Goal: Task Accomplishment & Management: Use online tool/utility

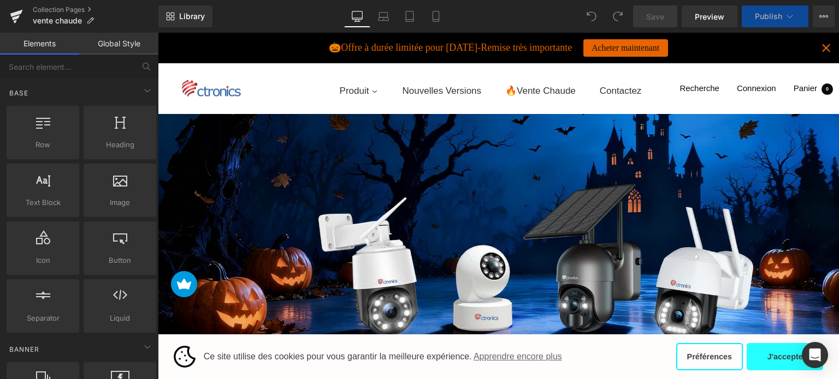
click at [771, 355] on button "J'accepte" at bounding box center [784, 356] width 76 height 27
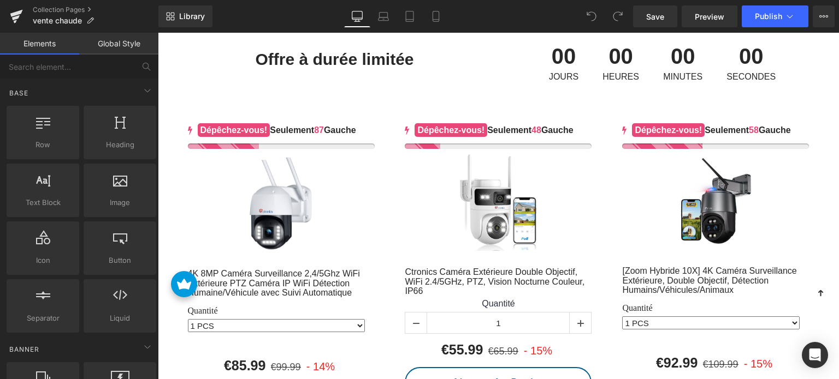
scroll to position [437, 0]
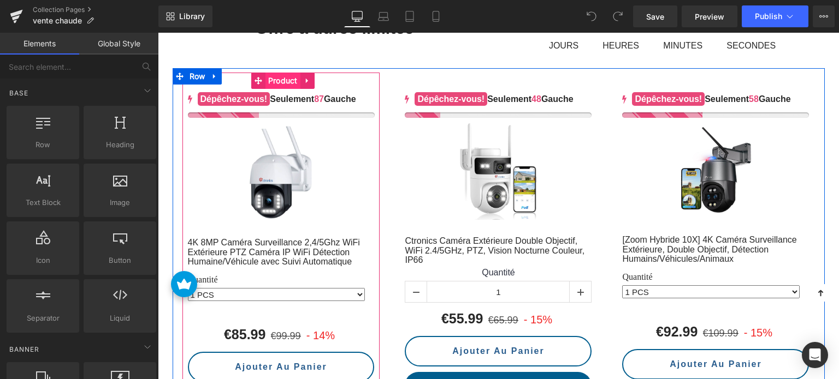
click at [280, 82] on span "Product" at bounding box center [282, 81] width 35 height 16
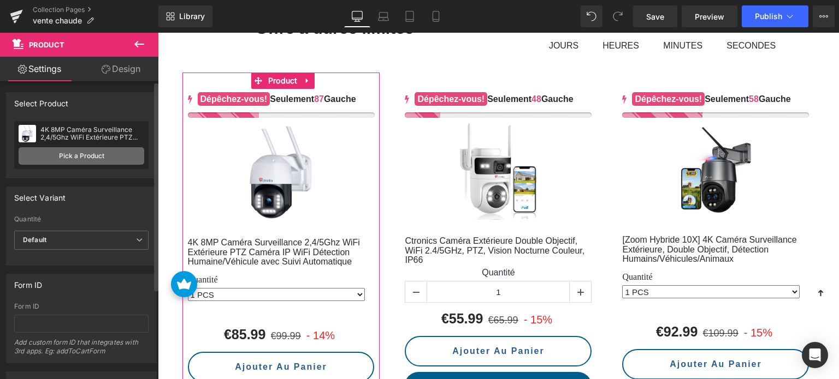
click at [87, 157] on link "Pick a Product" at bounding box center [82, 155] width 126 height 17
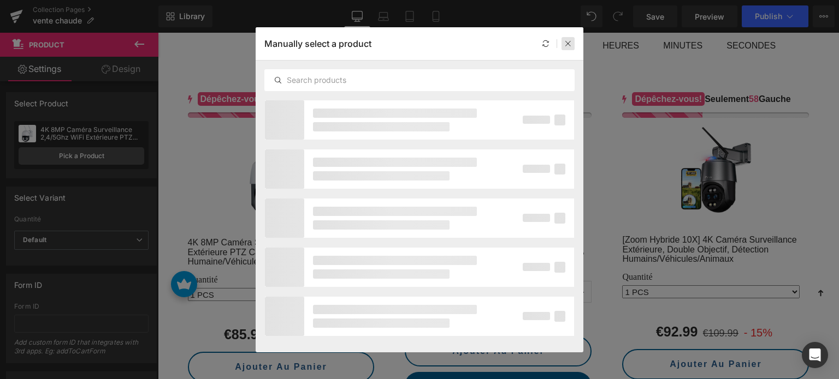
click at [567, 41] on icon at bounding box center [568, 44] width 8 height 8
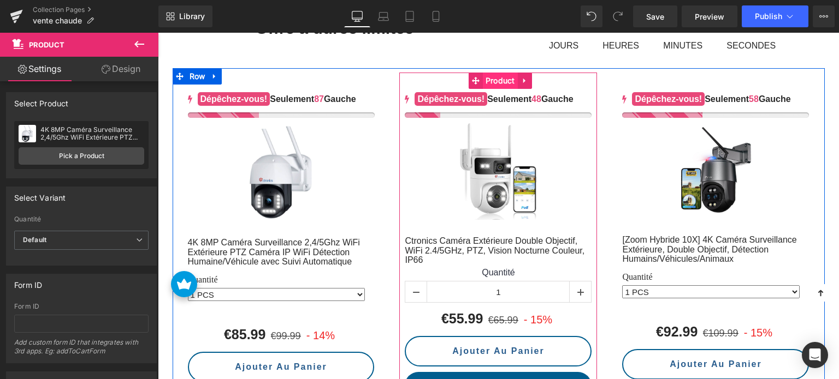
click at [500, 74] on span "Product" at bounding box center [500, 81] width 35 height 16
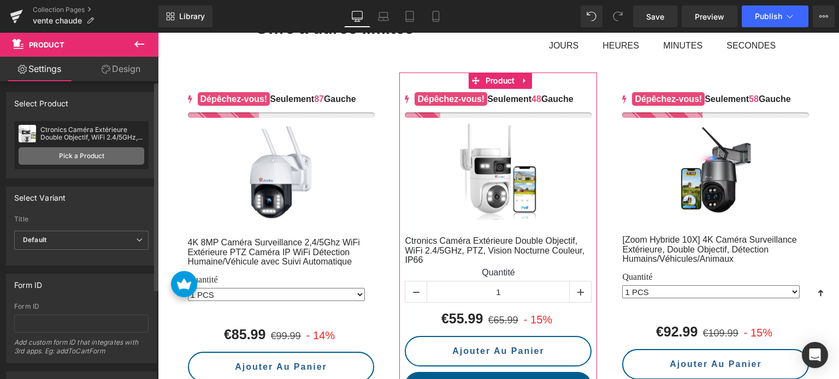
click at [84, 157] on link "Pick a Product" at bounding box center [82, 155] width 126 height 17
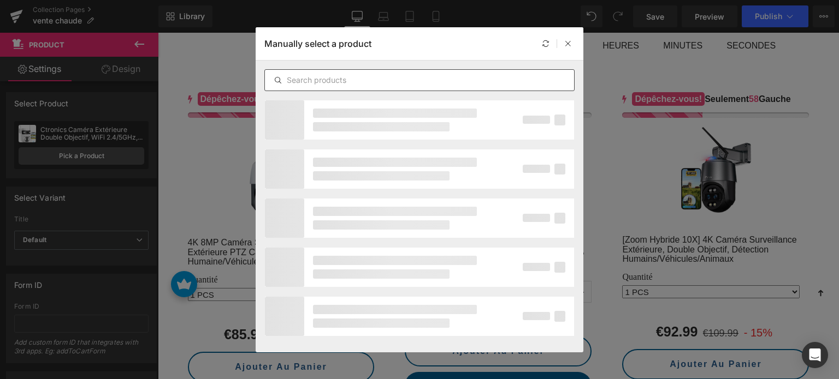
click at [335, 80] on input "text" at bounding box center [419, 80] width 309 height 13
paste input "Ctronics 4G Caméra extérieure 5MP avec vision nocturne couleur et détection"
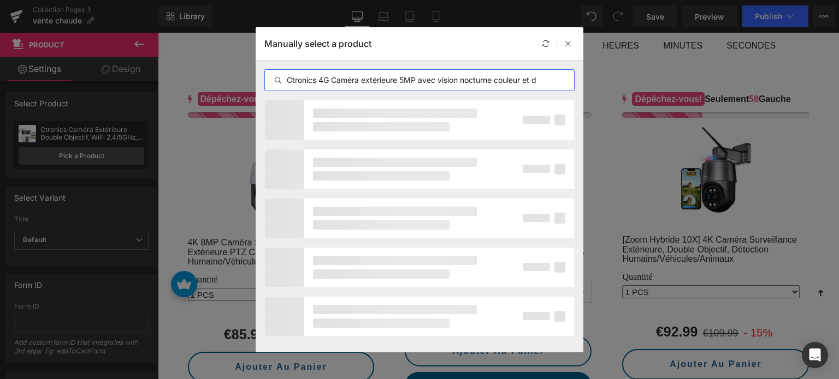
scroll to position [0, 33]
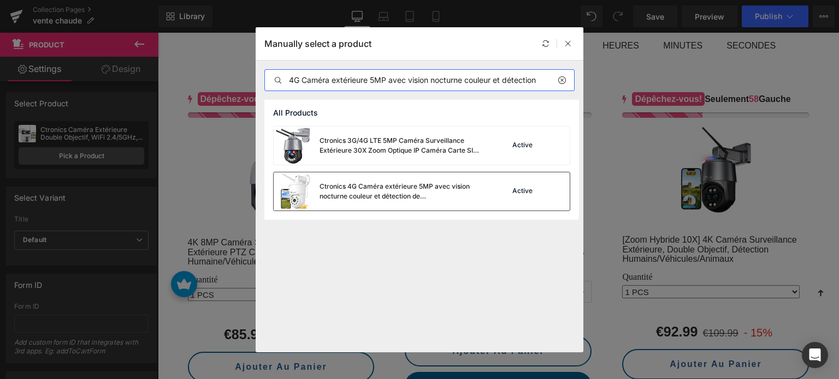
type input "Ctronics 4G Caméra extérieure 5MP avec vision nocturne couleur et détection"
click at [397, 187] on div "Ctronics 4G Caméra extérieure 5MP avec vision nocturne couleur et détection de …" at bounding box center [401, 192] width 164 height 20
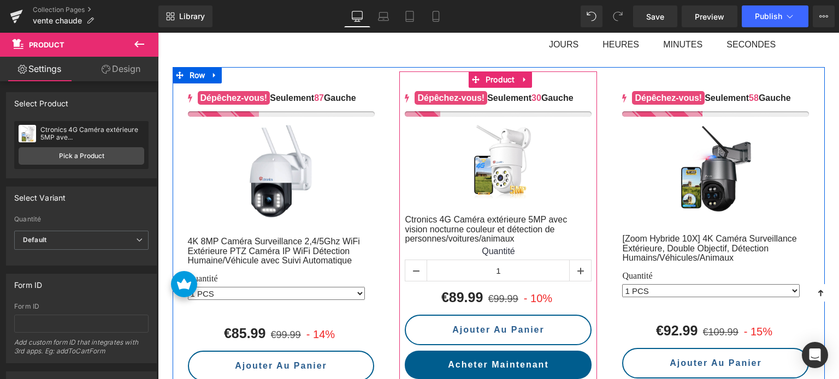
scroll to position [437, 0]
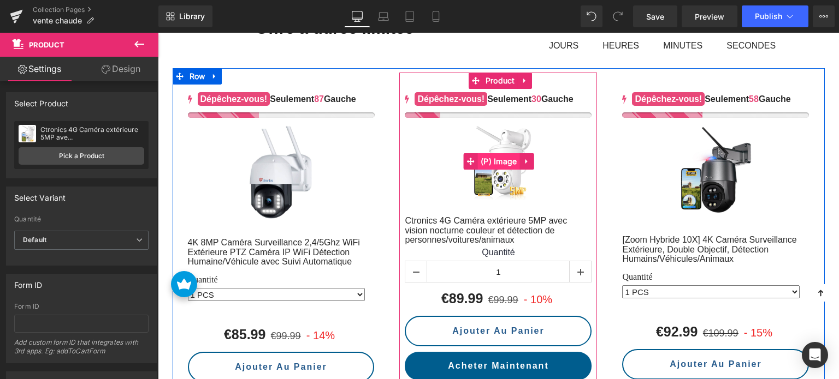
click at [501, 161] on span "(P) Image" at bounding box center [499, 161] width 42 height 16
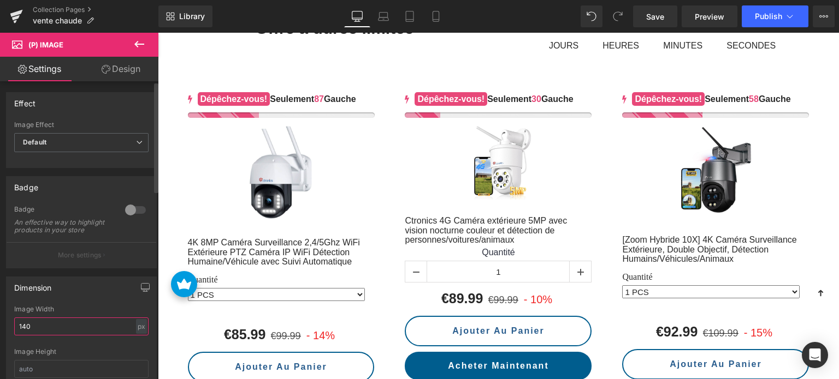
click at [47, 332] on input "140" at bounding box center [81, 327] width 134 height 18
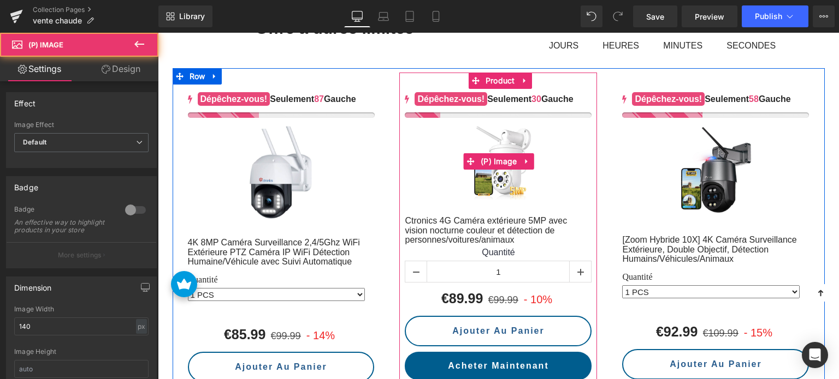
click at [504, 134] on img at bounding box center [498, 161] width 76 height 76
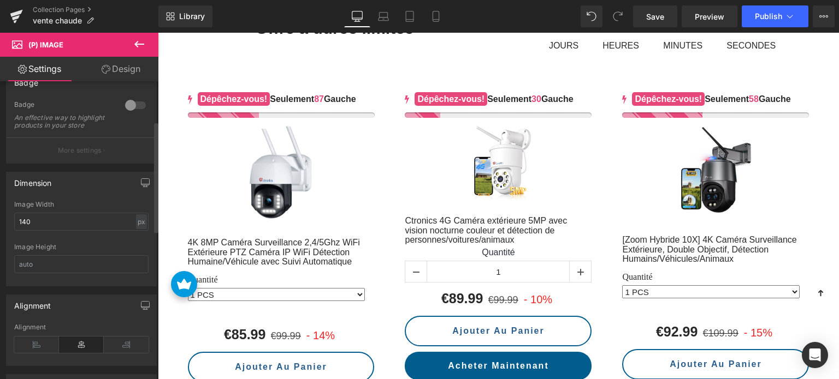
scroll to position [109, 0]
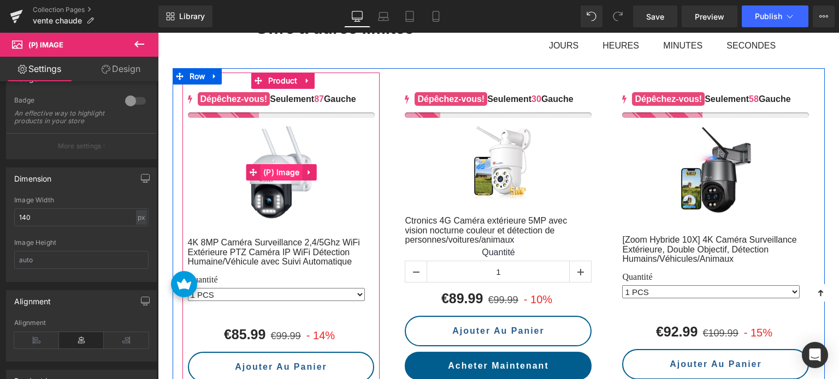
click at [283, 164] on span "(P) Image" at bounding box center [281, 172] width 42 height 16
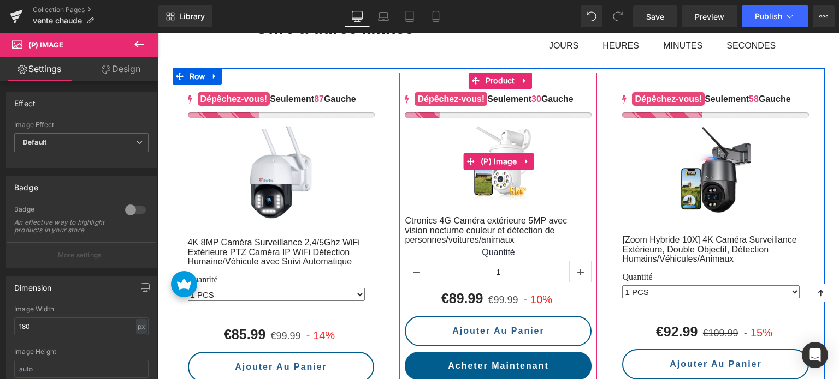
click at [504, 144] on img at bounding box center [498, 161] width 76 height 76
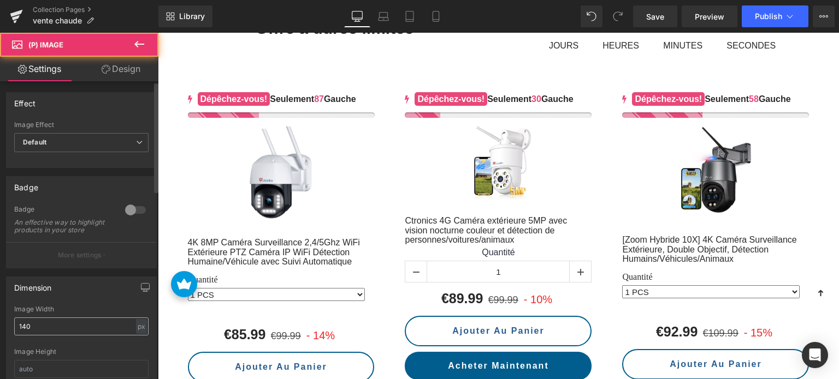
click at [35, 336] on input "140" at bounding box center [81, 327] width 134 height 18
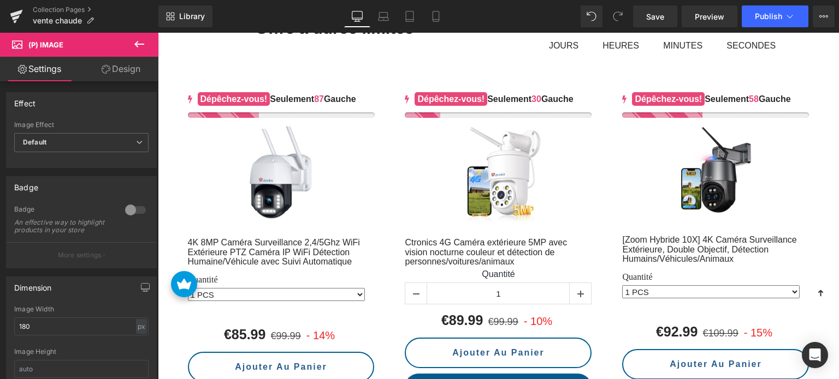
type input "180"
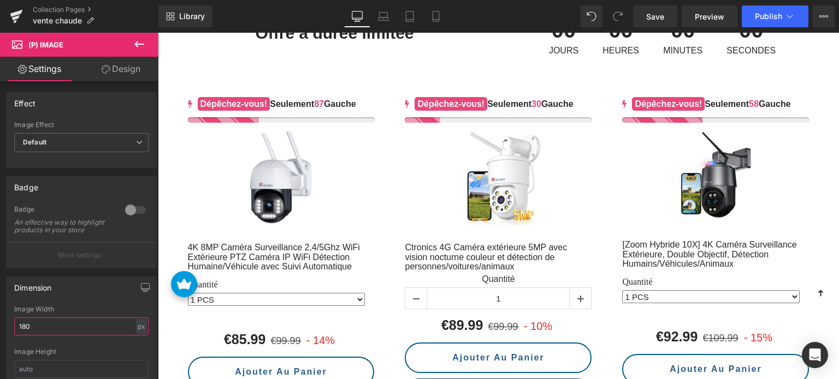
scroll to position [437, 0]
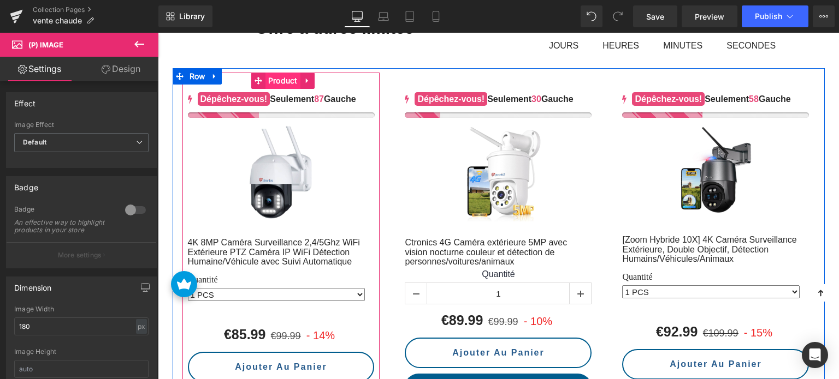
click at [279, 82] on span "Product" at bounding box center [282, 81] width 35 height 16
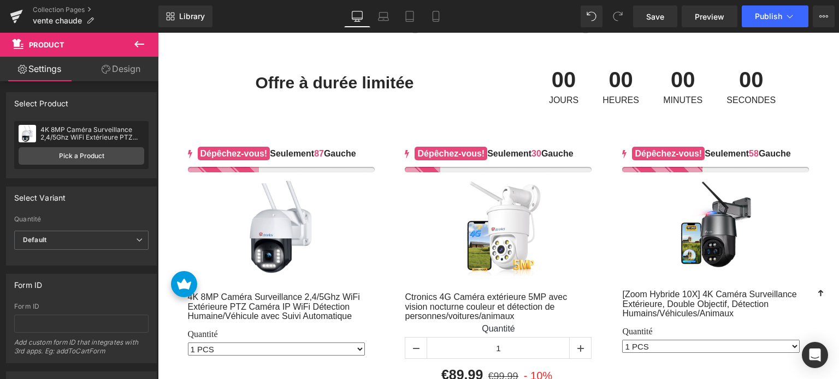
scroll to position [382, 0]
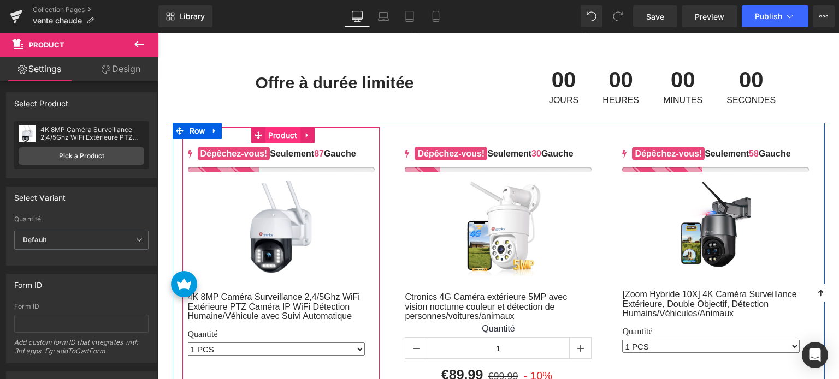
click at [280, 133] on span "Product" at bounding box center [282, 135] width 35 height 16
click at [280, 130] on span "Product" at bounding box center [282, 136] width 35 height 16
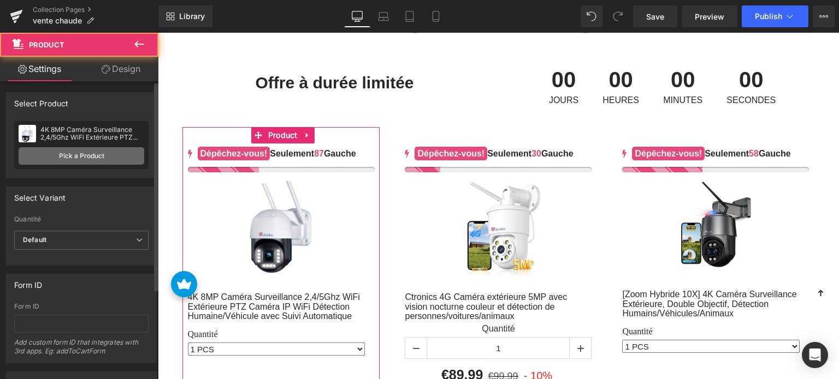
click at [90, 150] on link "Pick a Product" at bounding box center [82, 155] width 126 height 17
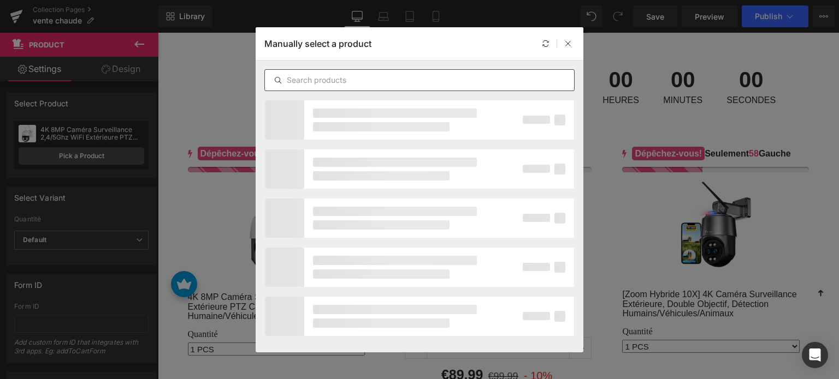
click at [397, 78] on input "text" at bounding box center [419, 80] width 309 height 13
paste input "4K 8MP 16X Zoom Optique Caméra Surveillance WiFi Extérieure avec Auto Balayage/…"
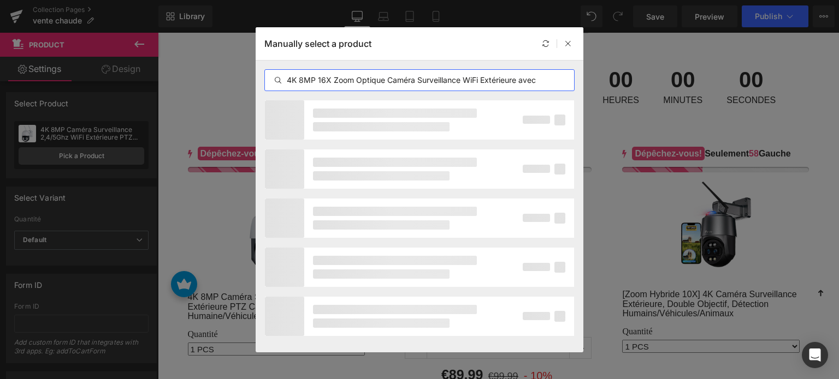
scroll to position [0, 98]
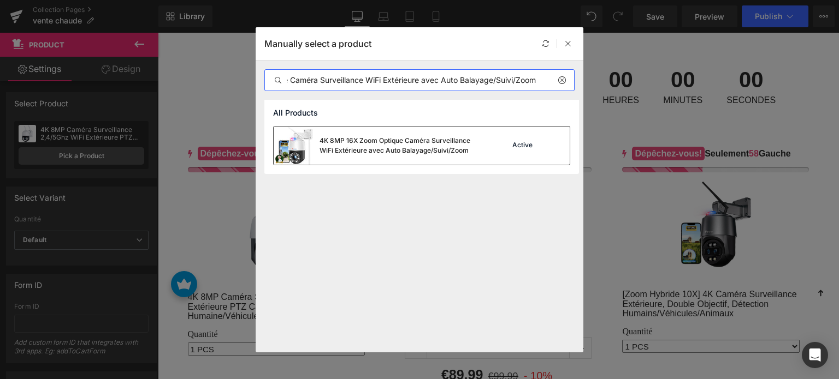
type input "4K 8MP 16X Zoom Optique Caméra Surveillance WiFi Extérieure avec Auto Balayage/…"
click at [366, 152] on div "4K 8MP 16X Zoom Optique Caméra Surveillance WiFi Extérieure avec Auto Balayage/…" at bounding box center [401, 146] width 164 height 20
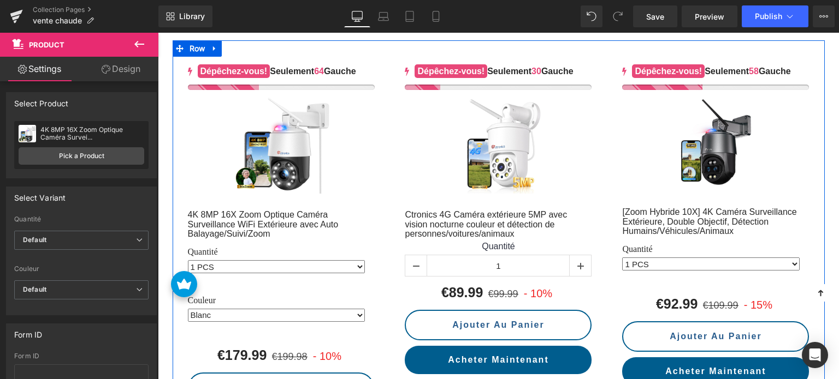
scroll to position [491, 0]
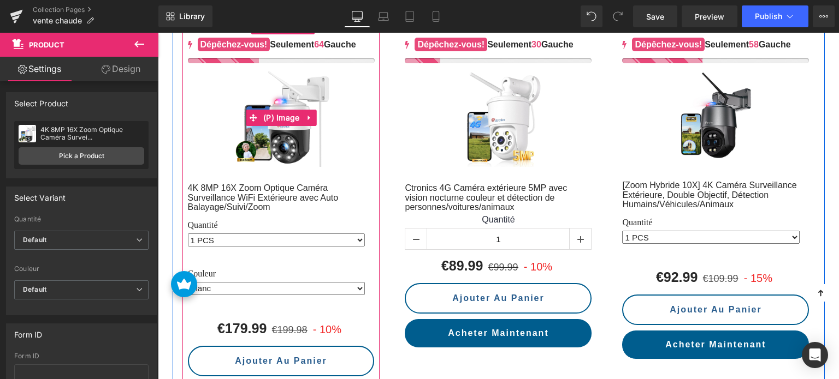
click at [284, 93] on img at bounding box center [280, 118] width 98 height 98
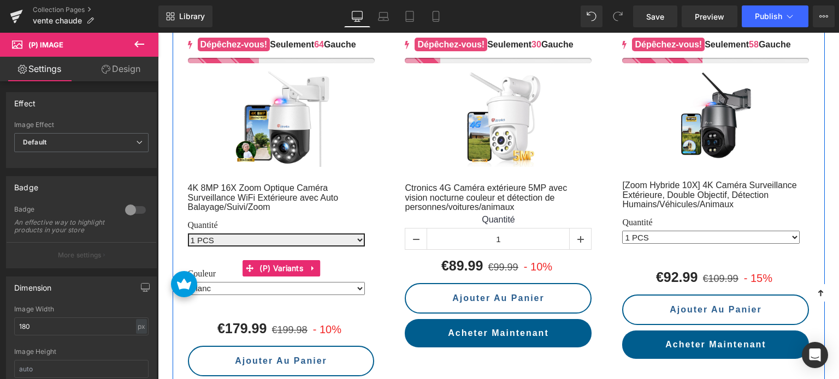
click at [210, 234] on select "1 PCS 2 PCS 3 PCS 4 PCS" at bounding box center [276, 240] width 177 height 13
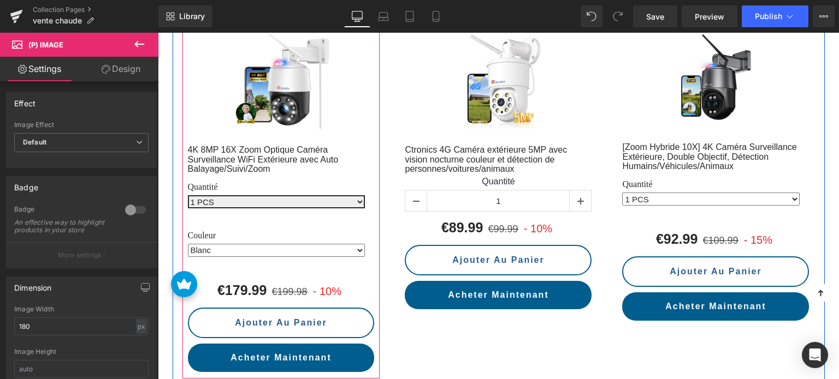
scroll to position [546, 0]
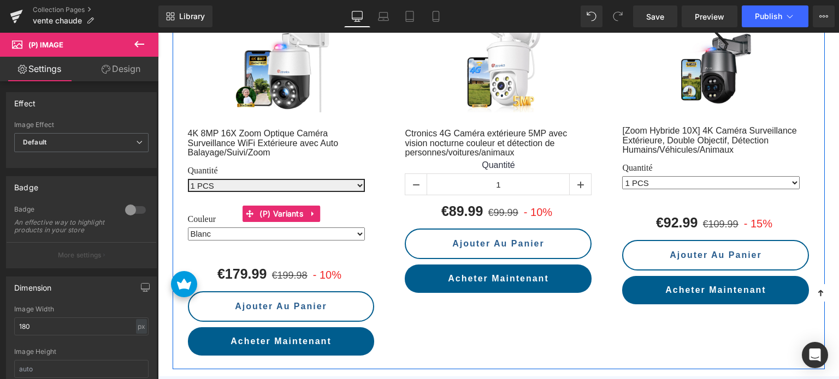
click at [267, 179] on select "1 PCS 2 PCS 3 PCS 4 PCS" at bounding box center [276, 185] width 177 height 13
click at [188, 179] on select "1 PCS 2 PCS 3 PCS 4 PCS" at bounding box center [276, 185] width 177 height 13
click at [237, 179] on select "1 PCS 2 PCS 3 PCS 4 PCS" at bounding box center [276, 185] width 177 height 13
click at [188, 179] on select "1 PCS 2 PCS 3 PCS 4 PCS" at bounding box center [276, 185] width 177 height 13
click at [203, 179] on select "1 PCS 2 PCS 3 PCS 4 PCS" at bounding box center [276, 185] width 177 height 13
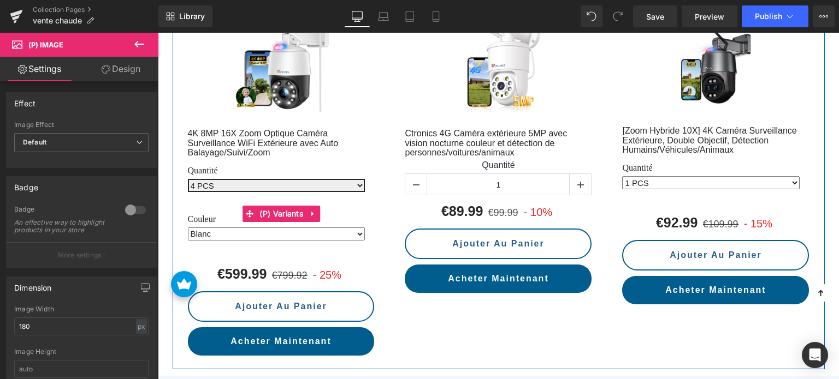
select select "1 PCS"
click at [188, 179] on select "1 PCS 2 PCS 3 PCS 4 PCS" at bounding box center [276, 185] width 177 height 13
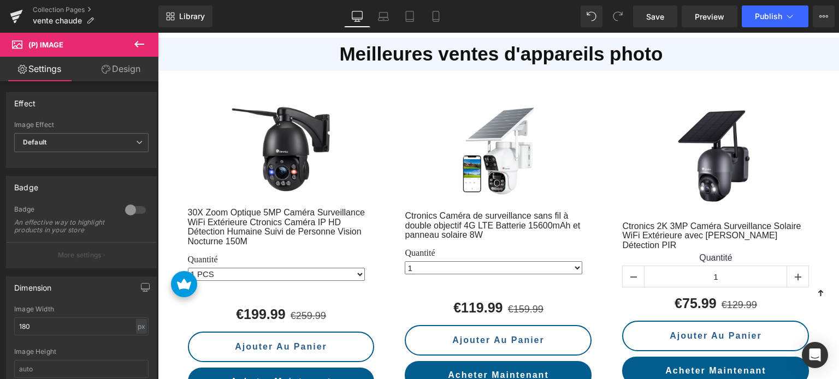
scroll to position [897, 0]
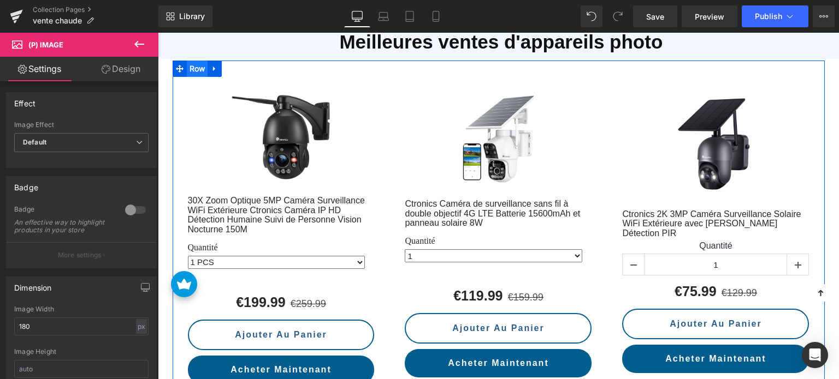
click at [196, 61] on span "Row" at bounding box center [197, 69] width 21 height 16
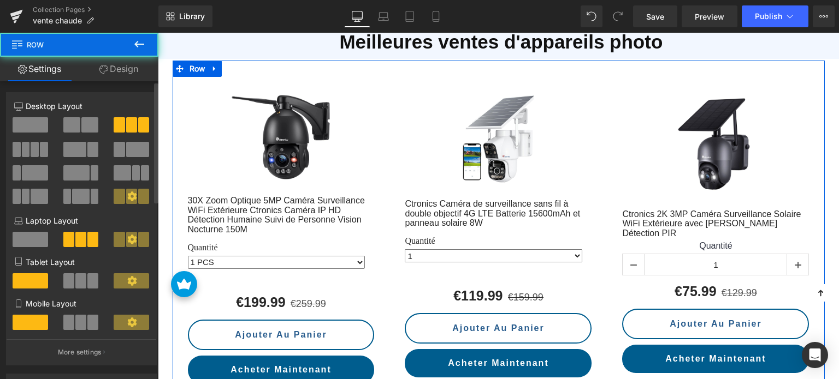
click at [34, 152] on span at bounding box center [35, 149] width 8 height 15
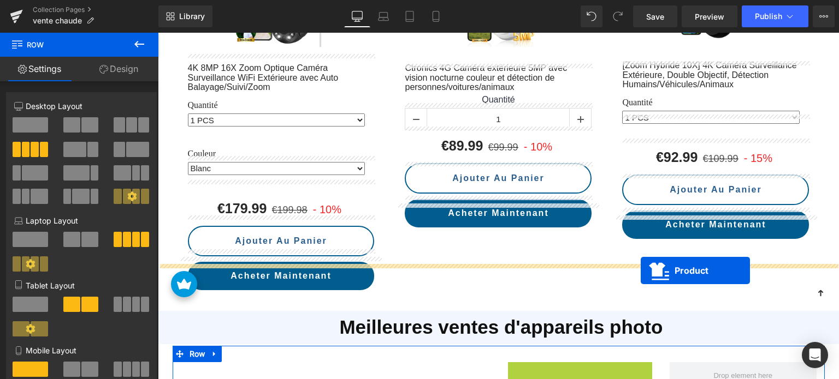
scroll to position [853, 0]
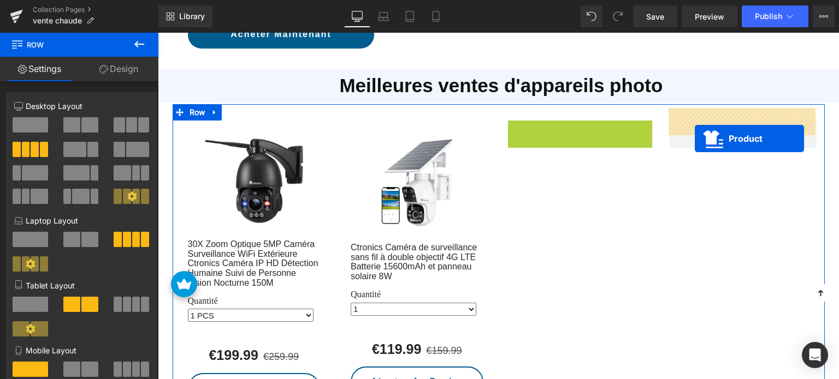
drag, startPoint x: 554, startPoint y: 73, endPoint x: 694, endPoint y: 139, distance: 154.8
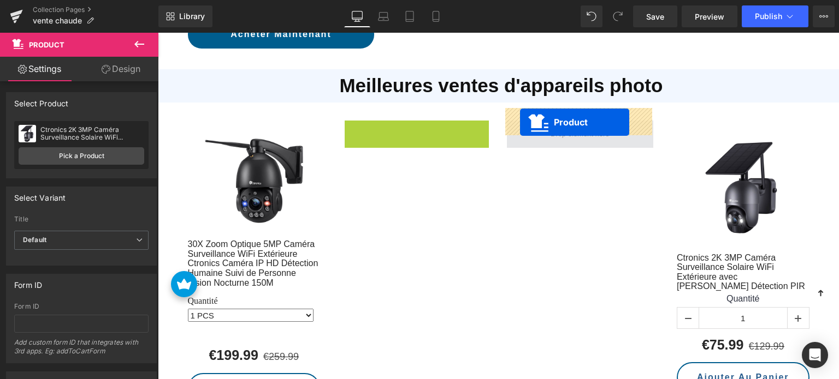
drag, startPoint x: 391, startPoint y: 116, endPoint x: 520, endPoint y: 122, distance: 129.0
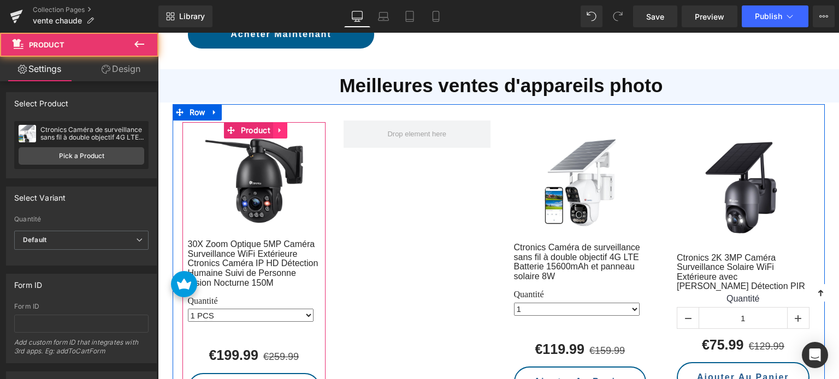
click at [278, 128] on icon at bounding box center [279, 130] width 2 height 5
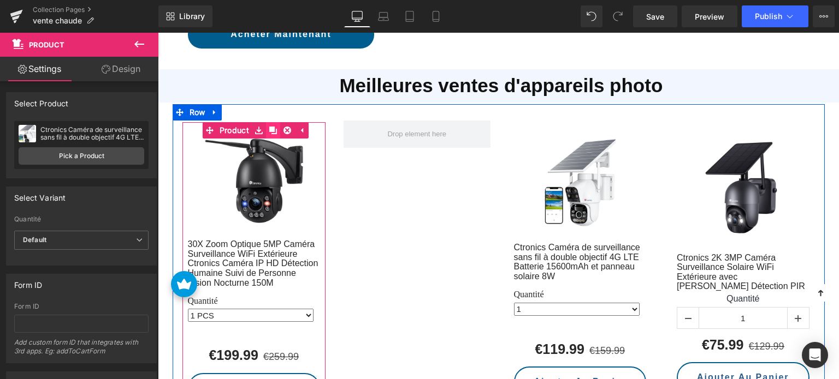
click at [271, 127] on icon at bounding box center [273, 131] width 8 height 8
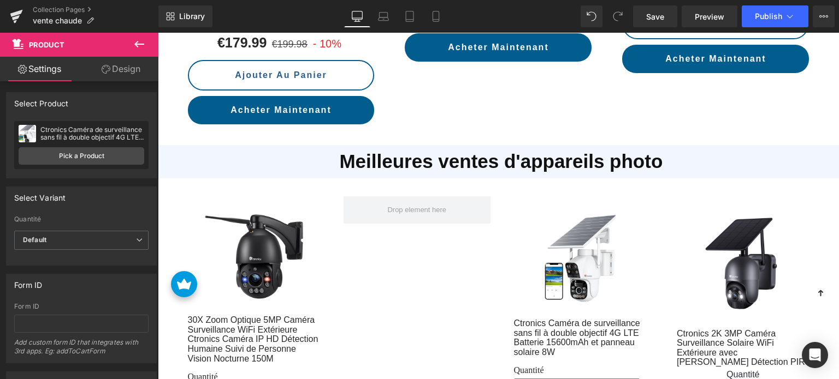
scroll to position [773, 0]
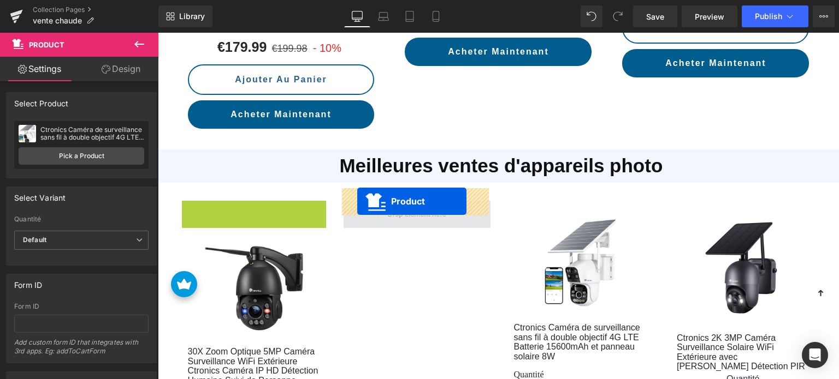
drag, startPoint x: 206, startPoint y: 200, endPoint x: 358, endPoint y: 201, distance: 151.2
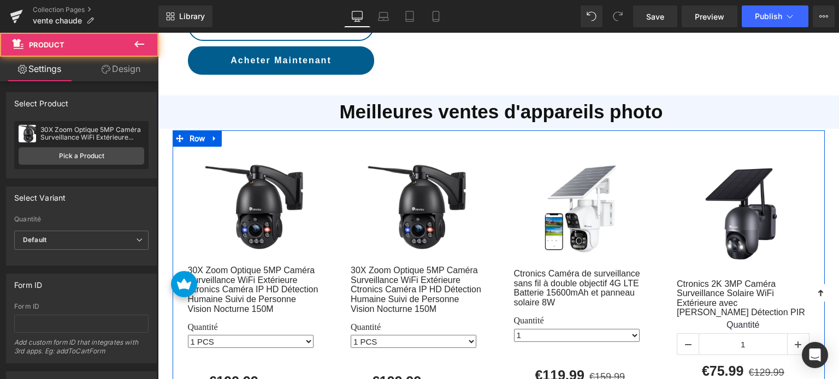
scroll to position [828, 0]
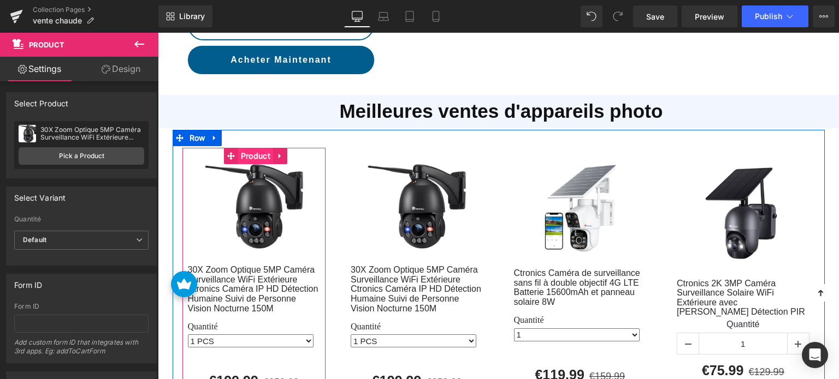
click at [254, 148] on span "Product" at bounding box center [255, 156] width 35 height 16
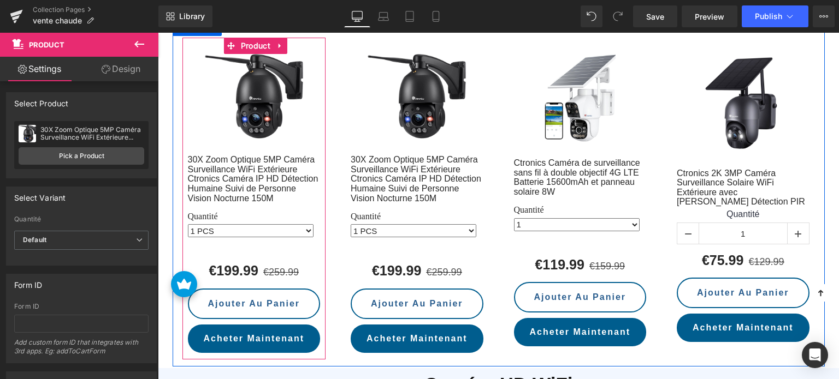
scroll to position [882, 0]
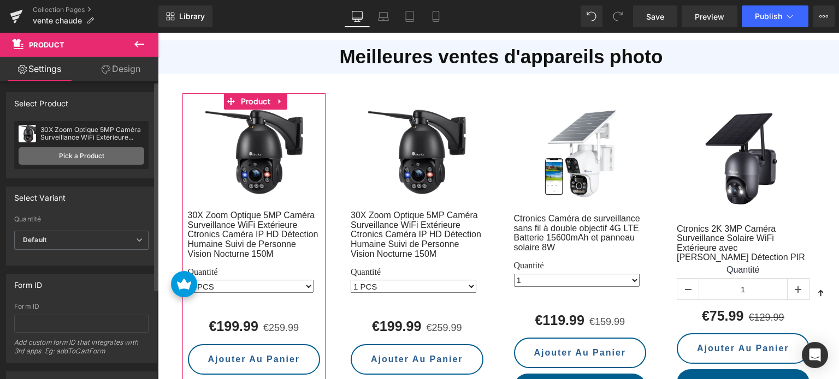
click at [98, 152] on link "Pick a Product" at bounding box center [82, 155] width 126 height 17
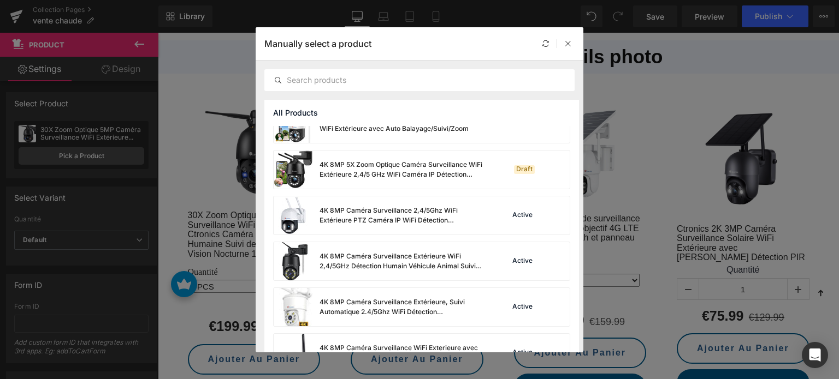
scroll to position [903, 0]
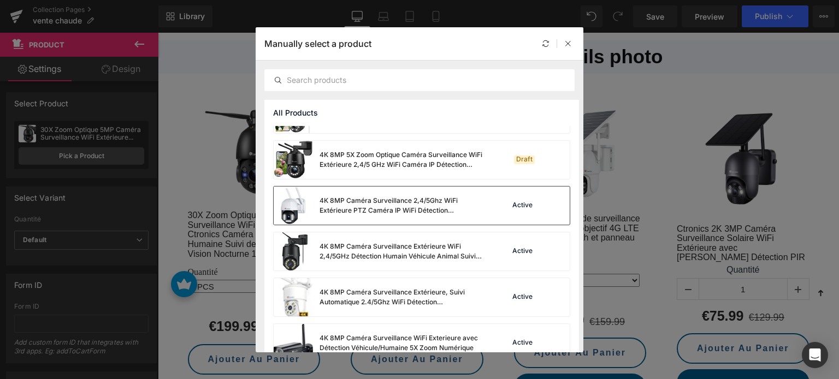
click at [384, 209] on div "4K 8MP Caméra Surveillance 2,4/5Ghz WiFi Extérieure PTZ Caméra IP WiFi Détectio…" at bounding box center [401, 206] width 164 height 20
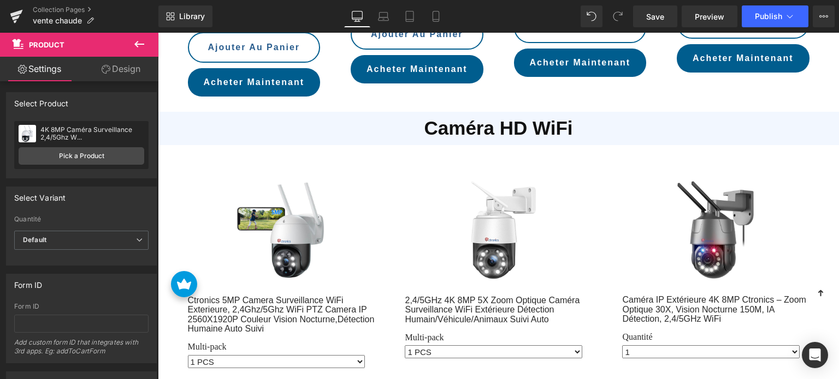
scroll to position [1210, 0]
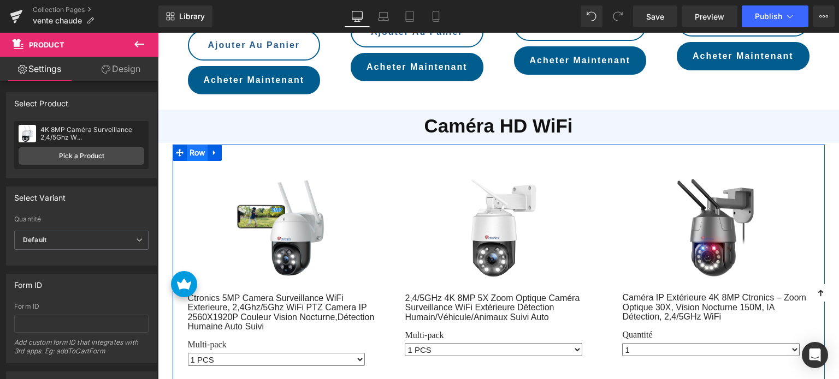
click at [194, 145] on span "Row" at bounding box center [197, 153] width 21 height 16
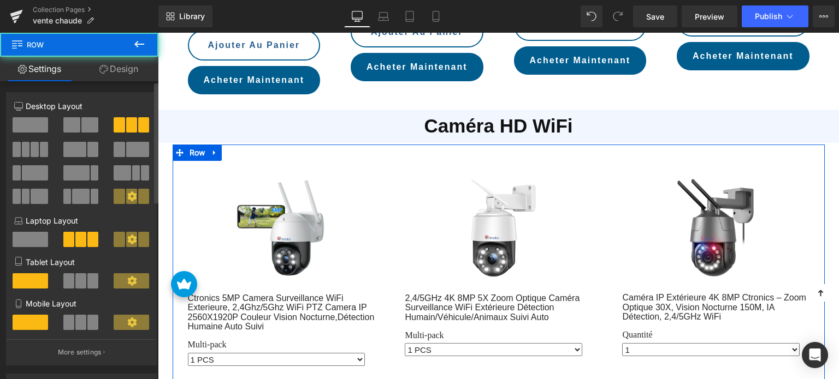
click at [22, 148] on span at bounding box center [26, 149] width 8 height 15
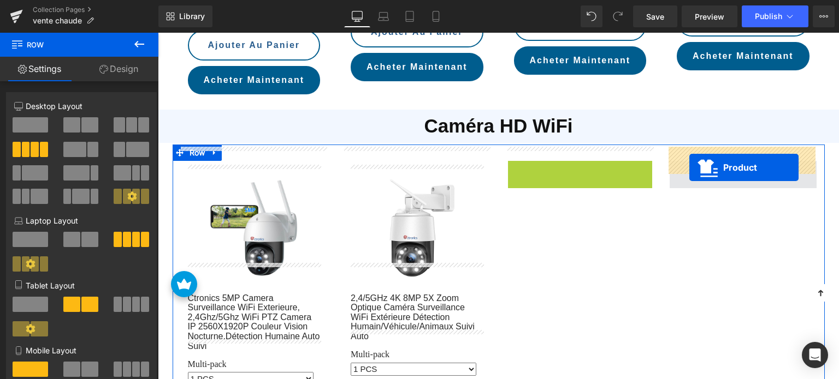
drag, startPoint x: 554, startPoint y: 158, endPoint x: 689, endPoint y: 168, distance: 135.2
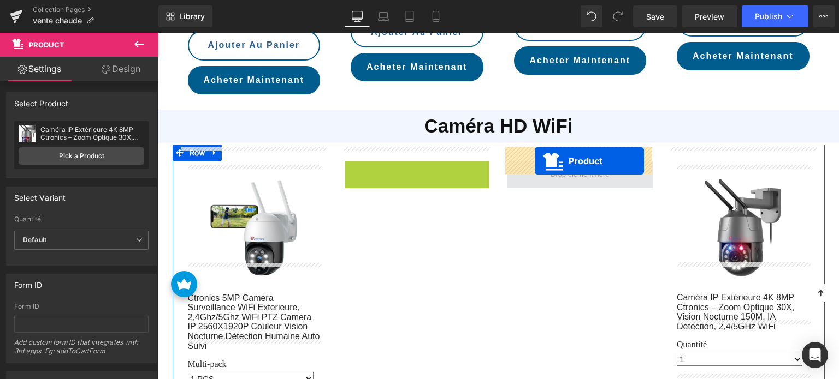
drag, startPoint x: 390, startPoint y: 156, endPoint x: 534, endPoint y: 161, distance: 144.8
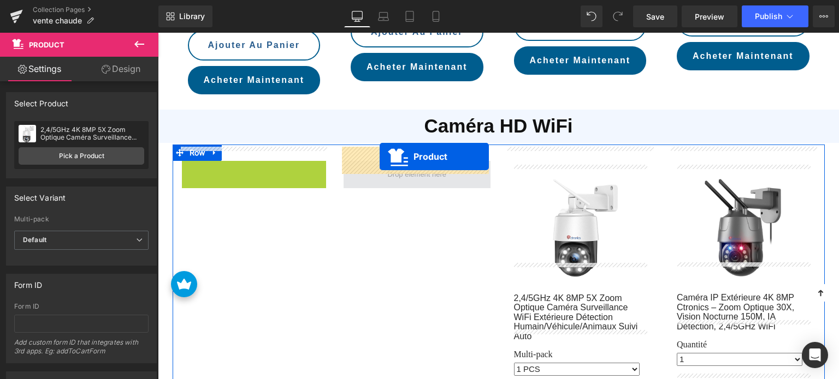
drag, startPoint x: 227, startPoint y: 154, endPoint x: 390, endPoint y: 157, distance: 163.3
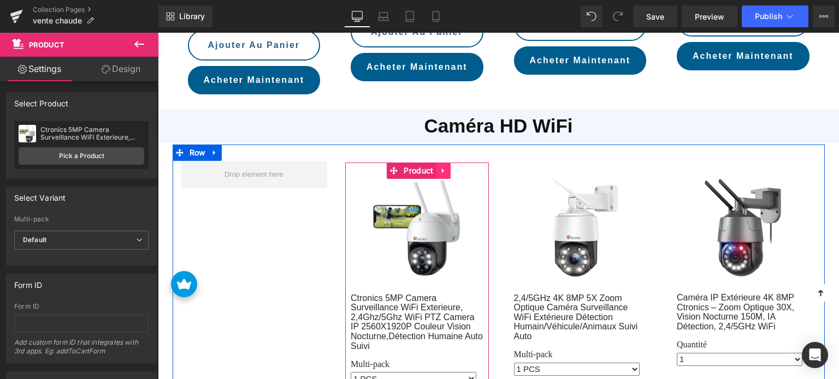
click at [439, 167] on icon at bounding box center [443, 171] width 8 height 8
click at [433, 167] on icon at bounding box center [436, 171] width 8 height 8
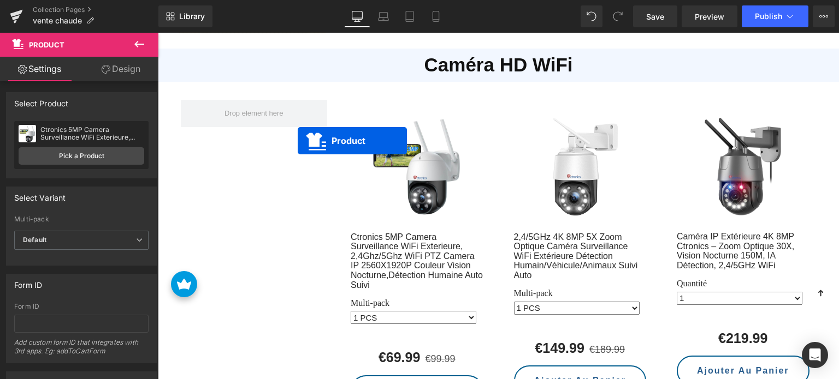
scroll to position [1137, 0]
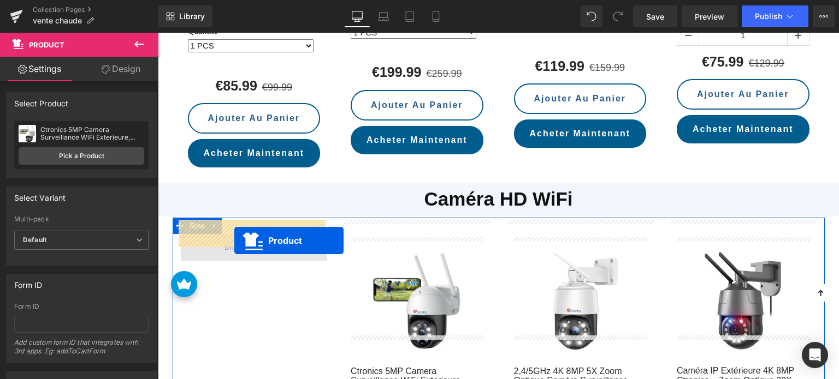
drag, startPoint x: 391, startPoint y: 86, endPoint x: 234, endPoint y: 241, distance: 220.4
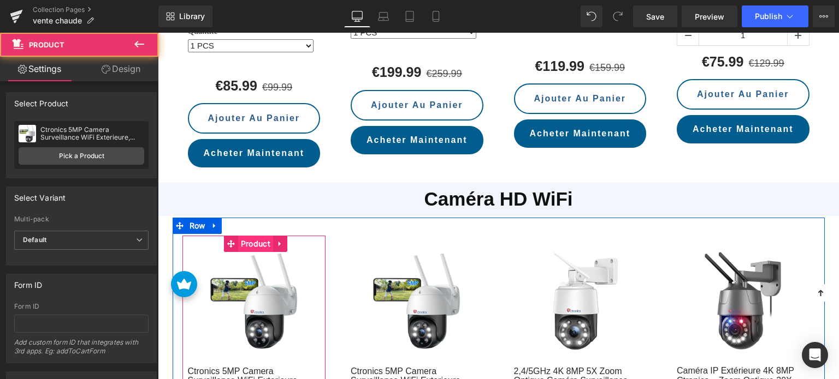
click at [255, 236] on span "Product" at bounding box center [255, 244] width 35 height 16
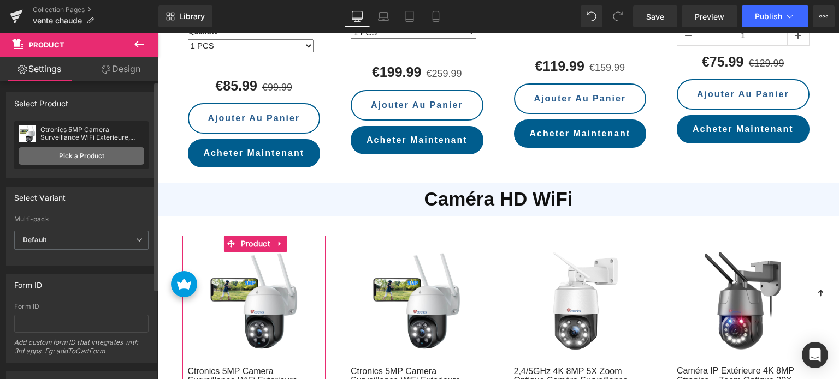
click at [90, 159] on link "Pick a Product" at bounding box center [82, 155] width 126 height 17
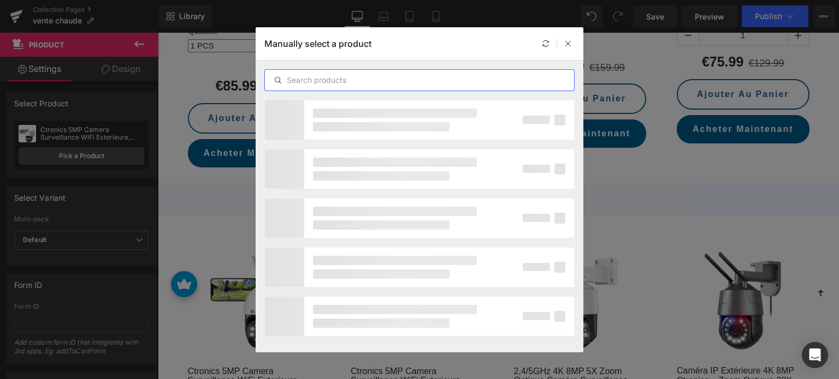
click at [380, 80] on input "text" at bounding box center [419, 80] width 309 height 13
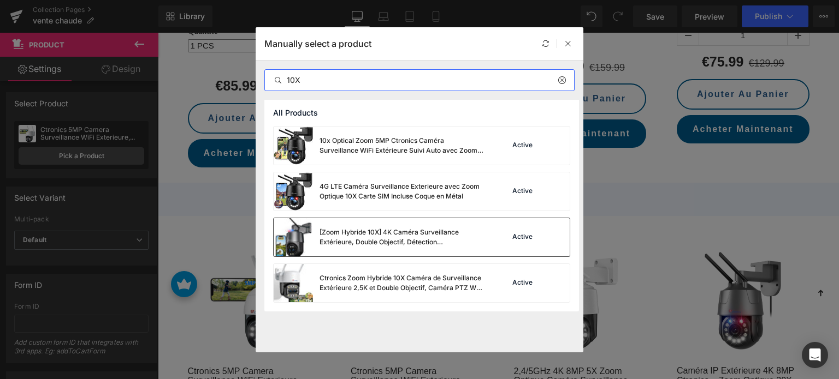
type input "10X"
click at [414, 238] on div "[Zoom Hybride 10X] 4K Caméra Surveillance Extérieure, Double Objectif, Détectio…" at bounding box center [401, 238] width 164 height 20
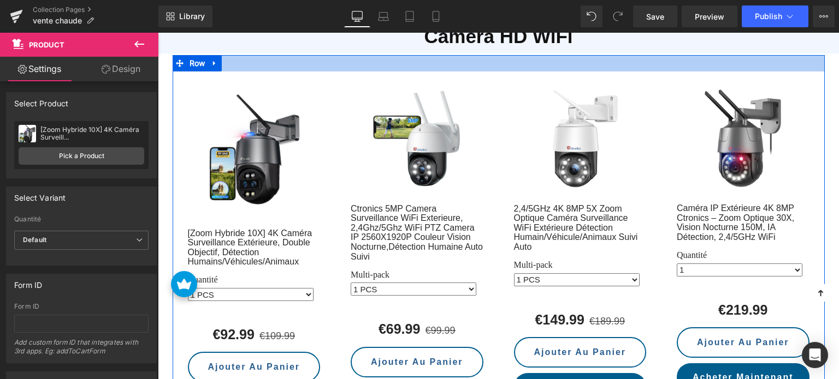
scroll to position [1300, 0]
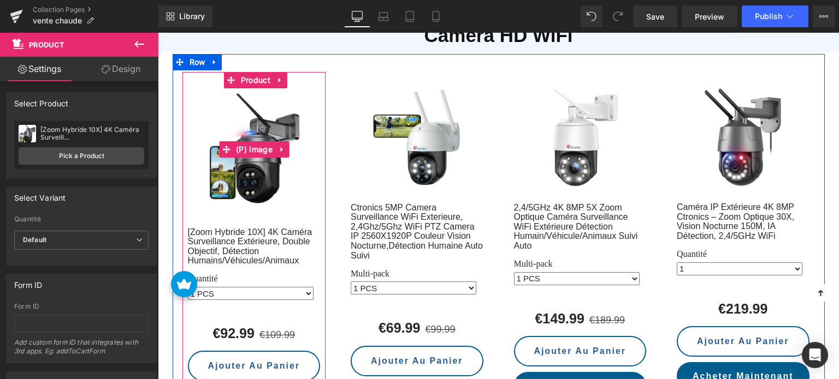
click at [243, 110] on img at bounding box center [254, 149] width 98 height 123
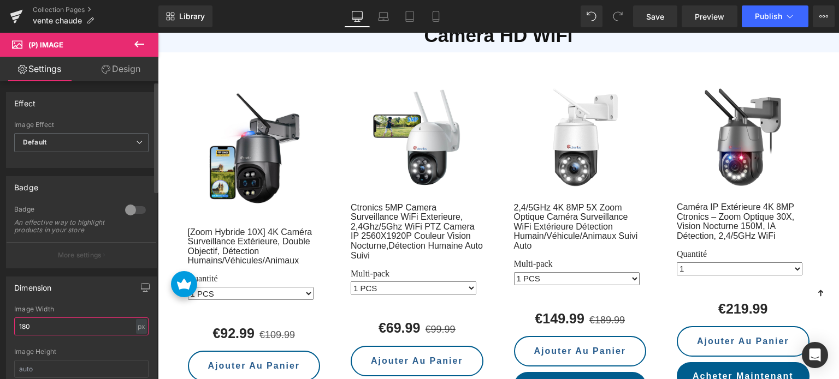
click at [50, 333] on input "180" at bounding box center [81, 327] width 134 height 18
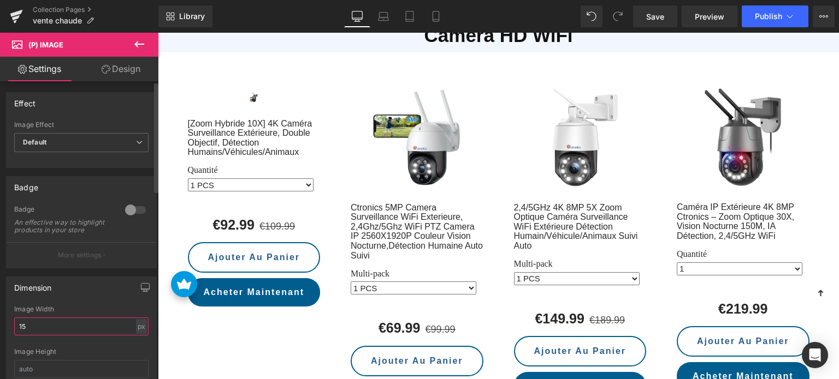
type input "150"
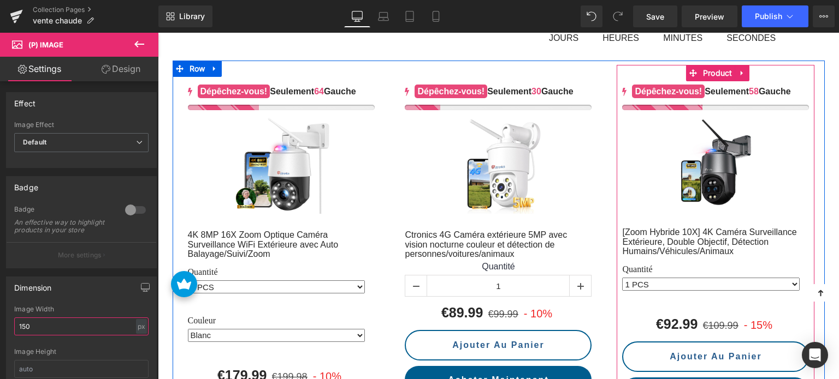
scroll to position [427, 0]
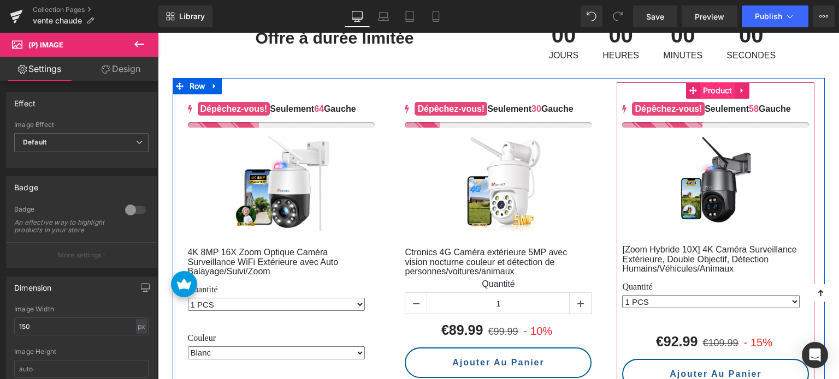
click at [717, 84] on span "Product" at bounding box center [717, 90] width 35 height 16
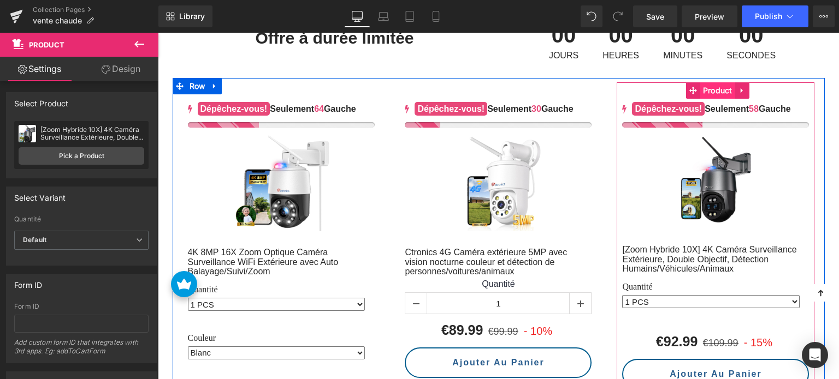
click at [709, 90] on span "Product" at bounding box center [717, 90] width 35 height 16
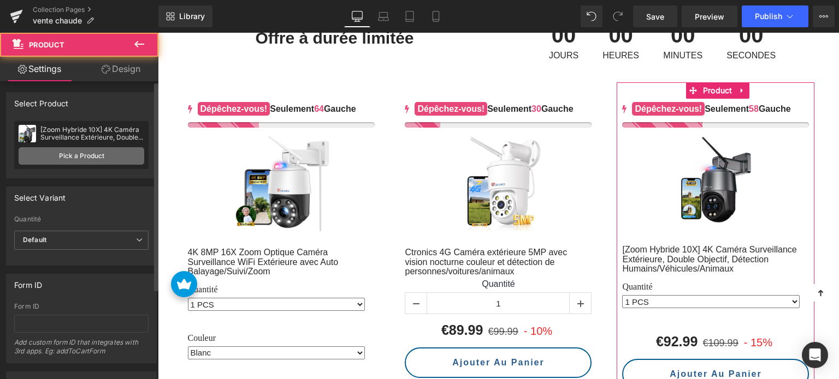
click at [79, 157] on link "Pick a Product" at bounding box center [82, 155] width 126 height 17
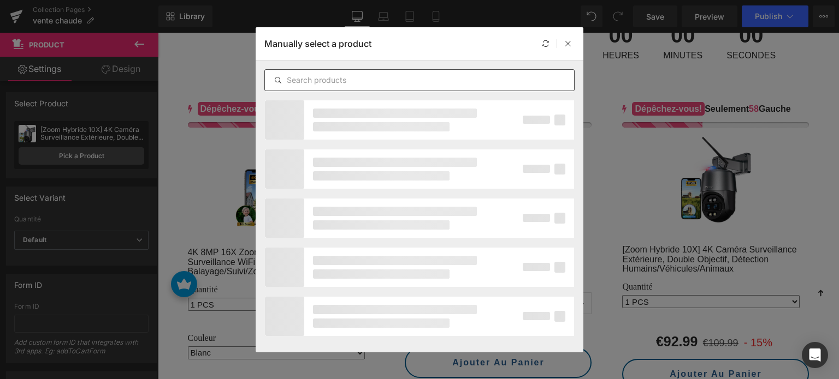
click at [347, 82] on input "text" at bounding box center [419, 80] width 309 height 13
paste input "2,4GHz/5GHz Ctronics 2K 4MP Caméra Surveillance WiFi Exterieure à Double Object…"
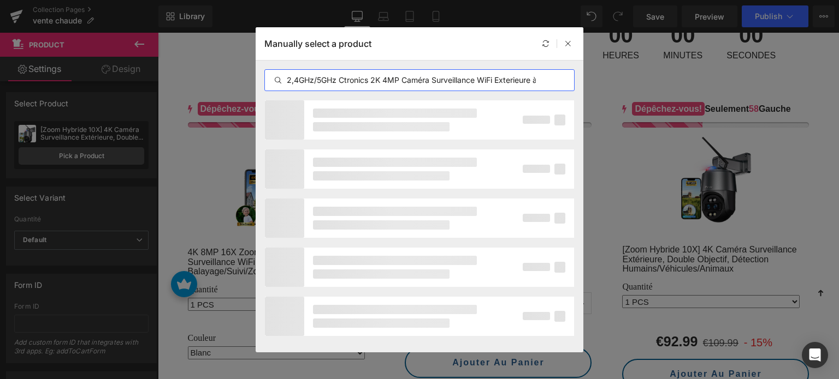
scroll to position [0, 260]
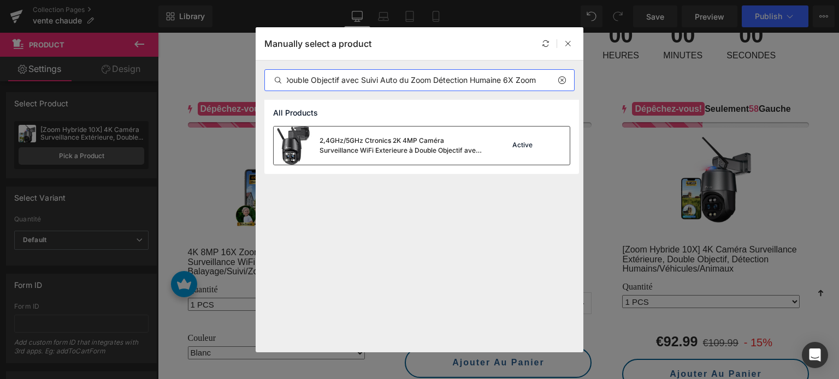
type input "2,4GHz/5GHz Ctronics 2K 4MP Caméra Surveillance WiFi Exterieure à Double Object…"
click at [378, 150] on div "2,4GHz/5GHz Ctronics 2K 4MP Caméra Surveillance WiFi Exterieure à Double Object…" at bounding box center [401, 146] width 164 height 20
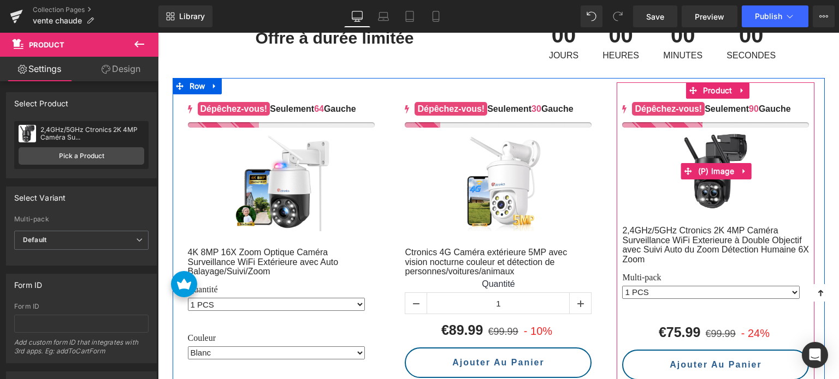
click at [712, 148] on img at bounding box center [715, 171] width 76 height 76
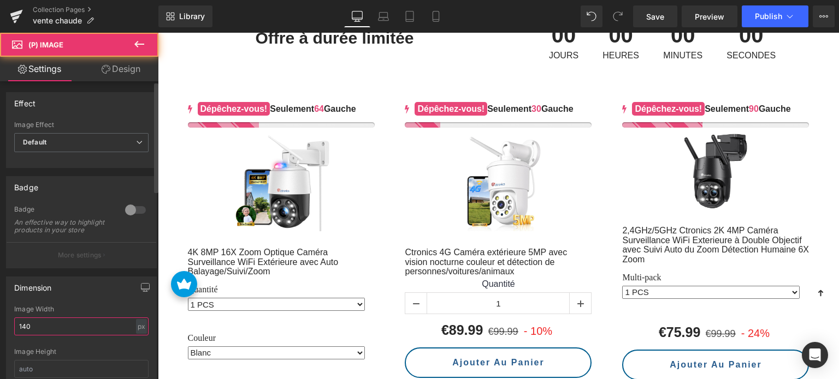
click at [66, 332] on input "140" at bounding box center [81, 327] width 134 height 18
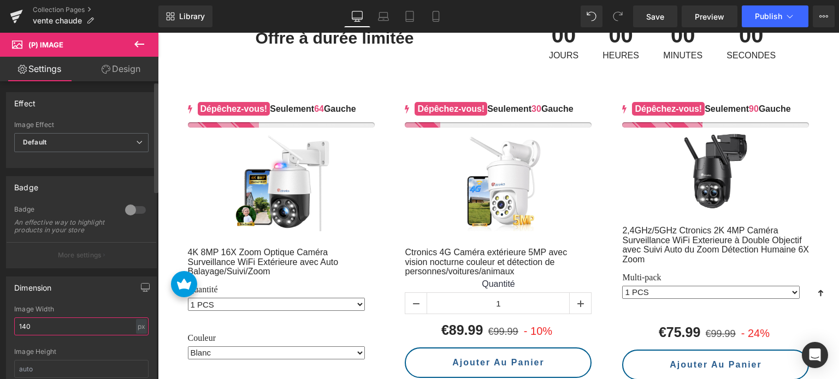
click at [66, 332] on input "140" at bounding box center [81, 327] width 134 height 18
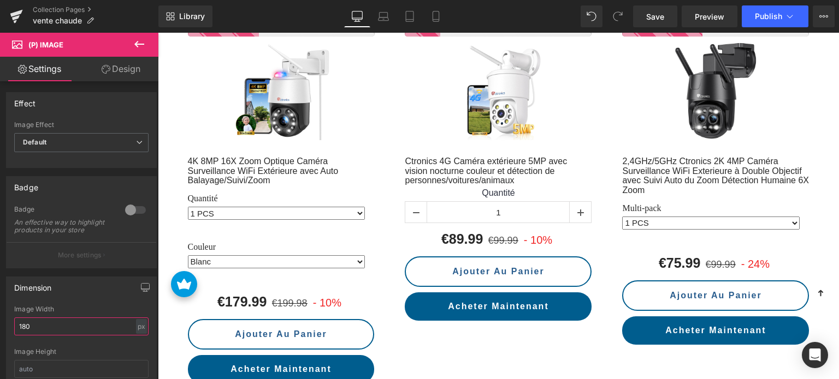
scroll to position [536, 0]
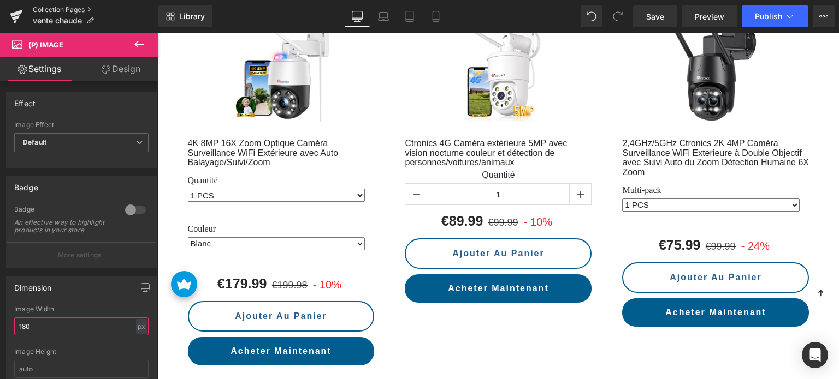
type input "180"
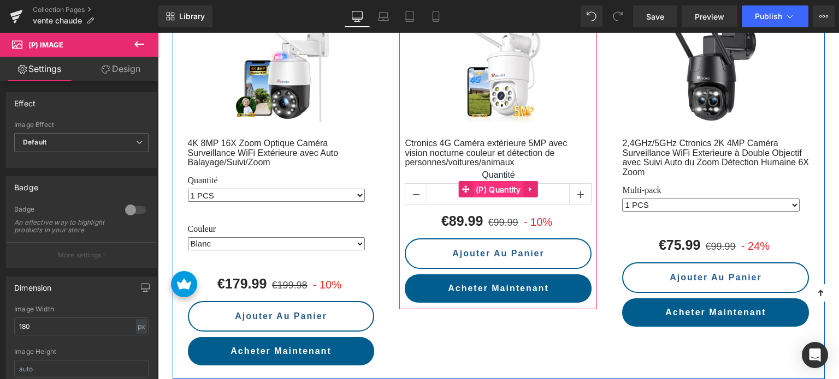
click at [486, 187] on span "(P) Quantity" at bounding box center [498, 190] width 51 height 16
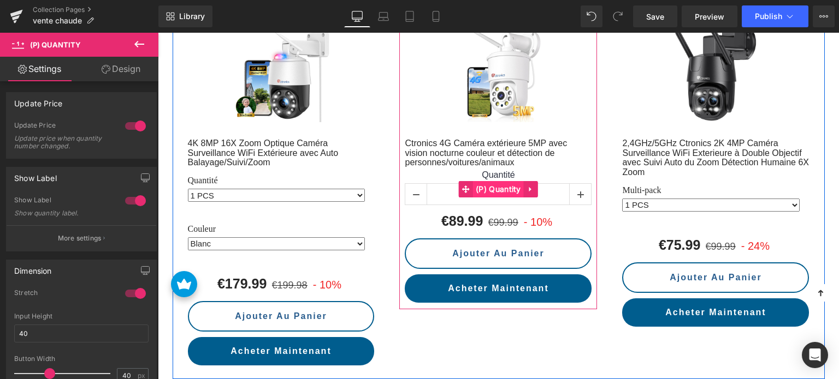
click at [490, 188] on span "(P) Quantity" at bounding box center [498, 189] width 51 height 16
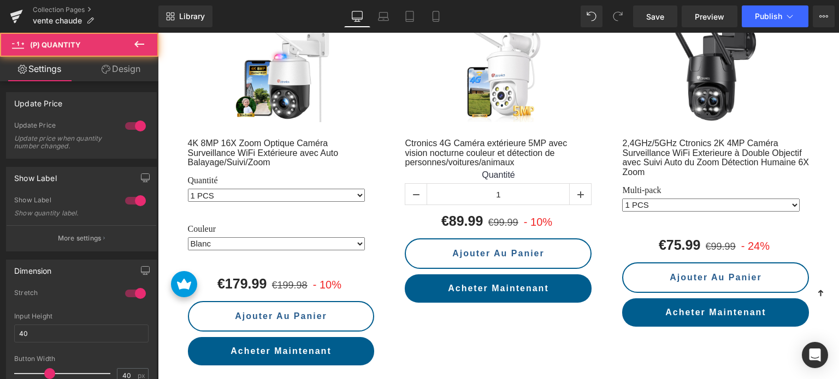
click at [119, 70] on link "Design" at bounding box center [120, 69] width 79 height 25
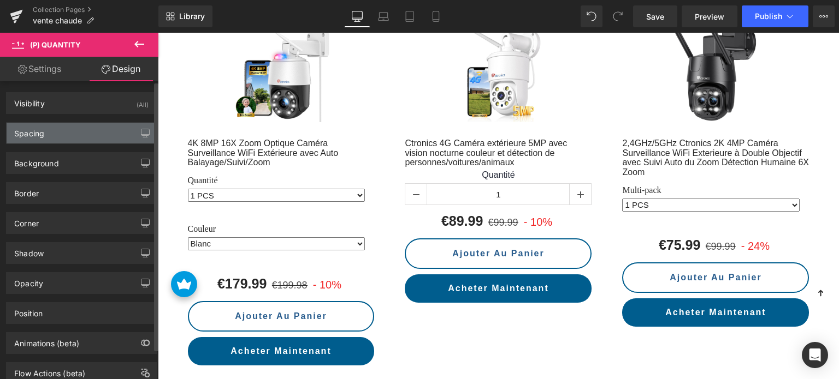
click at [47, 135] on div "Spacing" at bounding box center [82, 133] width 150 height 21
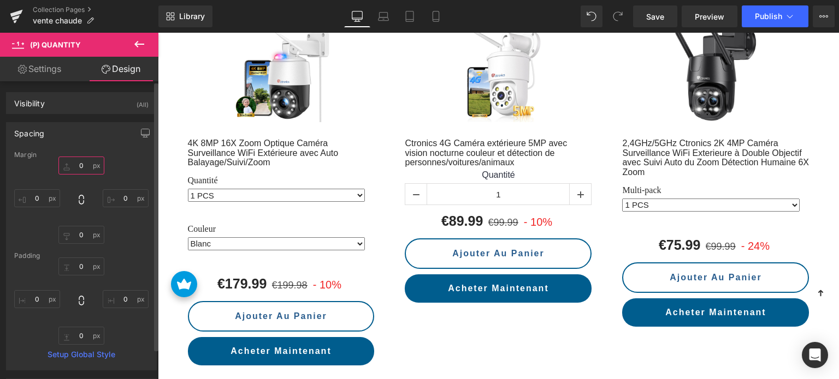
click at [91, 170] on input "0" at bounding box center [81, 166] width 46 height 18
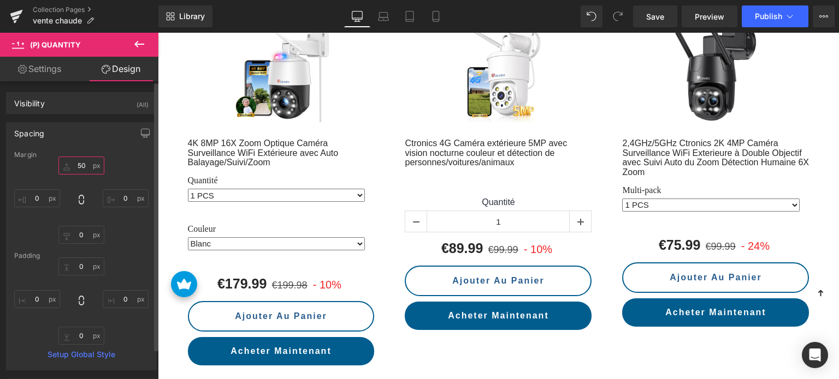
type input "5"
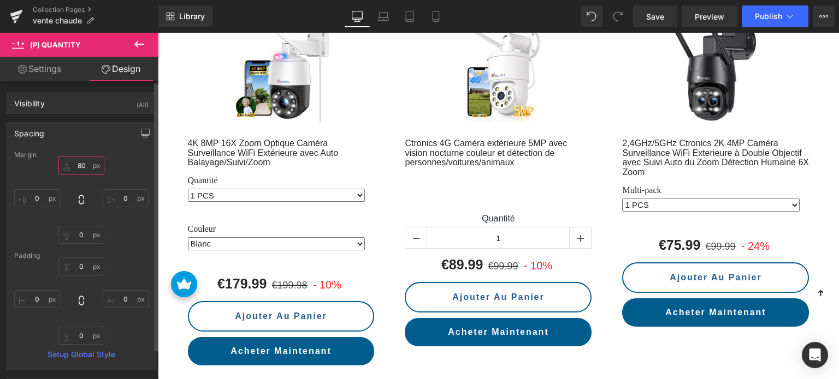
type input "8"
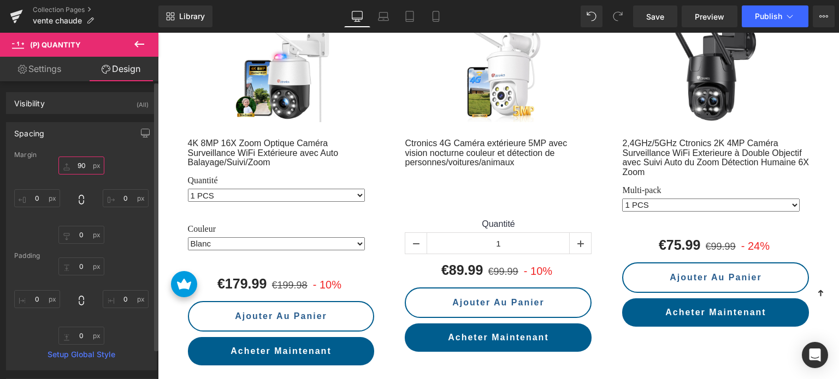
type input "9"
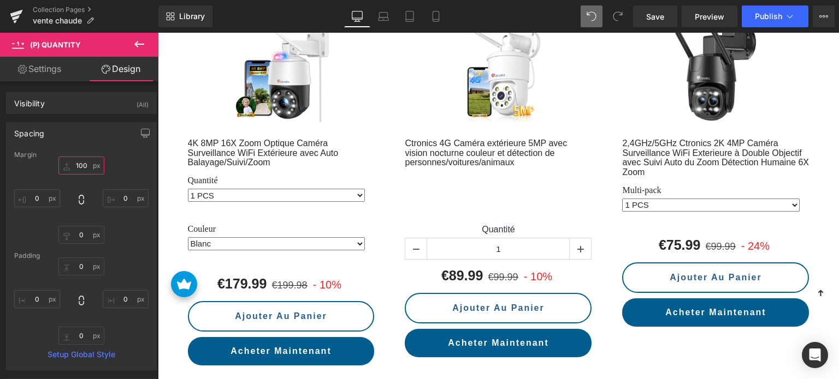
type input "100"
click at [587, 10] on span at bounding box center [591, 16] width 22 height 22
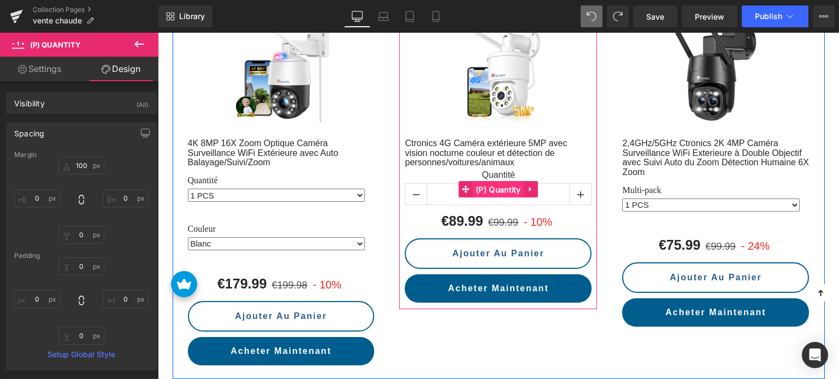
click at [494, 183] on span "(P) Quantity" at bounding box center [498, 190] width 51 height 16
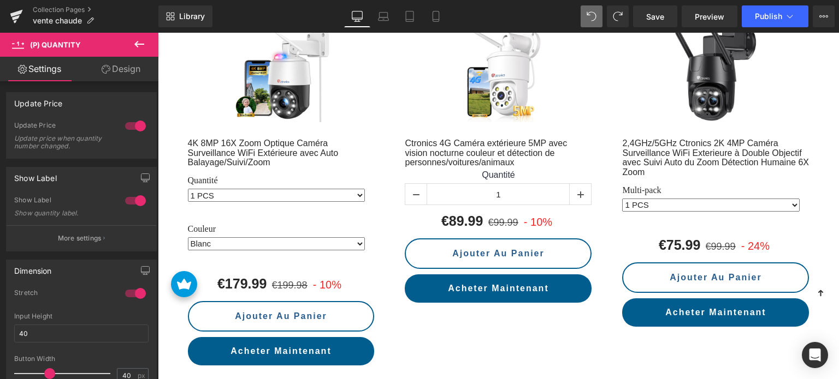
click at [121, 67] on link "Design" at bounding box center [120, 69] width 79 height 25
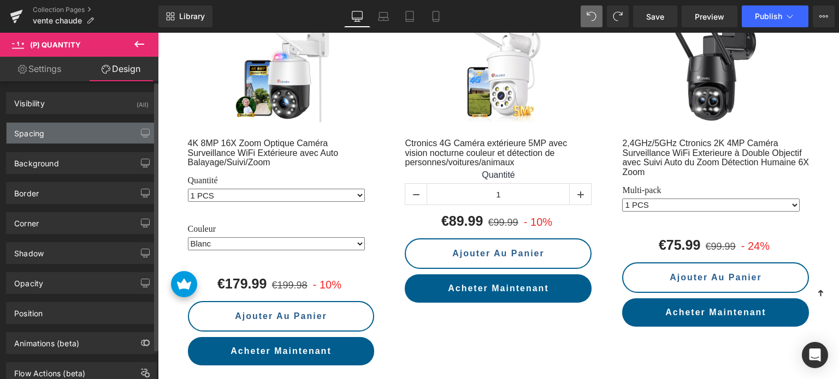
click at [50, 131] on div "Spacing" at bounding box center [82, 133] width 150 height 21
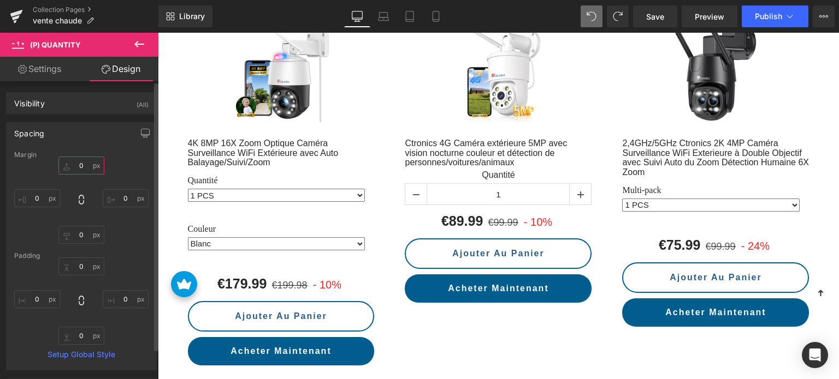
click at [84, 163] on input "text" at bounding box center [81, 166] width 46 height 18
type input "50"
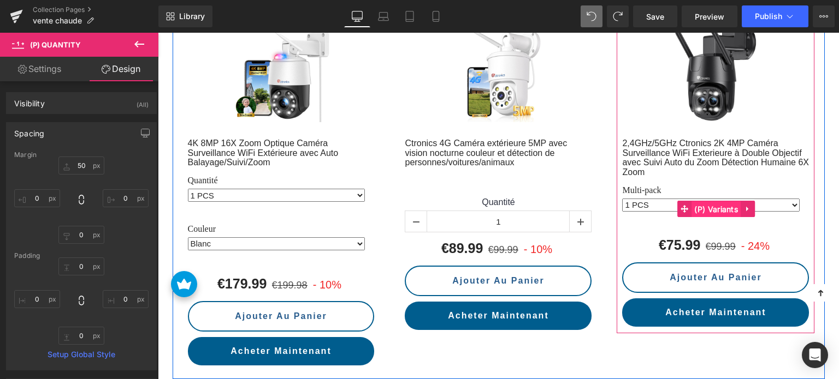
click at [708, 208] on span "(P) Variants" at bounding box center [715, 209] width 49 height 16
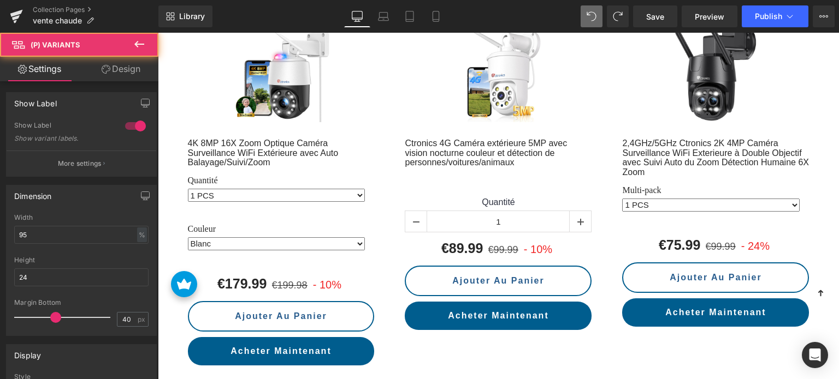
click at [129, 70] on link "Design" at bounding box center [120, 69] width 79 height 25
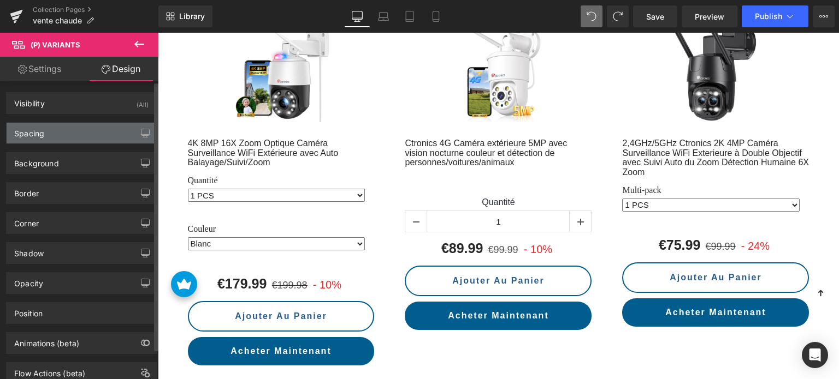
click at [46, 128] on div "Spacing" at bounding box center [82, 133] width 150 height 21
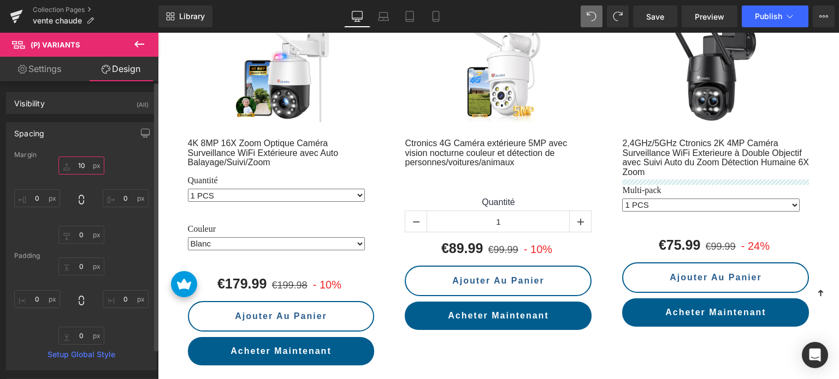
click at [83, 164] on input "10" at bounding box center [81, 166] width 46 height 18
type input "20"
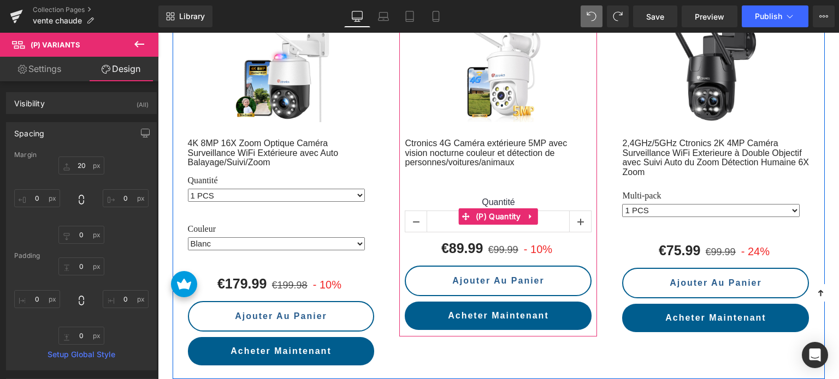
click at [497, 197] on label "Quantité" at bounding box center [498, 203] width 187 height 13
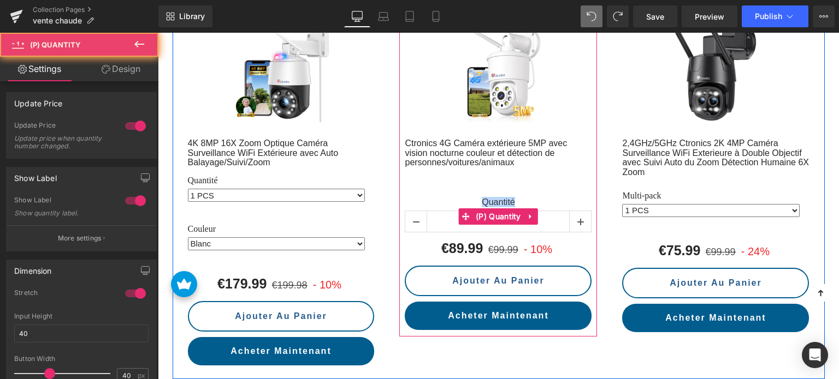
drag, startPoint x: 478, startPoint y: 198, endPoint x: 520, endPoint y: 200, distance: 41.5
click at [520, 200] on label "Quantité" at bounding box center [498, 203] width 187 height 13
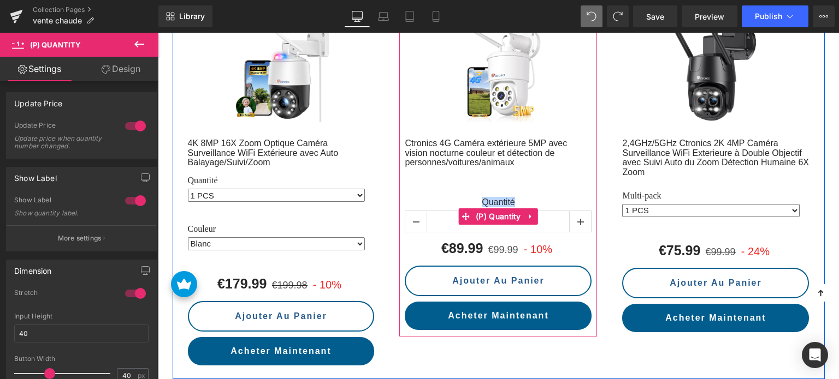
copy label "Quantité"
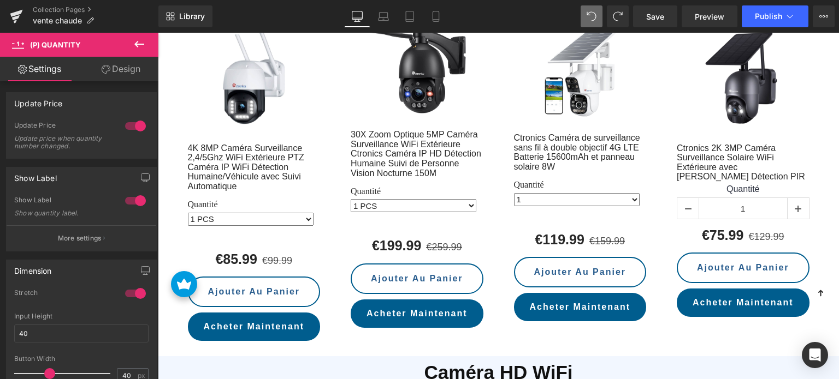
scroll to position [973, 0]
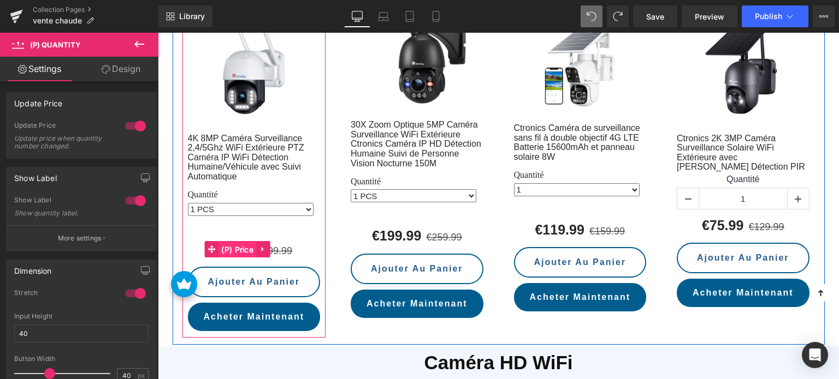
click at [242, 242] on span "(P) Price" at bounding box center [237, 250] width 38 height 16
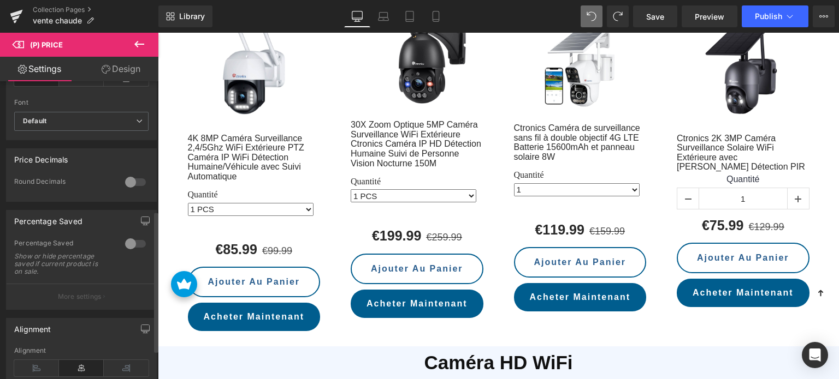
scroll to position [382, 0]
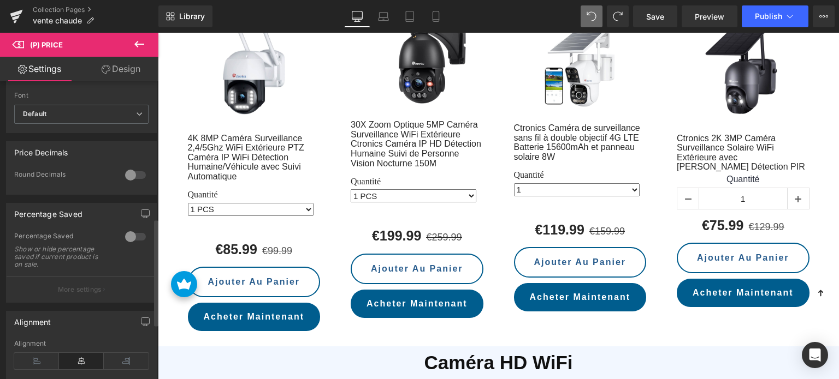
click at [138, 242] on div at bounding box center [135, 236] width 26 height 17
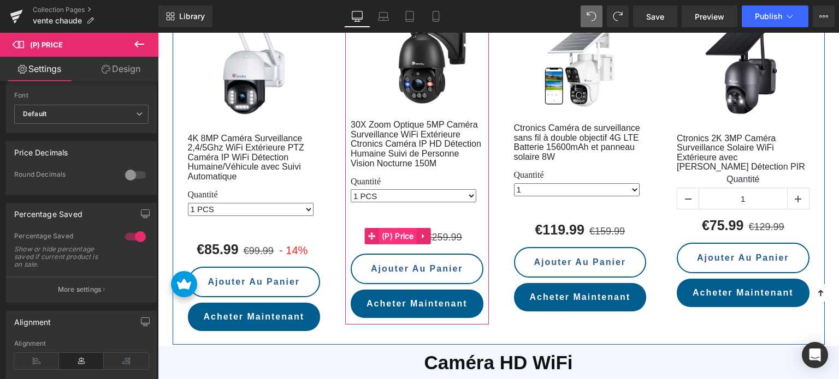
click at [406, 228] on span "(P) Price" at bounding box center [398, 236] width 38 height 16
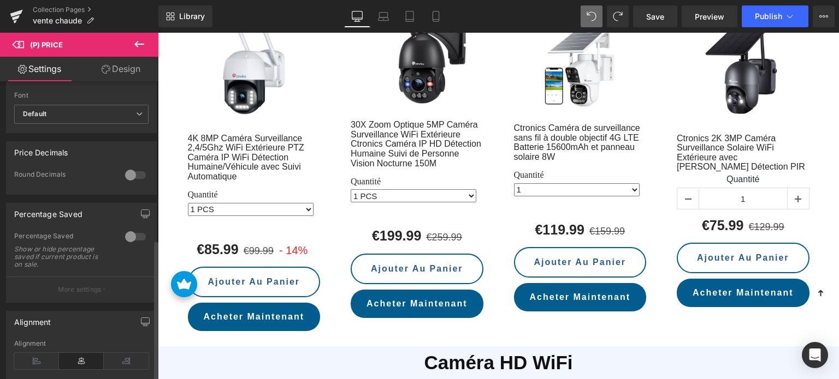
click at [123, 244] on div at bounding box center [135, 236] width 26 height 17
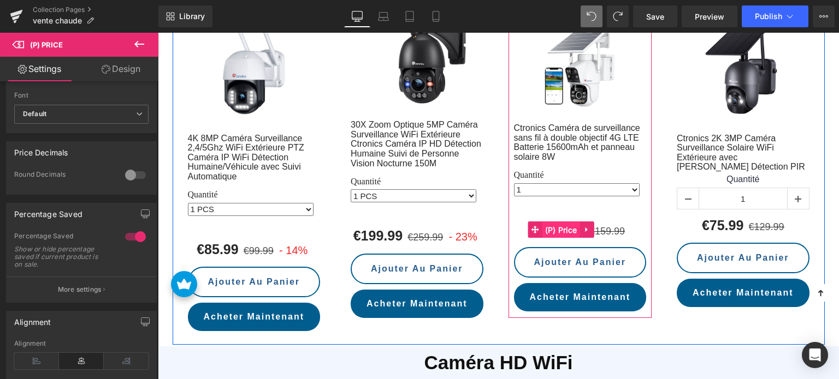
click at [571, 222] on span "(P) Price" at bounding box center [561, 230] width 38 height 16
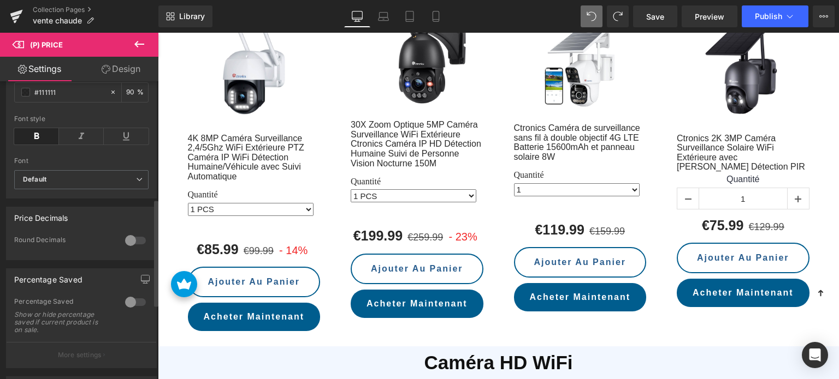
scroll to position [328, 0]
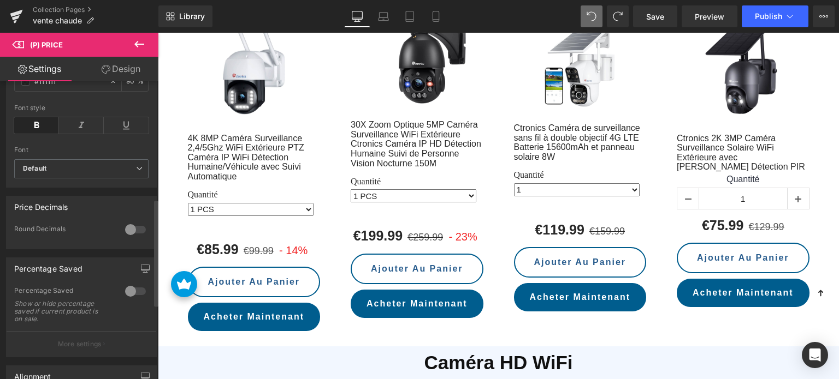
click at [129, 236] on div at bounding box center [135, 229] width 26 height 17
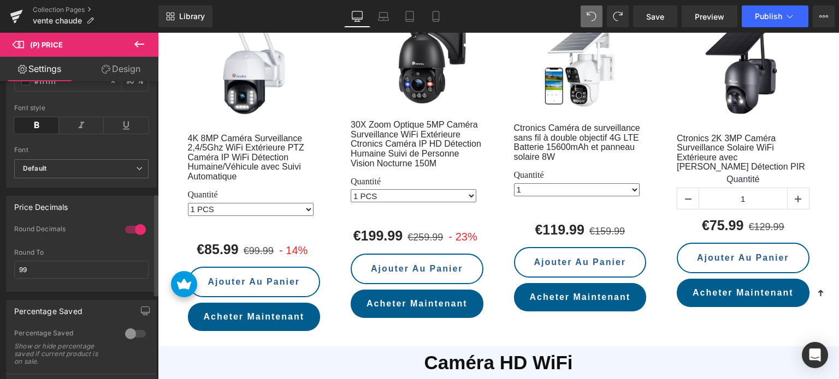
click at [127, 235] on div at bounding box center [135, 229] width 26 height 17
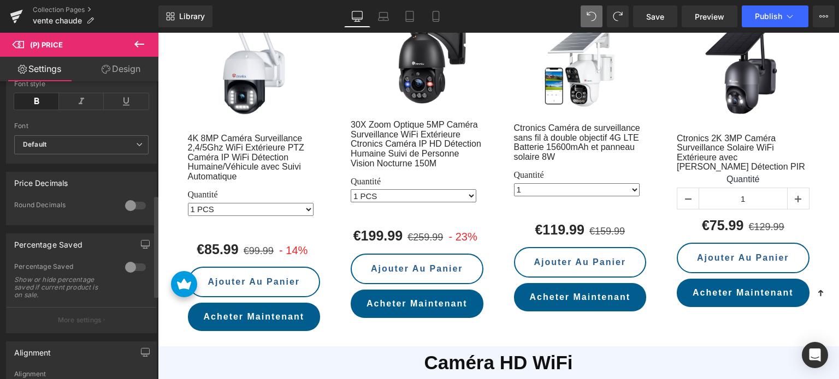
scroll to position [382, 0]
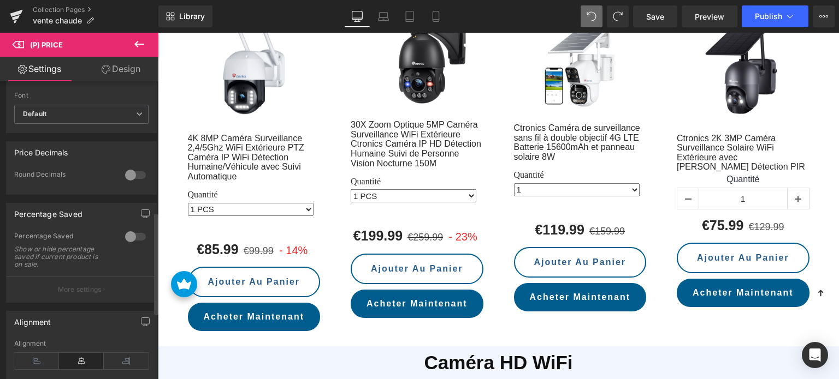
click at [129, 241] on div at bounding box center [135, 236] width 26 height 17
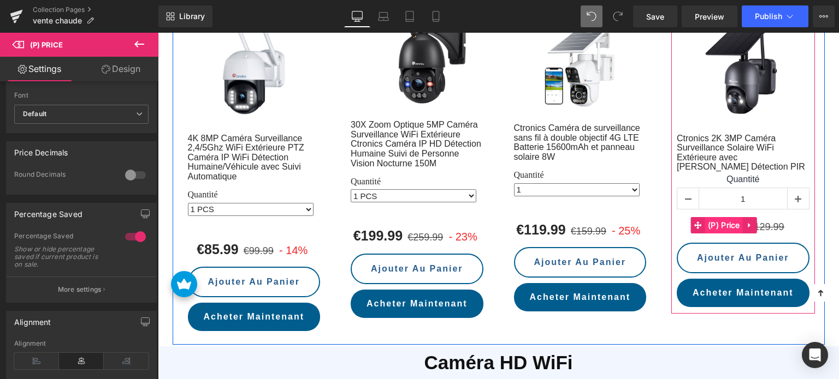
click at [727, 217] on span "(P) Price" at bounding box center [724, 225] width 38 height 16
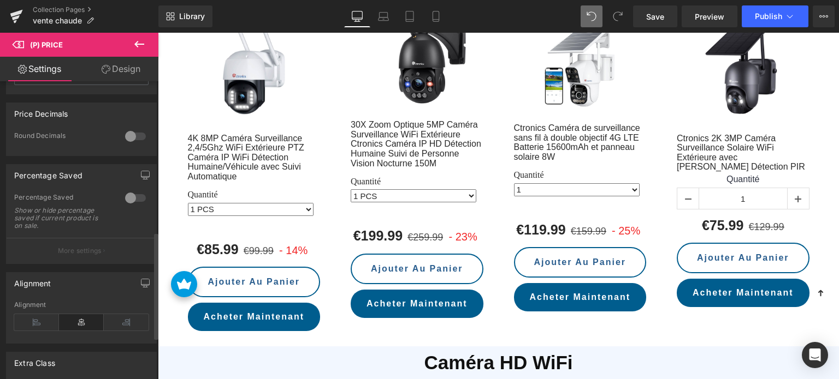
scroll to position [419, 0]
click at [134, 207] on div at bounding box center [135, 199] width 26 height 17
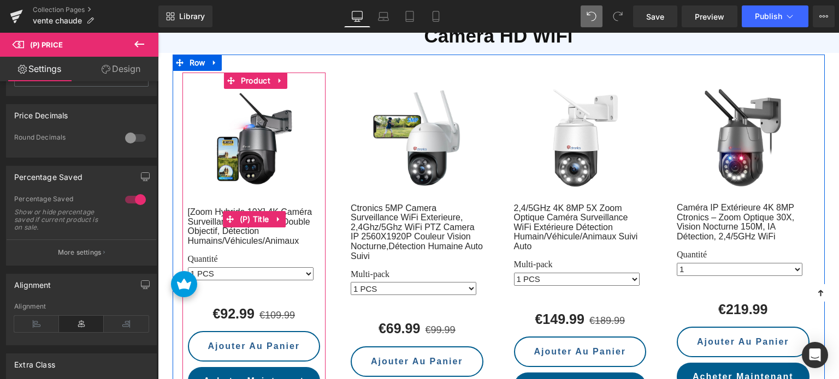
scroll to position [1300, 0]
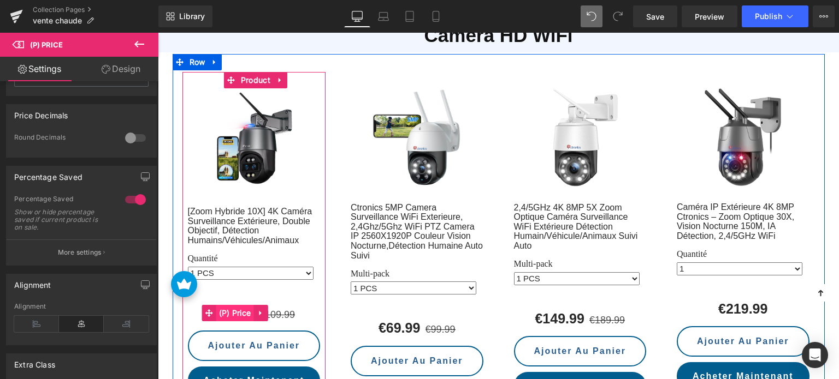
click at [238, 305] on span "(P) Price" at bounding box center [235, 313] width 38 height 16
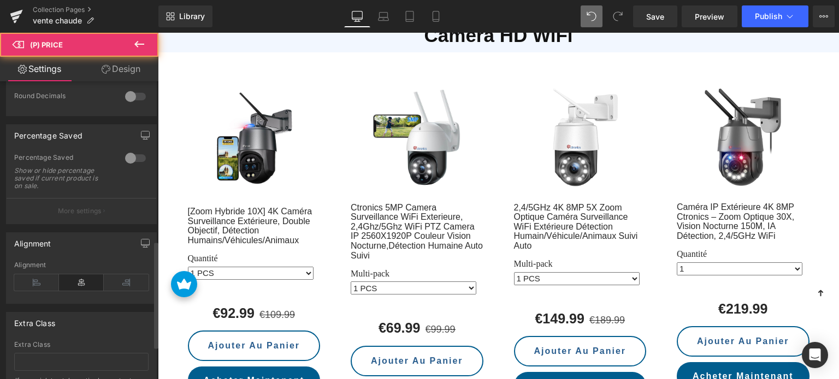
scroll to position [536, 0]
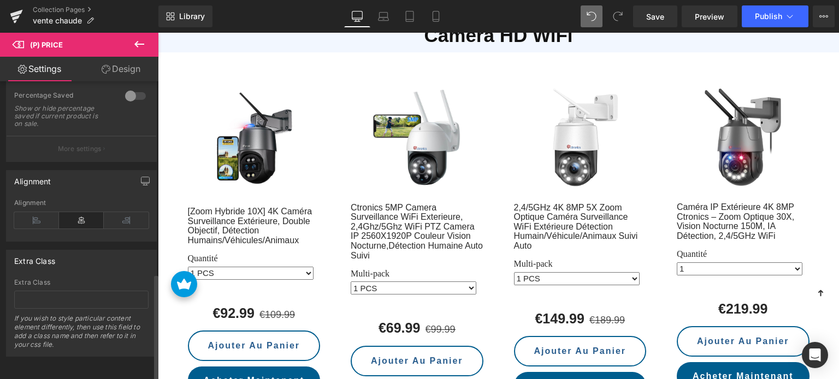
click at [128, 97] on div at bounding box center [135, 95] width 26 height 17
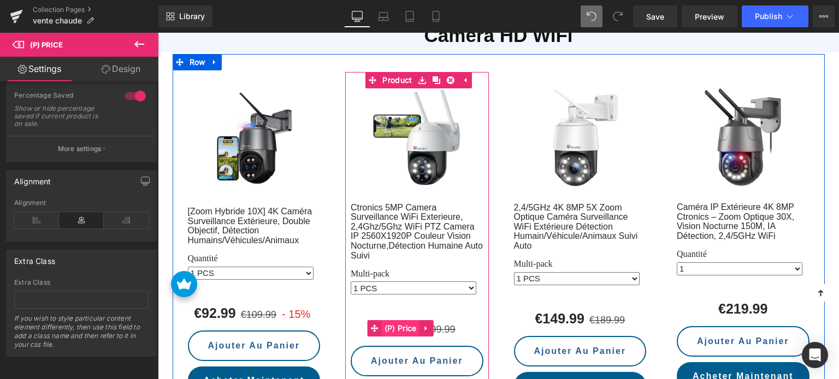
click at [406, 320] on span "(P) Price" at bounding box center [401, 328] width 38 height 16
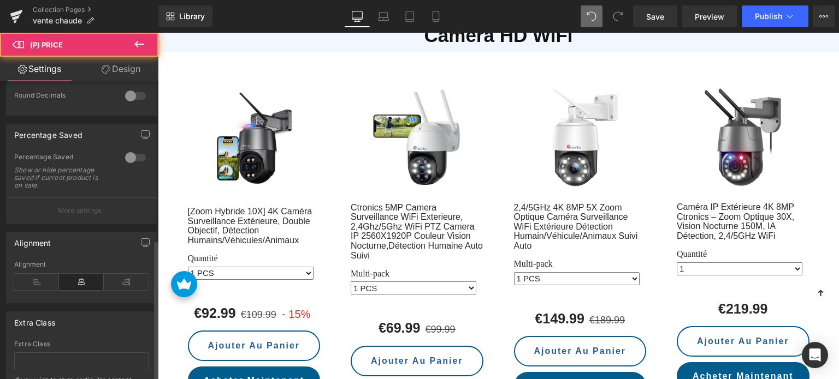
scroll to position [491, 0]
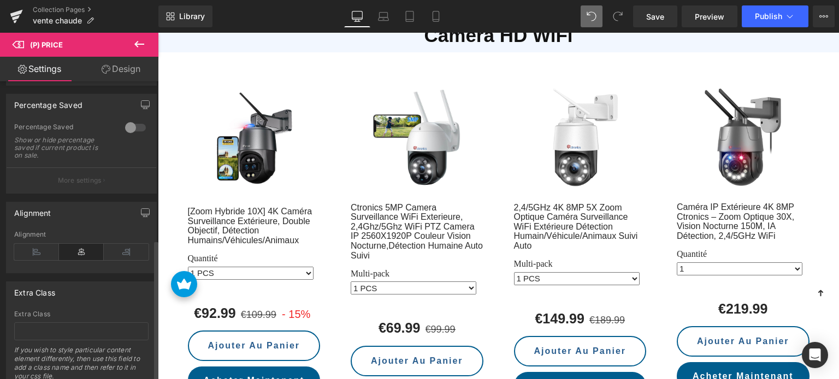
click at [130, 133] on div at bounding box center [135, 127] width 26 height 17
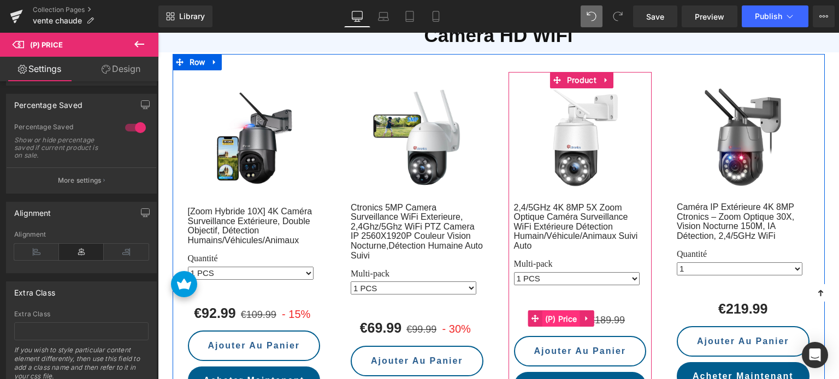
click at [563, 311] on span "(P) Price" at bounding box center [561, 319] width 38 height 16
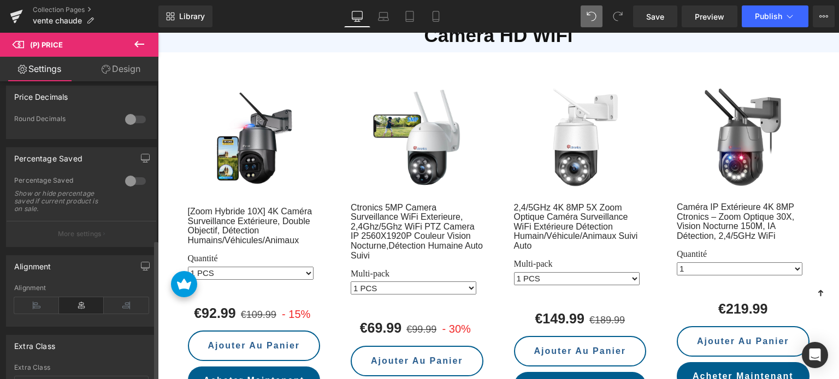
scroll to position [426, 0]
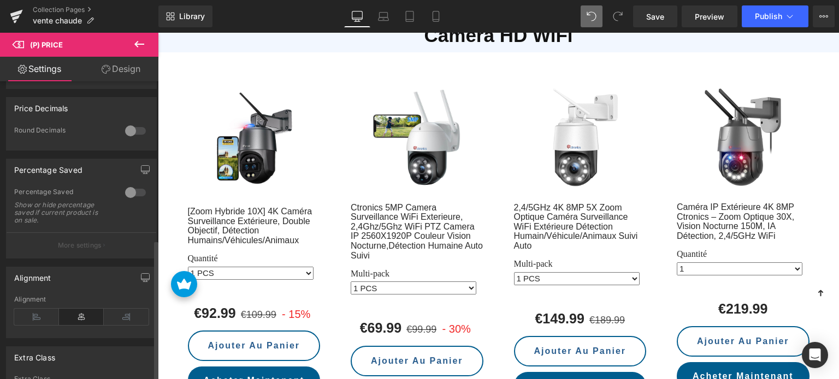
click at [133, 201] on div at bounding box center [135, 192] width 26 height 17
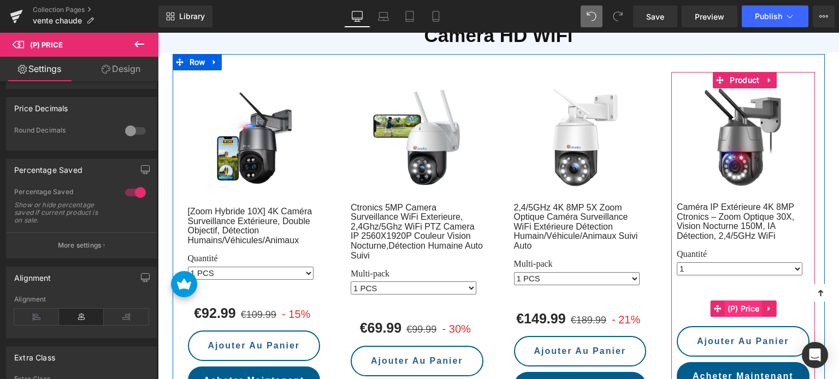
click at [745, 301] on span "(P) Price" at bounding box center [743, 309] width 38 height 16
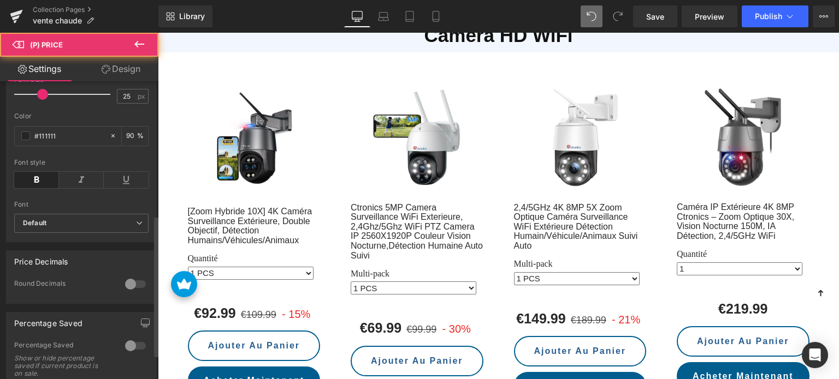
scroll to position [536, 0]
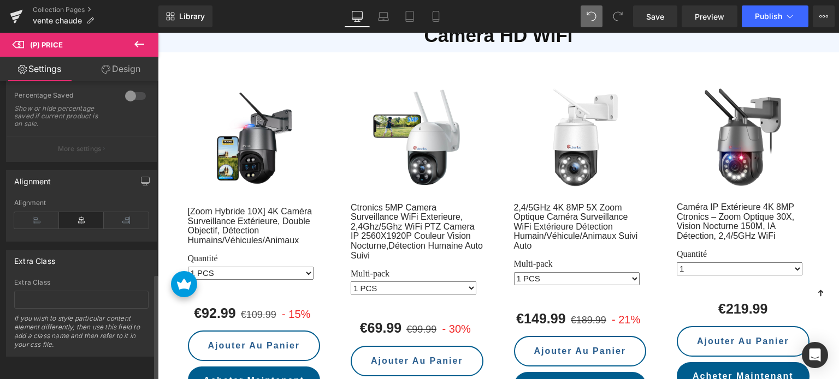
click at [128, 92] on div at bounding box center [135, 95] width 26 height 17
click at [140, 89] on div at bounding box center [135, 95] width 26 height 17
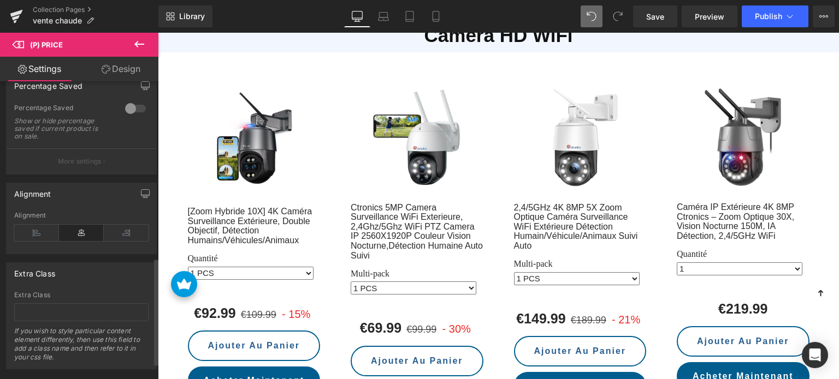
scroll to position [481, 0]
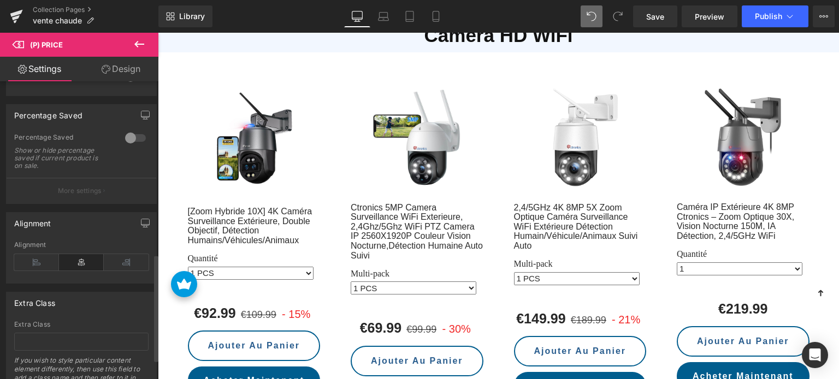
click at [138, 146] on div at bounding box center [135, 137] width 26 height 17
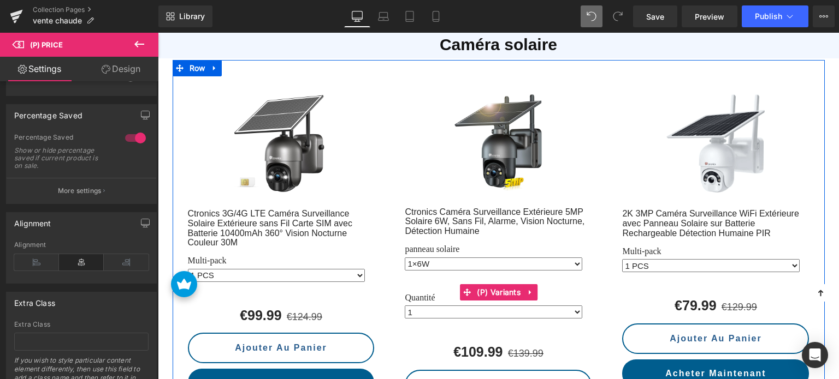
scroll to position [1683, 0]
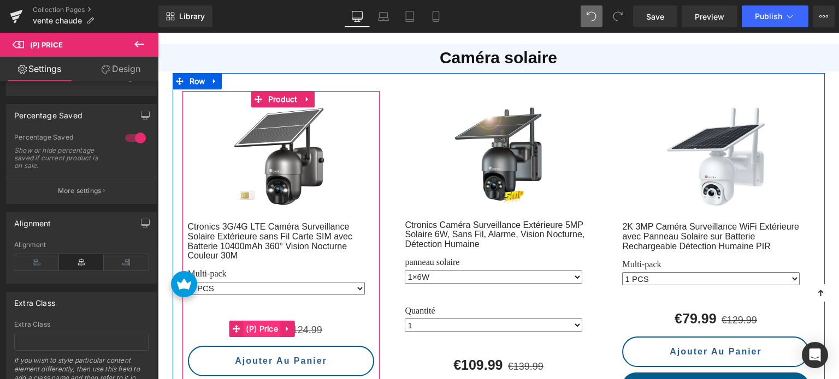
click at [266, 321] on span "(P) Price" at bounding box center [262, 329] width 38 height 16
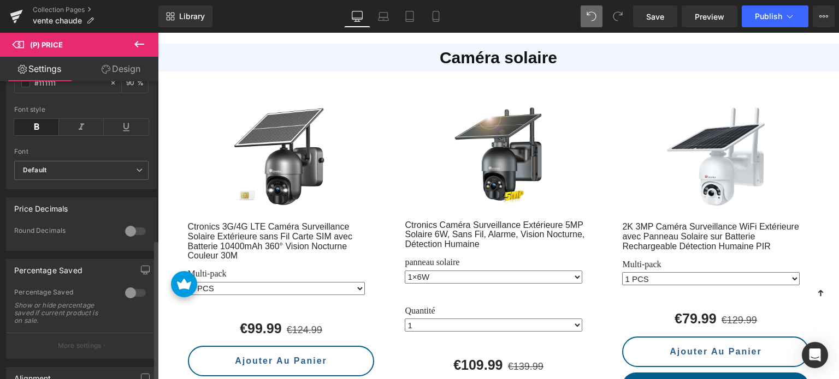
scroll to position [437, 0]
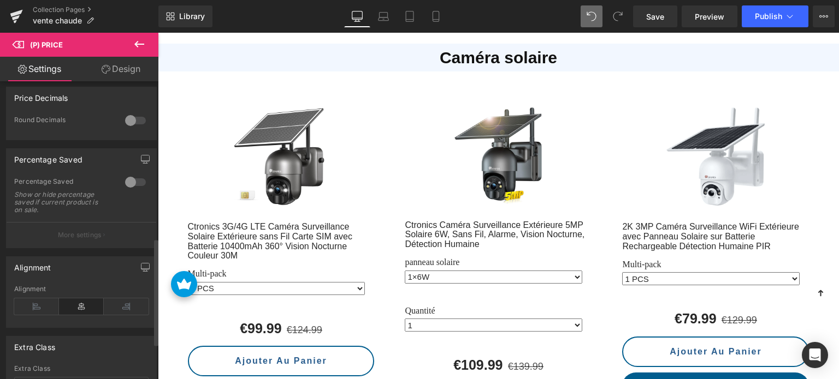
click at [129, 185] on div at bounding box center [135, 182] width 26 height 17
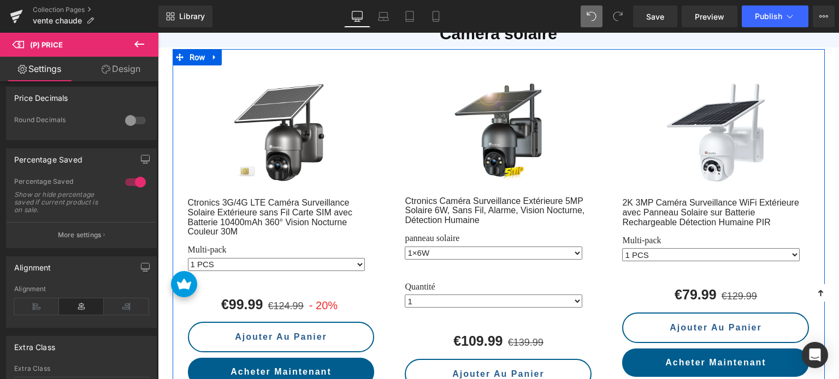
scroll to position [1737, 0]
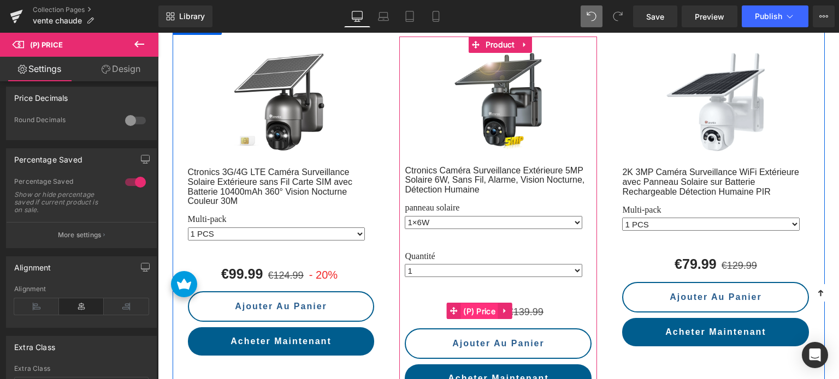
click at [481, 304] on span "(P) Price" at bounding box center [479, 312] width 38 height 16
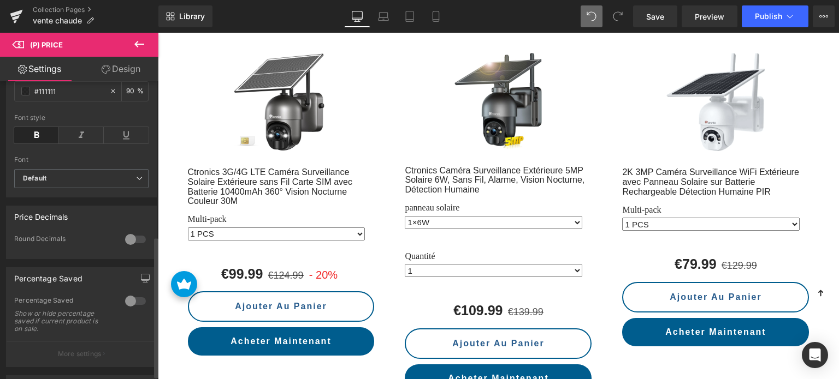
scroll to position [328, 0]
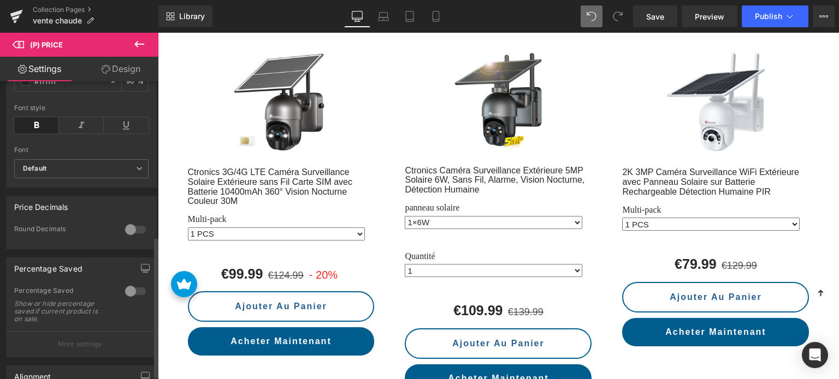
drag, startPoint x: 125, startPoint y: 237, endPoint x: 138, endPoint y: 240, distance: 12.7
click at [126, 237] on div at bounding box center [135, 229] width 26 height 17
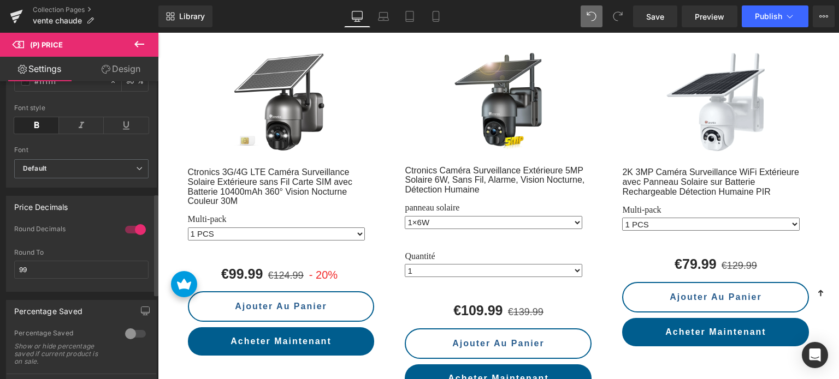
click at [144, 239] on div "0 Round Decimals 99 Round To 99" at bounding box center [82, 258] width 150 height 67
drag, startPoint x: 130, startPoint y: 236, endPoint x: 135, endPoint y: 253, distance: 17.1
click at [131, 236] on div at bounding box center [135, 229] width 26 height 17
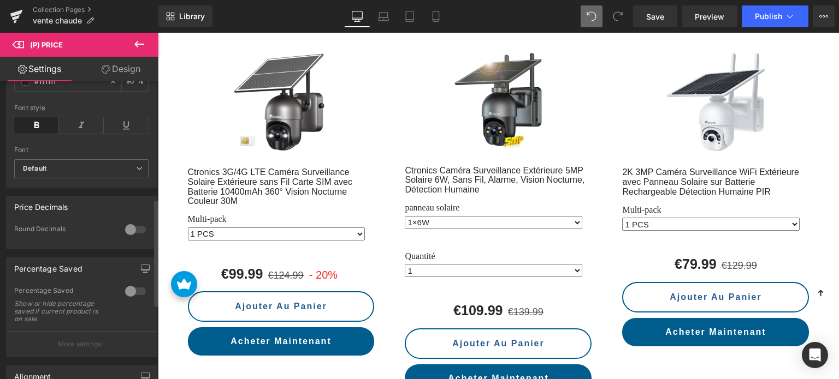
click at [125, 298] on div at bounding box center [135, 291] width 26 height 17
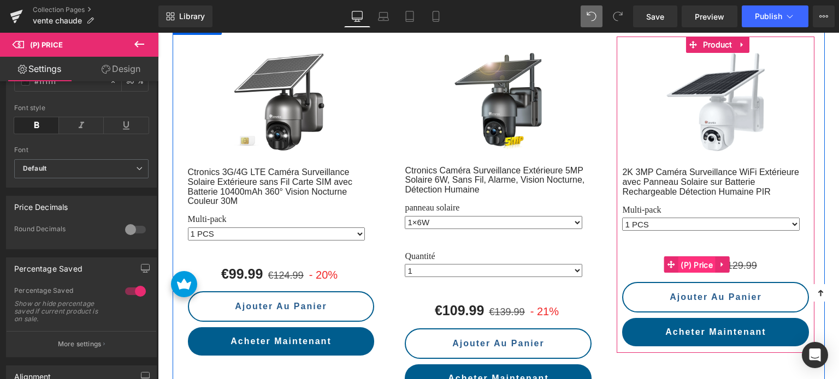
click at [705, 257] on span "(P) Price" at bounding box center [696, 265] width 38 height 16
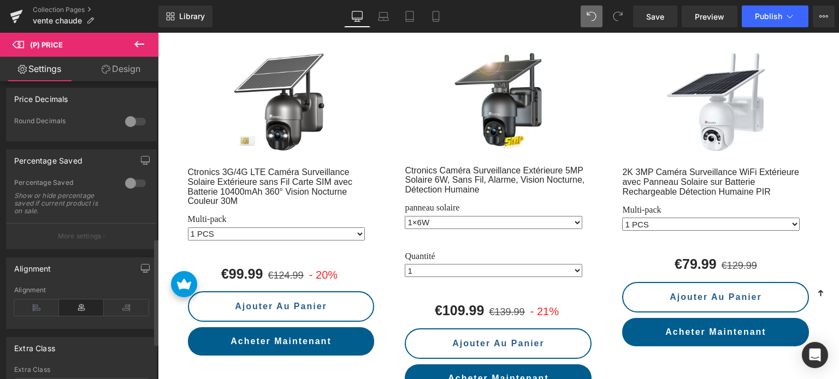
scroll to position [437, 0]
click at [135, 188] on div at bounding box center [135, 182] width 26 height 17
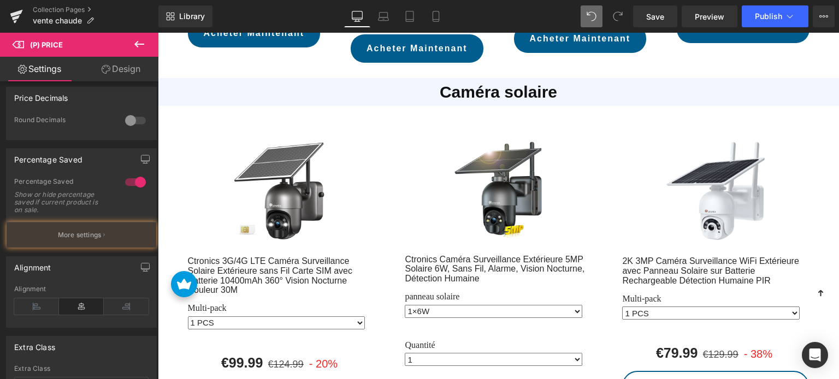
scroll to position [1628, 0]
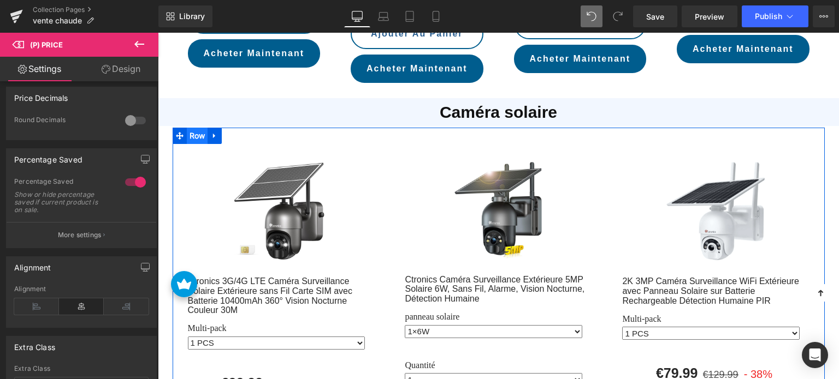
click at [193, 128] on span "Row" at bounding box center [197, 136] width 21 height 16
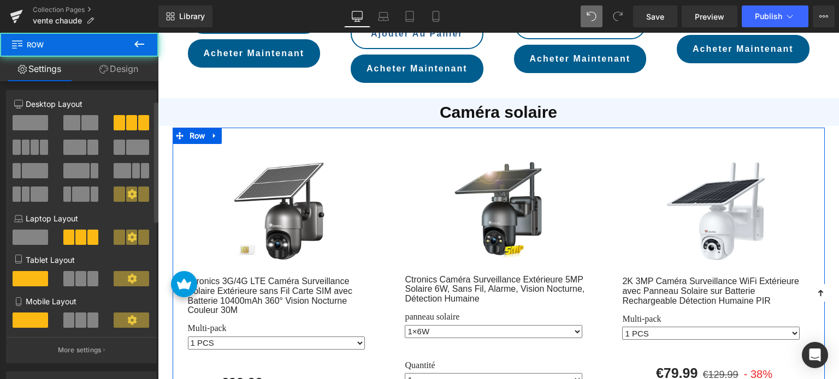
scroll to position [0, 0]
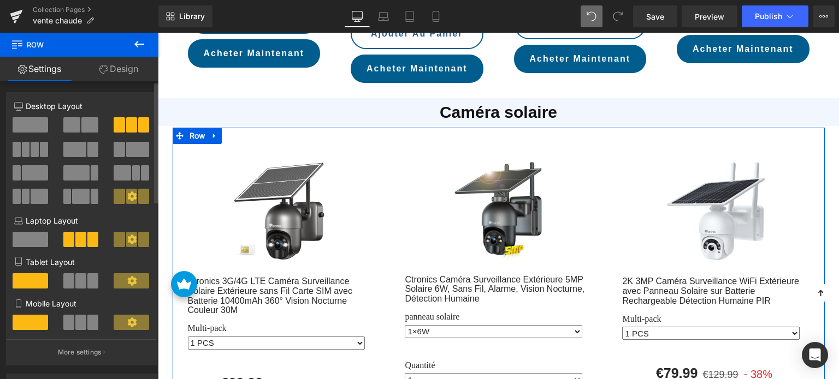
click at [28, 151] on span at bounding box center [26, 149] width 8 height 15
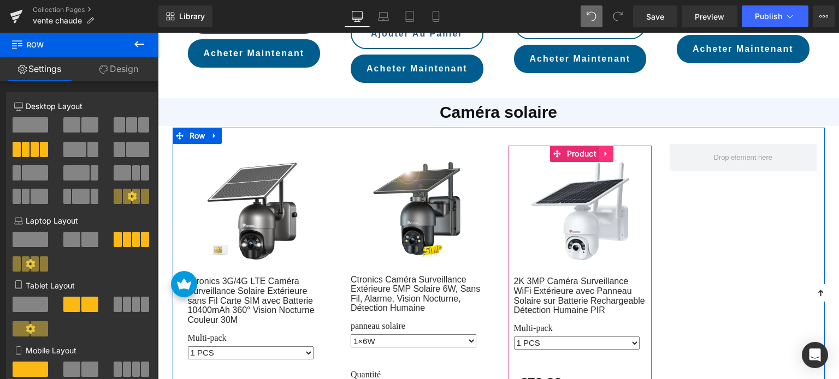
click at [602, 150] on icon at bounding box center [606, 154] width 8 height 8
click at [587, 146] on link at bounding box center [585, 154] width 14 height 16
click at [596, 150] on icon at bounding box center [599, 154] width 8 height 8
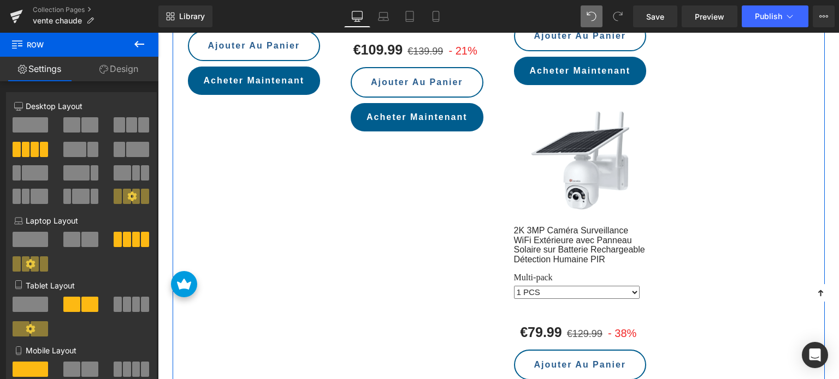
scroll to position [2009, 0]
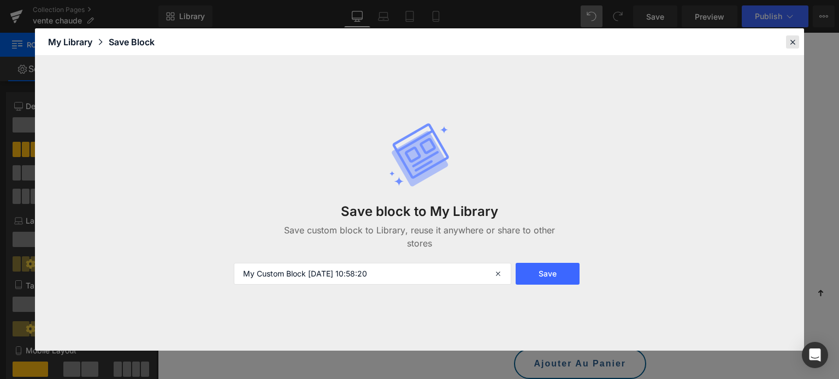
drag, startPoint x: 793, startPoint y: 45, endPoint x: 544, endPoint y: 61, distance: 248.9
click at [793, 45] on icon at bounding box center [792, 42] width 10 height 10
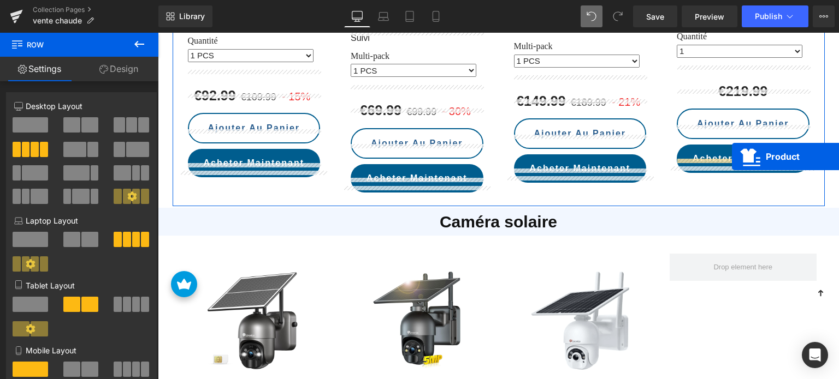
scroll to position [1518, 0]
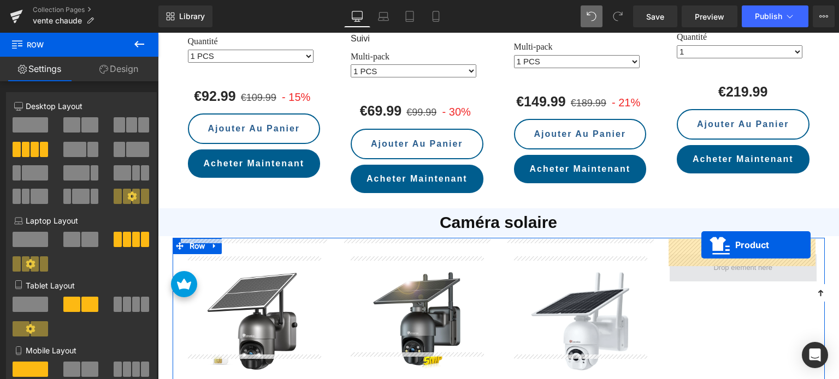
drag, startPoint x: 557, startPoint y: 139, endPoint x: 701, endPoint y: 246, distance: 179.8
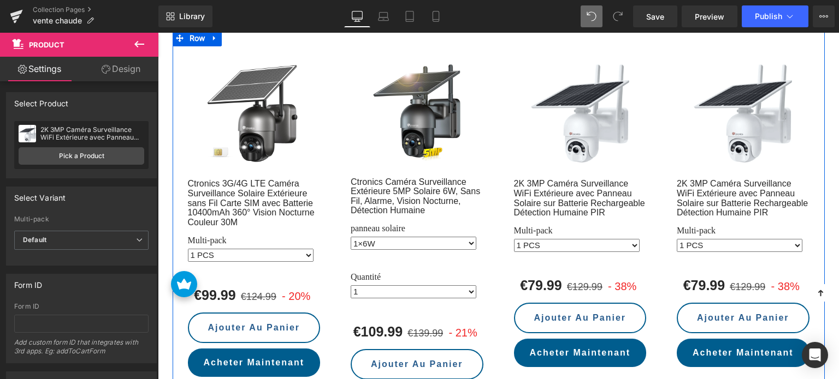
scroll to position [1736, 0]
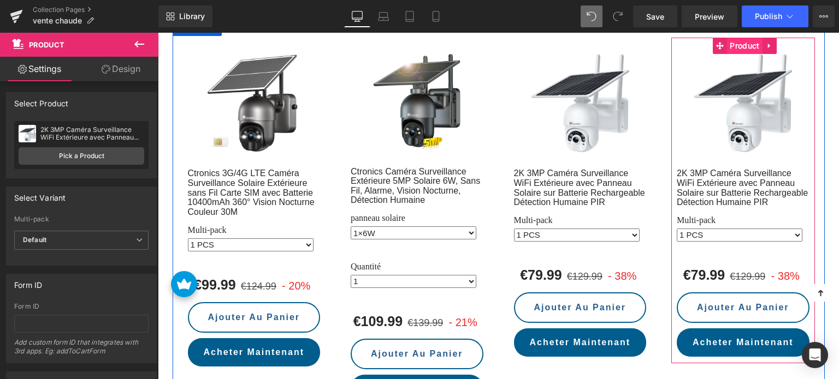
click at [741, 38] on span "Product" at bounding box center [744, 46] width 35 height 16
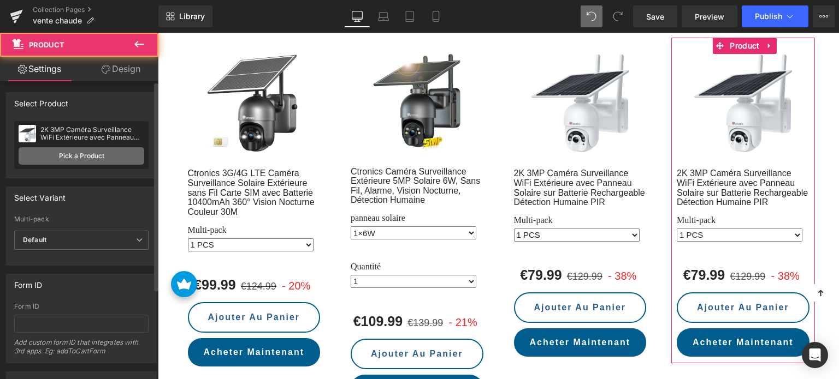
click at [100, 161] on link "Pick a Product" at bounding box center [82, 155] width 126 height 17
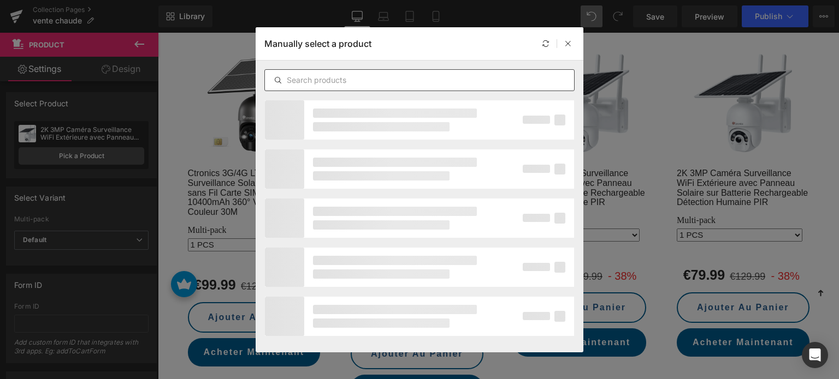
click at [300, 79] on input "text" at bounding box center [419, 80] width 309 height 13
paste input "Ctronics Caméra Surveillance WiFi Extérieure 3K 5MP/4MP Solaire 6W, PIR, Vision…"
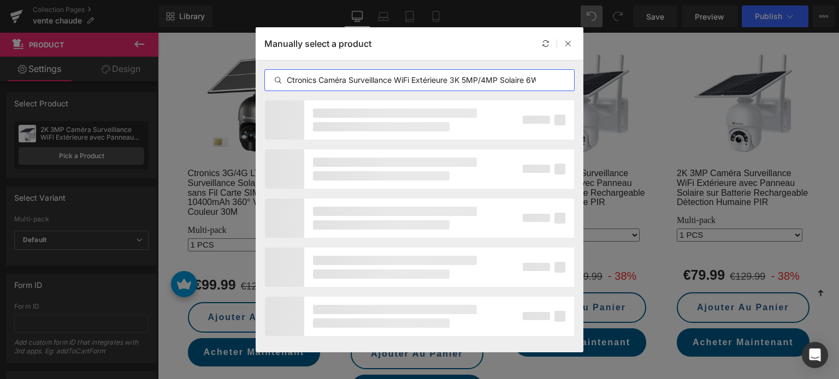
scroll to position [0, 170]
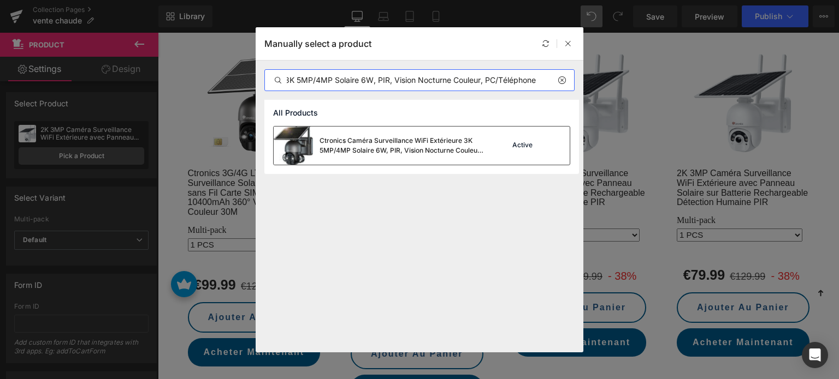
type input "Ctronics Caméra Surveillance WiFi Extérieure 3K 5MP/4MP Solaire 6W, PIR, Vision…"
click at [389, 148] on div "Ctronics Caméra Surveillance WiFi Extérieure 3K 5MP/4MP Solaire 6W, PIR, Vision…" at bounding box center [401, 146] width 164 height 20
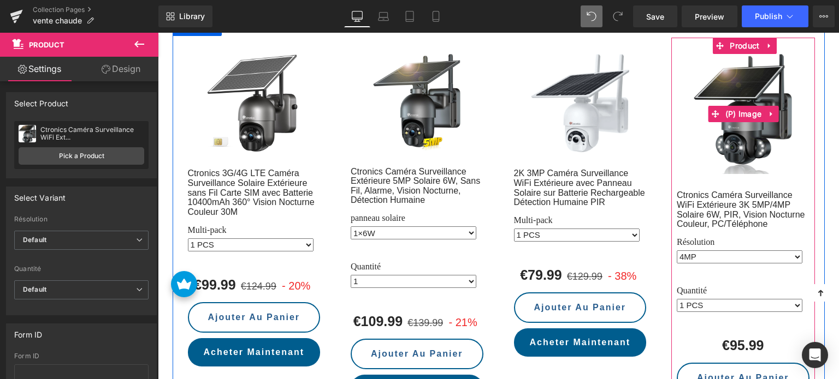
click at [730, 65] on img at bounding box center [742, 114] width 98 height 120
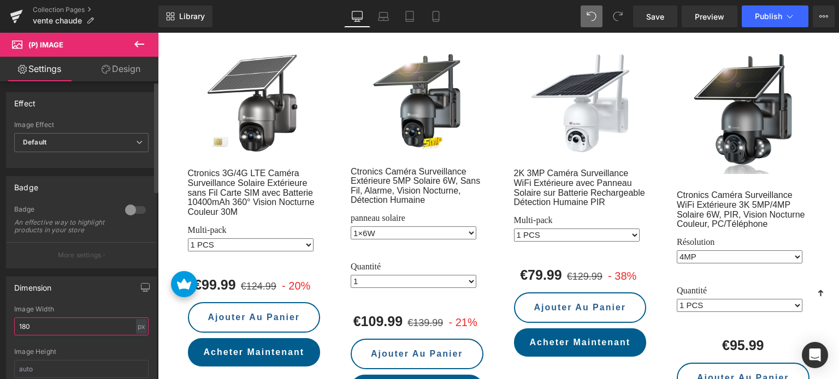
drag, startPoint x: 53, startPoint y: 329, endPoint x: 0, endPoint y: 329, distance: 53.0
click at [0, 329] on div "Dimension 180px Image Width 180 px % px Image Height" at bounding box center [81, 330] width 163 height 123
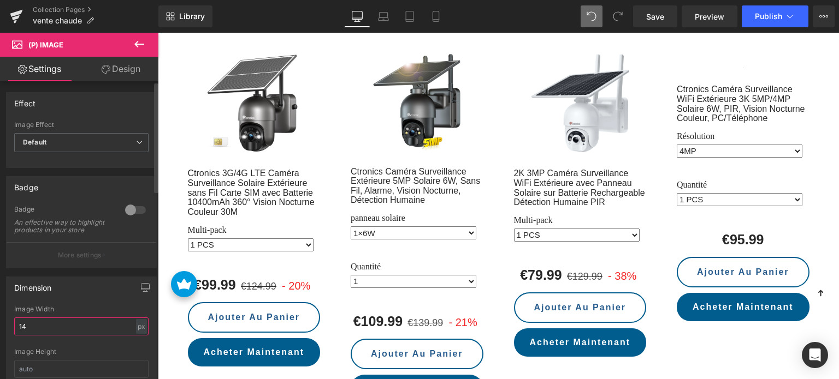
type input "140"
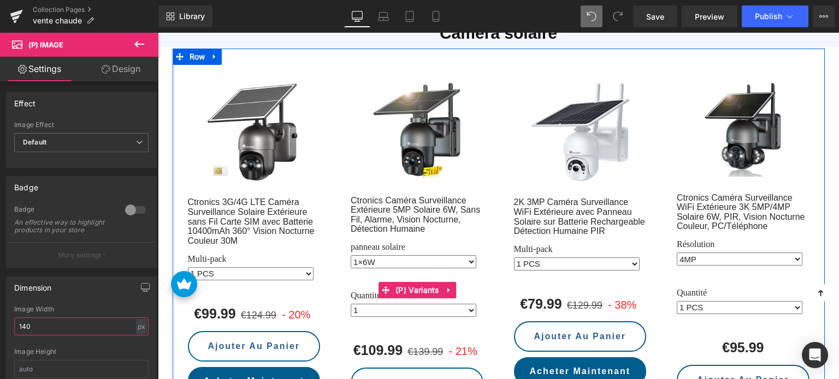
scroll to position [1681, 0]
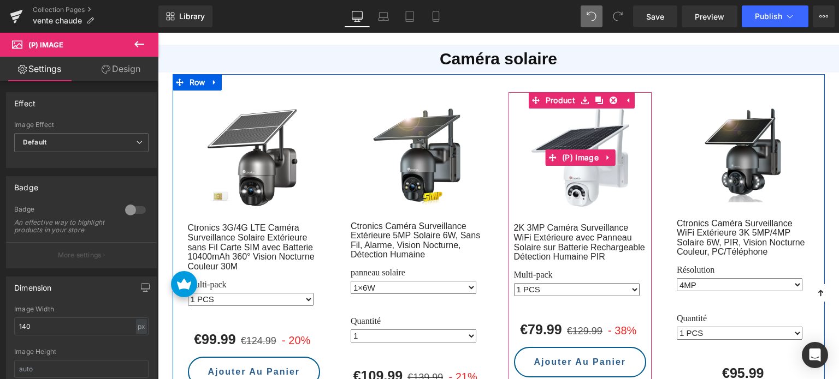
click at [592, 118] on img at bounding box center [580, 158] width 98 height 98
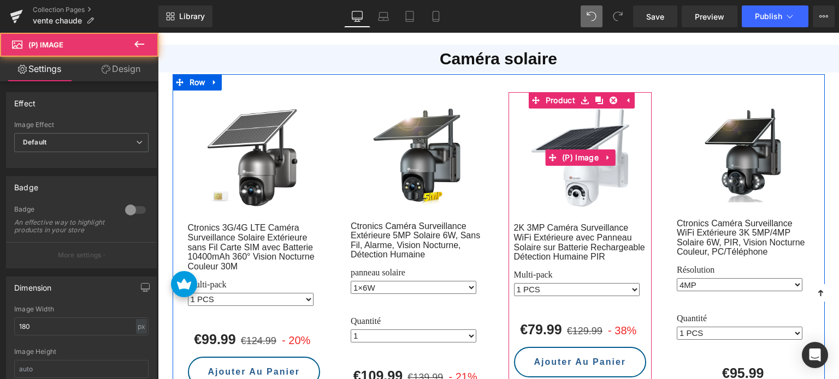
click at [593, 120] on img at bounding box center [580, 158] width 98 height 98
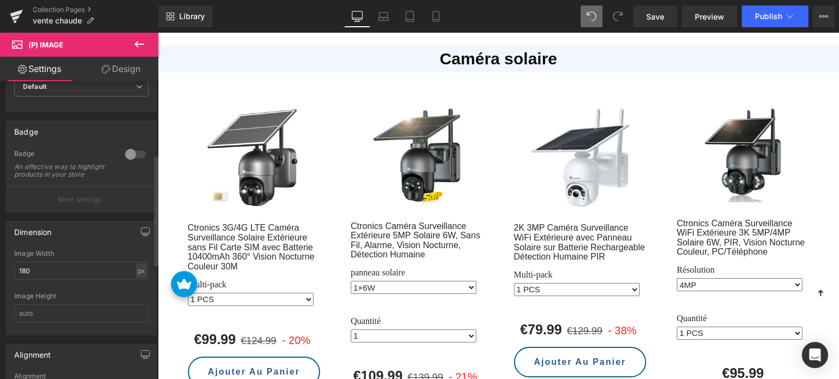
scroll to position [55, 0]
click at [127, 158] on div at bounding box center [135, 155] width 26 height 17
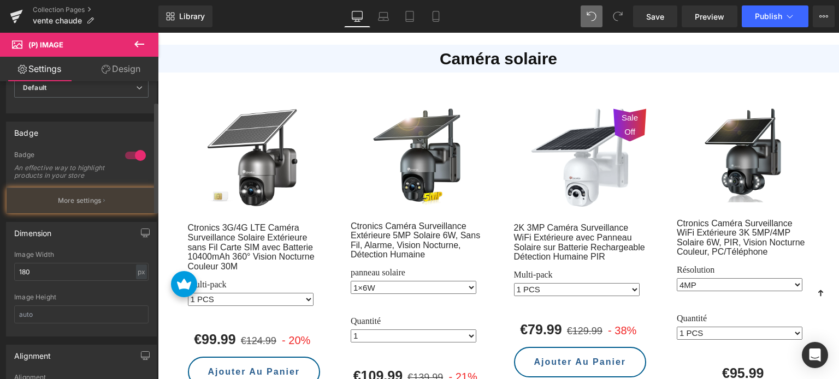
click at [127, 158] on div at bounding box center [135, 155] width 26 height 17
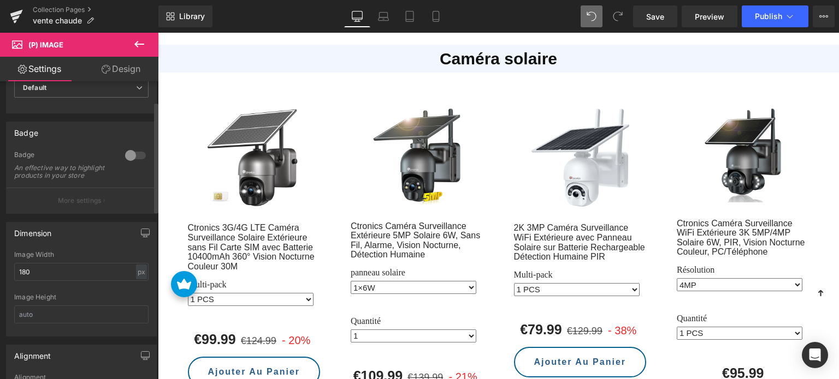
click at [135, 158] on div at bounding box center [135, 155] width 26 height 17
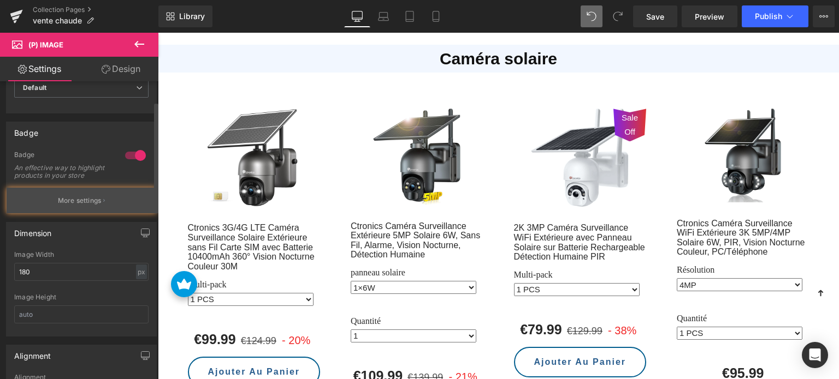
click at [80, 206] on p "More settings" at bounding box center [80, 201] width 44 height 10
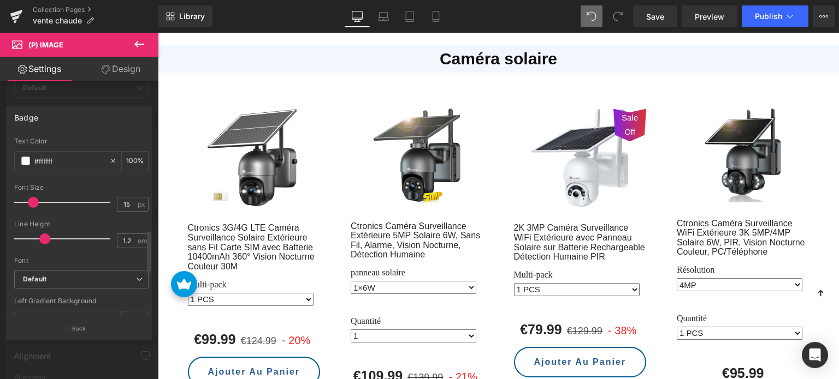
scroll to position [491, 0]
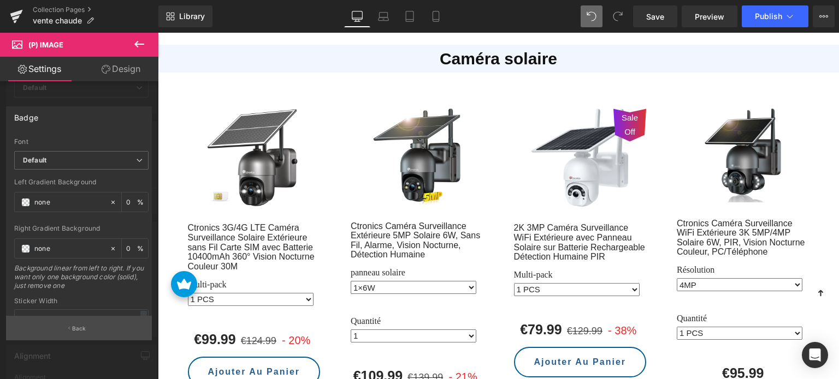
click at [68, 329] on icon "button" at bounding box center [69, 328] width 2 height 5
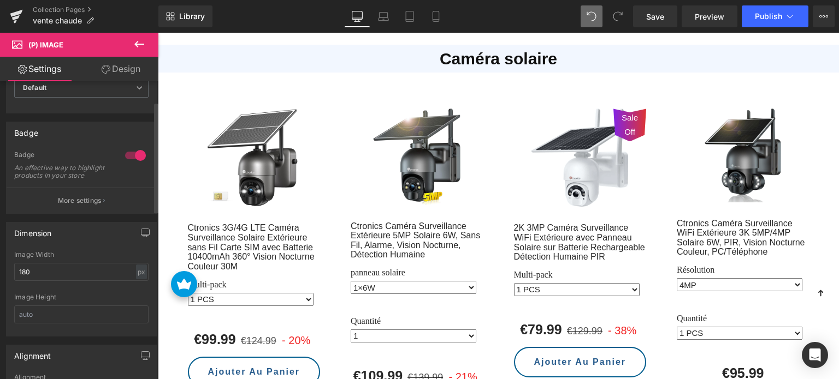
click at [127, 152] on div at bounding box center [135, 155] width 26 height 17
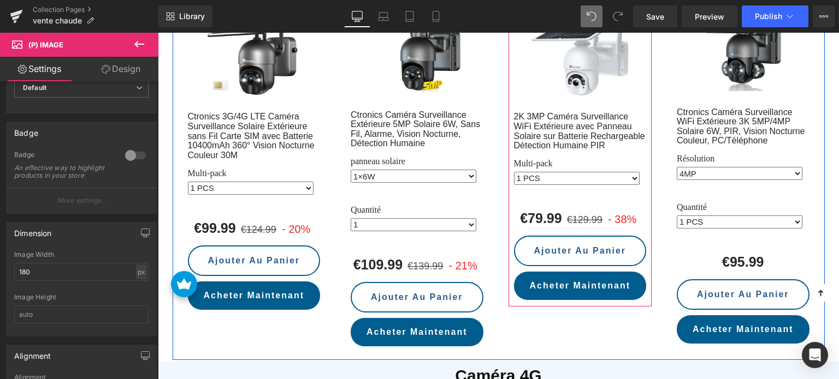
scroll to position [1791, 0]
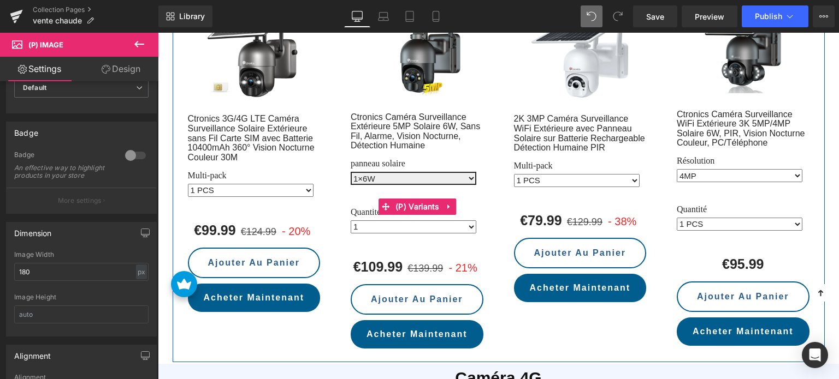
click at [380, 172] on select "1×6W 2×6W" at bounding box center [413, 178] width 126 height 13
click at [350, 172] on select "1×6W 2×6W" at bounding box center [413, 178] width 126 height 13
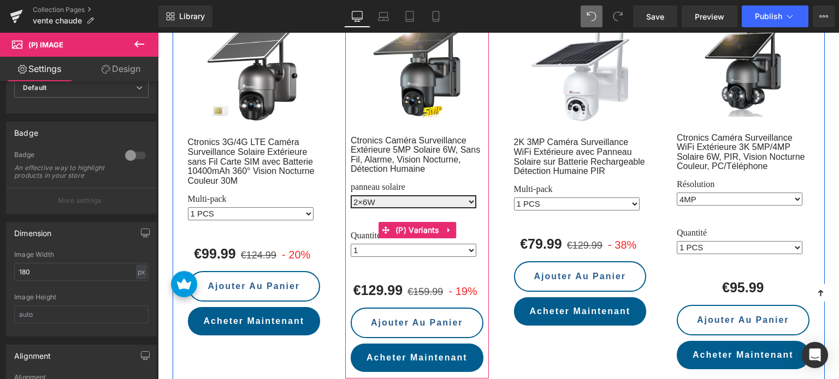
scroll to position [1736, 0]
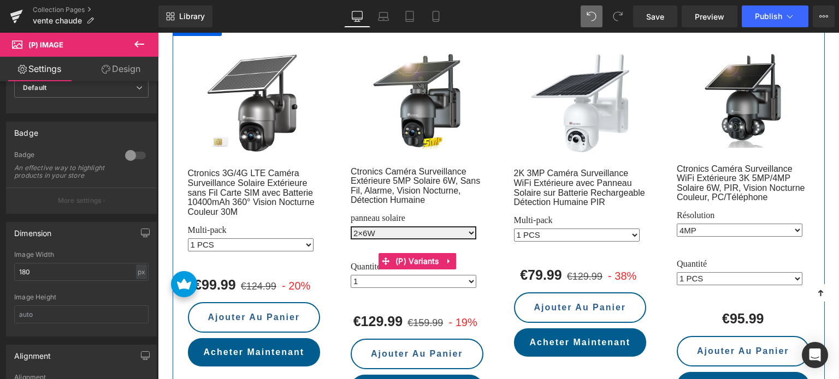
click at [380, 227] on select "1×6W 2×6W" at bounding box center [413, 233] width 126 height 13
select select "1×6W"
click at [350, 227] on select "1×6W 2×6W" at bounding box center [413, 233] width 126 height 13
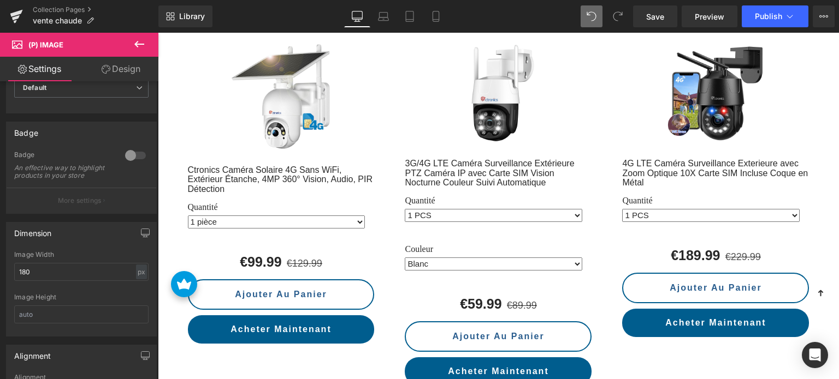
scroll to position [2064, 0]
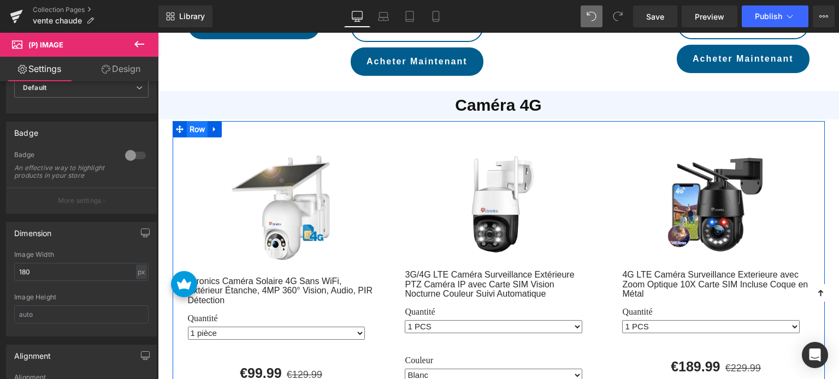
click at [189, 121] on span "Row" at bounding box center [197, 129] width 21 height 16
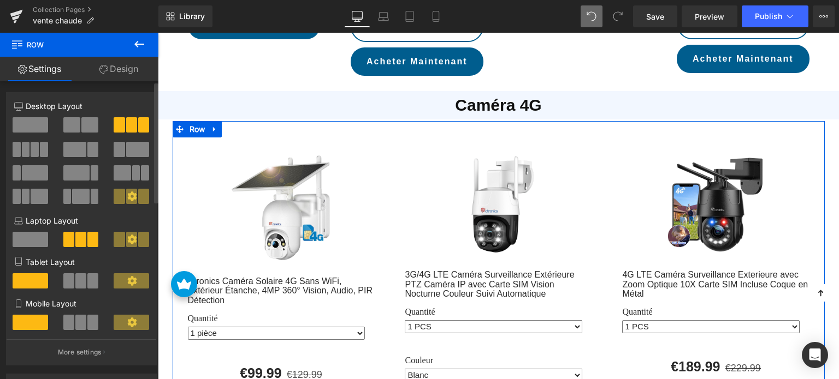
drag, startPoint x: 29, startPoint y: 145, endPoint x: 190, endPoint y: 145, distance: 161.0
click at [29, 145] on button at bounding box center [31, 149] width 37 height 15
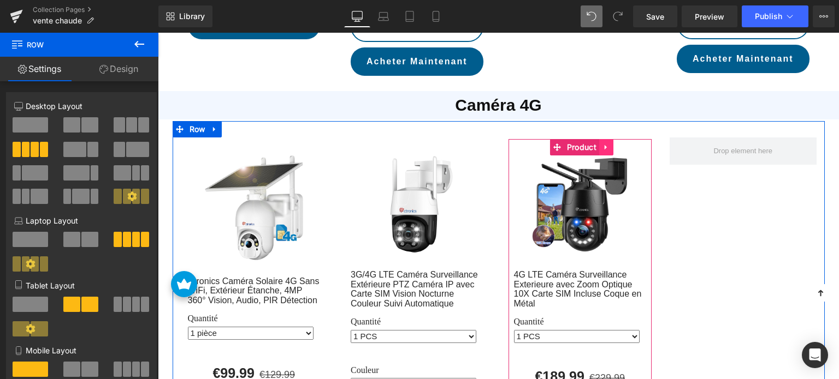
click at [604, 144] on icon at bounding box center [606, 148] width 8 height 8
click at [595, 144] on icon at bounding box center [599, 148] width 8 height 8
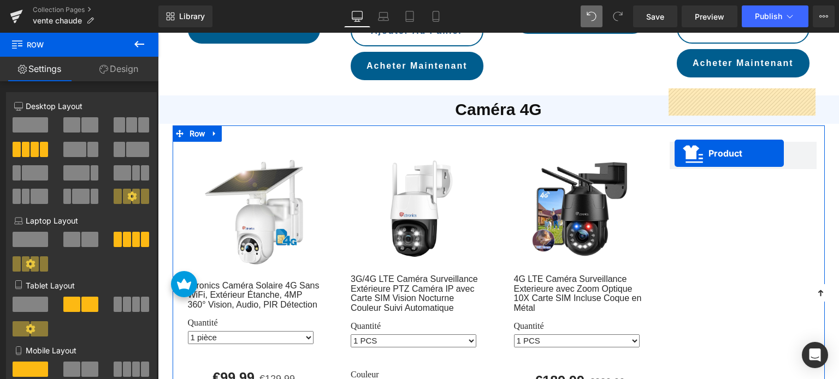
scroll to position [2054, 0]
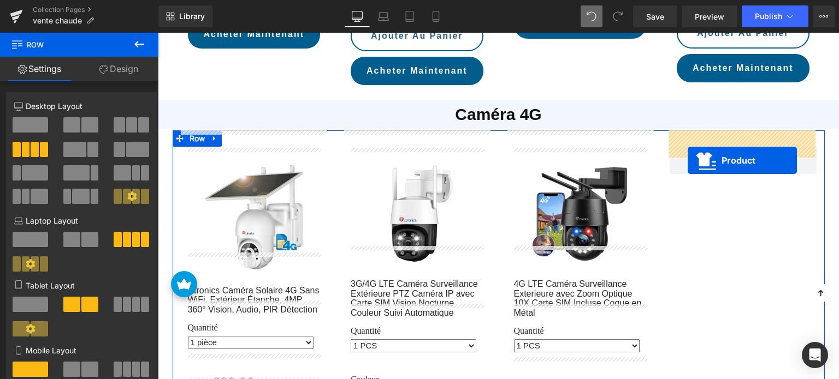
drag, startPoint x: 555, startPoint y: 88, endPoint x: 692, endPoint y: 160, distance: 154.6
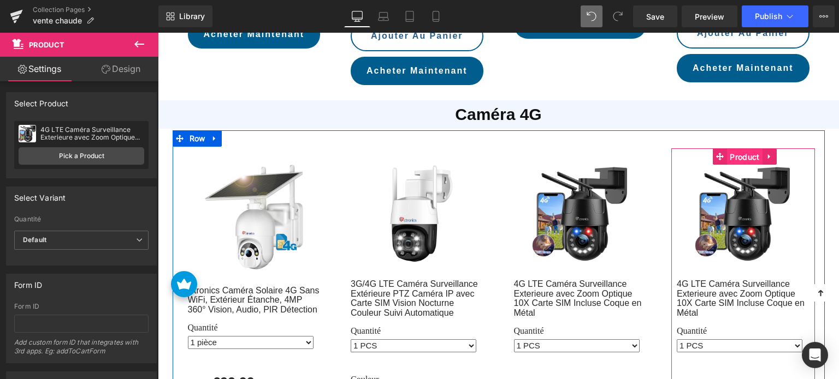
click at [745, 149] on span "Product" at bounding box center [744, 157] width 35 height 16
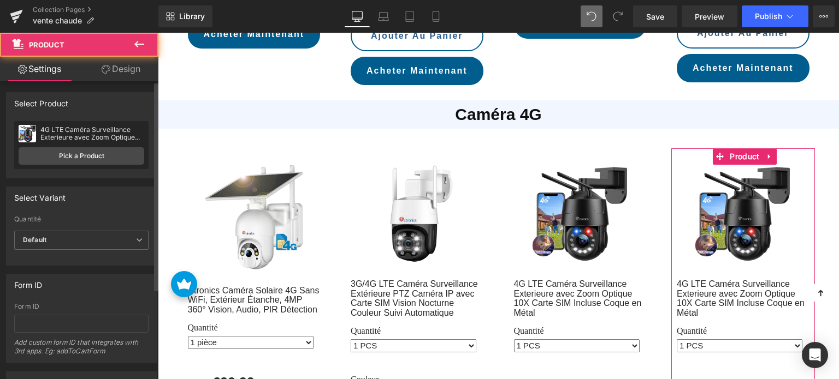
click at [87, 146] on div "4G LTE Caméra Surveillance Exterieure avec Zoom Optique 10X Carte SIM Incluse C…" at bounding box center [81, 145] width 134 height 48
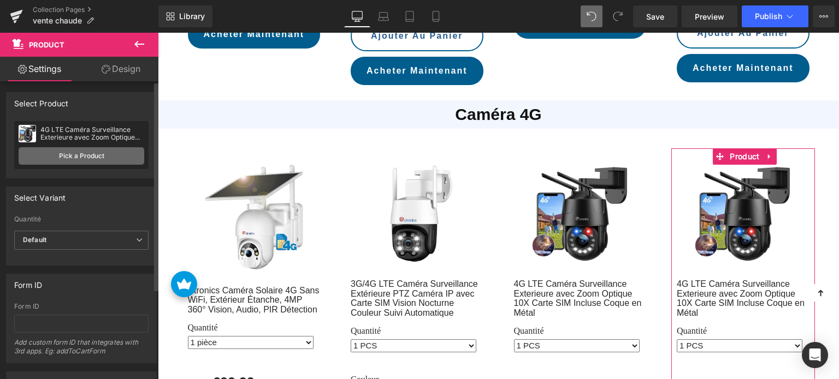
click at [113, 158] on link "Pick a Product" at bounding box center [82, 155] width 126 height 17
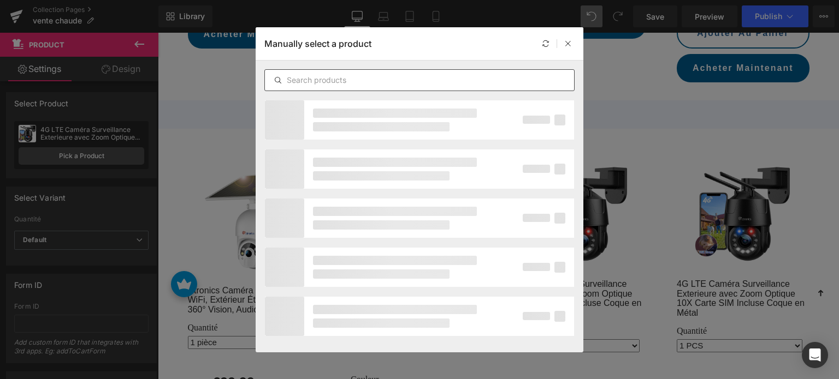
click at [329, 82] on input "text" at bounding box center [419, 80] width 309 height 13
paste input "3G/4G LTE Caméra Surveillance Extérieure PTZ Caméra IP avec Carte SIM Vision No…"
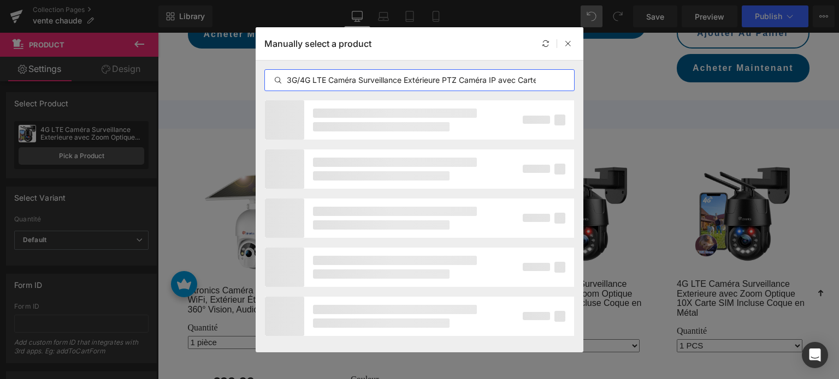
scroll to position [0, 177]
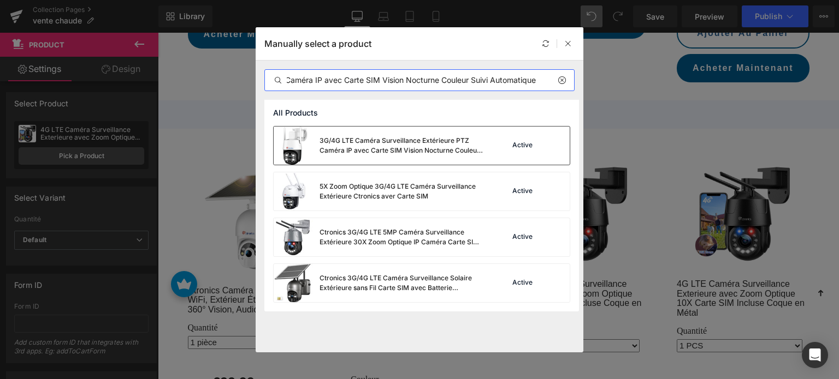
type input "3G/4G LTE Caméra Surveillance Extérieure PTZ Caméra IP avec Carte SIM Vision No…"
click at [387, 146] on div "3G/4G LTE Caméra Surveillance Extérieure PTZ Caméra IP avec Carte SIM Vision No…" at bounding box center [401, 146] width 164 height 20
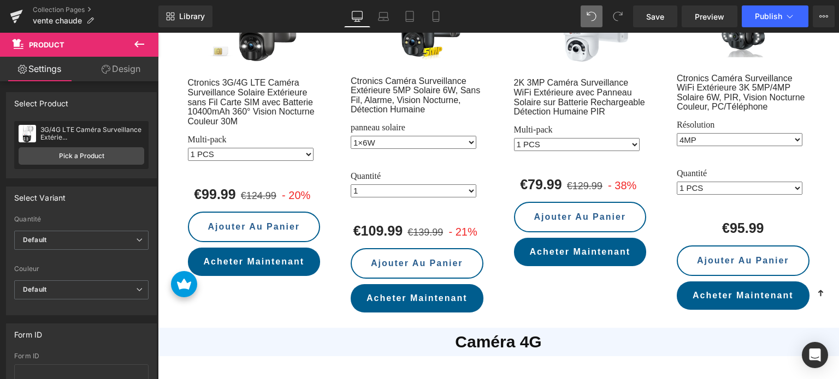
scroll to position [1836, 0]
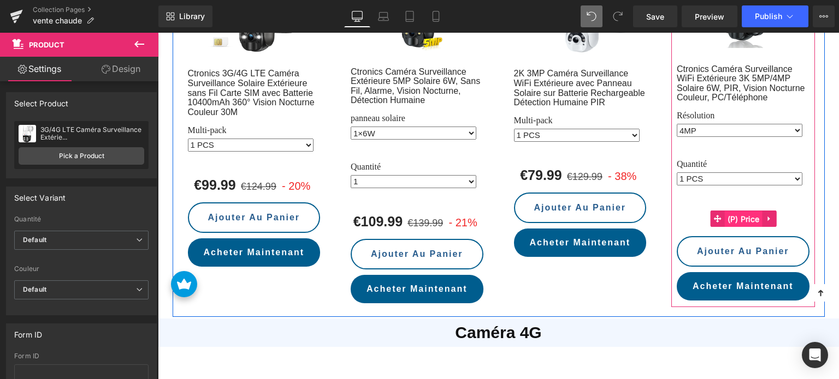
click at [736, 211] on span "(P) Price" at bounding box center [743, 219] width 38 height 16
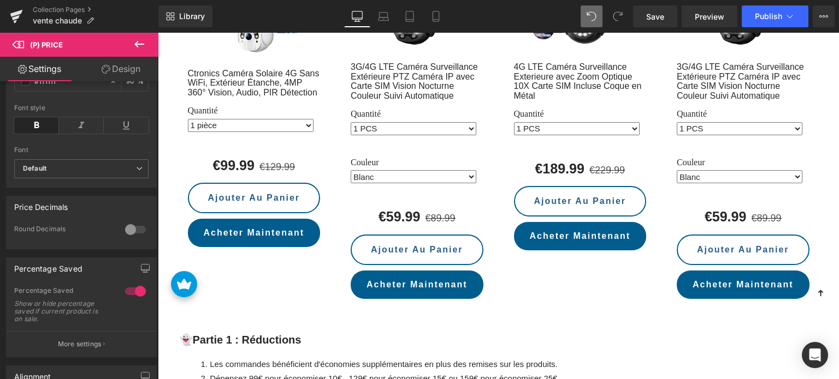
scroll to position [2273, 0]
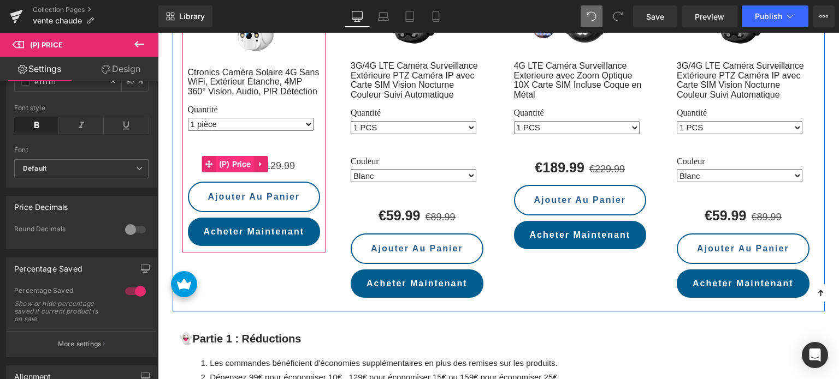
click at [236, 156] on span "(P) Price" at bounding box center [235, 164] width 38 height 16
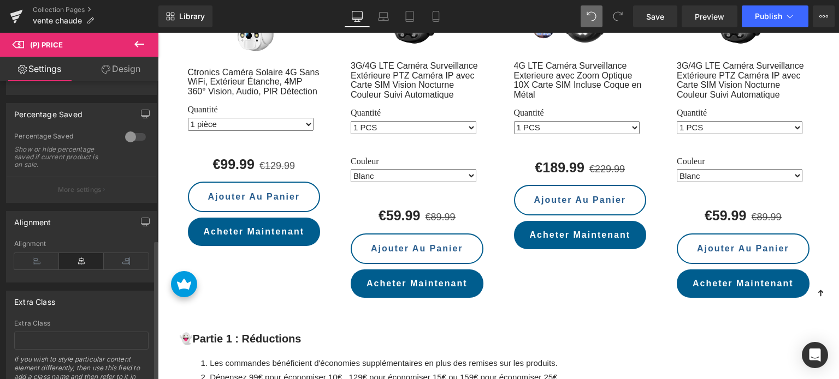
scroll to position [481, 0]
click at [138, 144] on div at bounding box center [135, 137] width 26 height 17
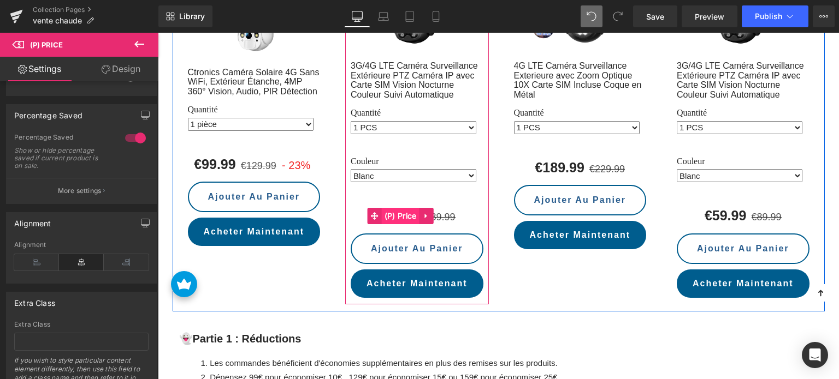
click at [411, 208] on span "(P) Price" at bounding box center [401, 216] width 38 height 16
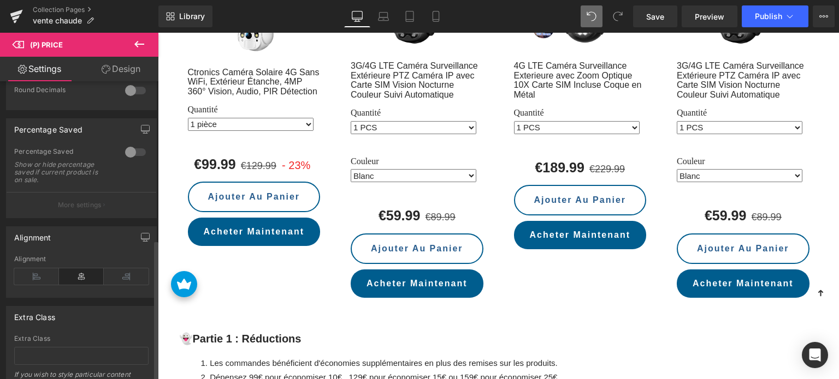
scroll to position [437, 0]
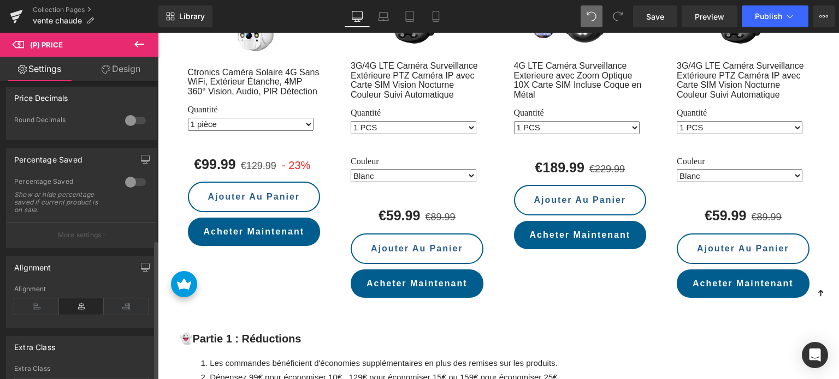
click at [136, 186] on div at bounding box center [135, 182] width 26 height 17
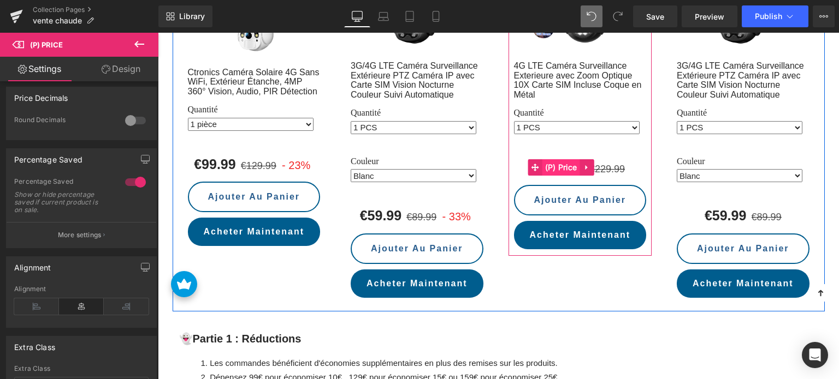
click at [571, 159] on span "(P) Price" at bounding box center [561, 167] width 38 height 16
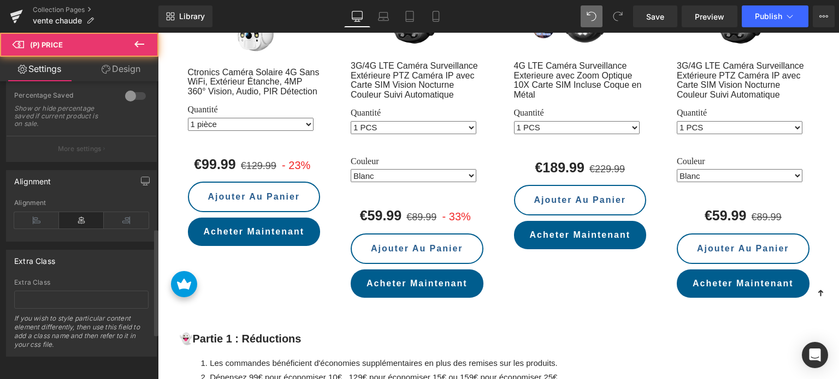
scroll to position [536, 0]
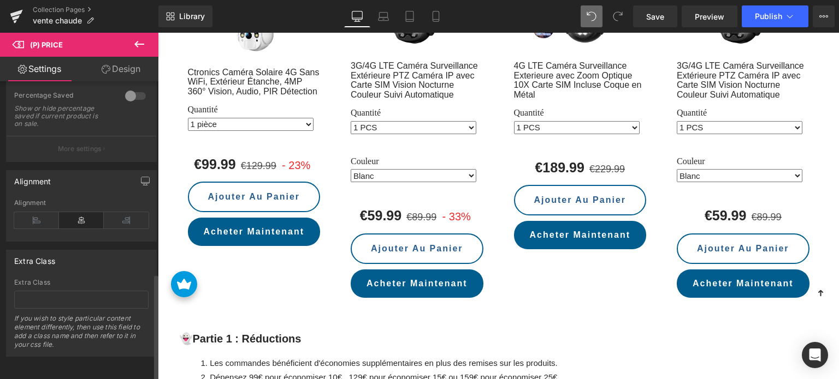
click at [129, 95] on div at bounding box center [135, 95] width 26 height 17
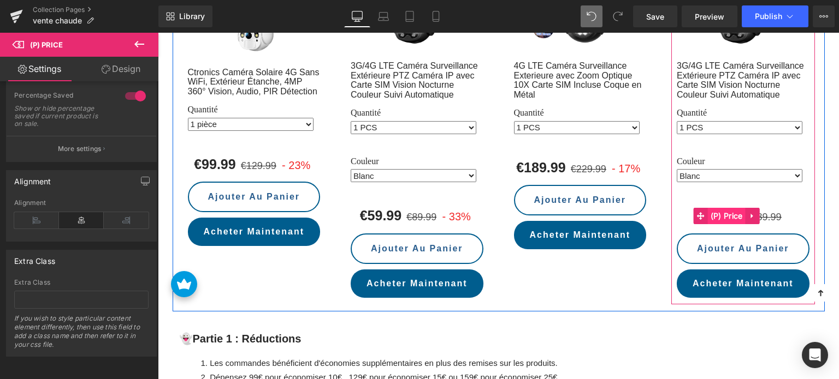
click at [735, 208] on span "(P) Price" at bounding box center [727, 216] width 38 height 16
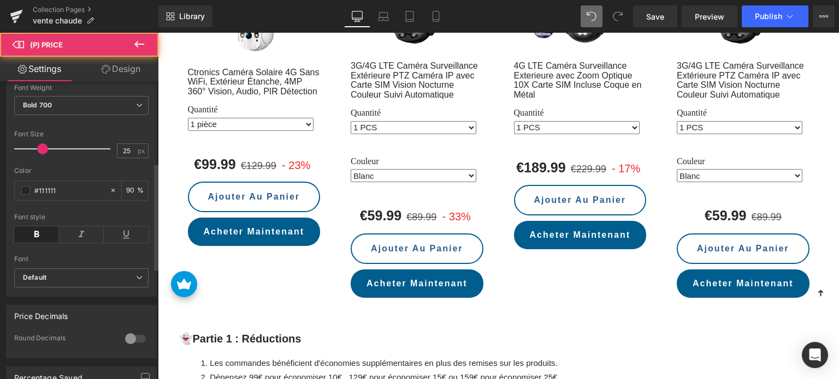
scroll to position [491, 0]
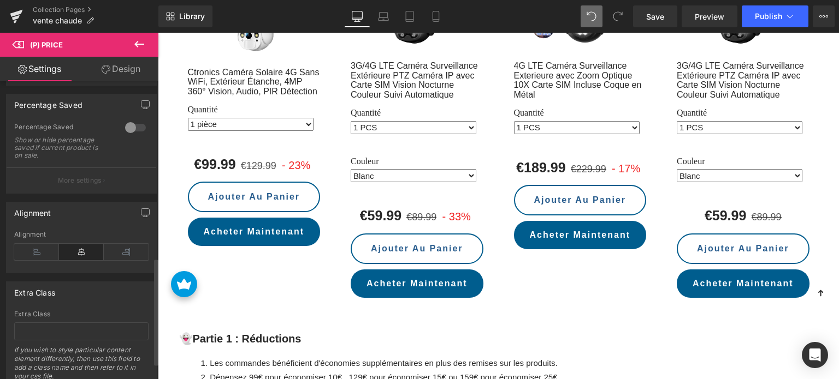
click at [136, 134] on div at bounding box center [135, 127] width 26 height 17
click at [658, 16] on span "Save" at bounding box center [655, 16] width 18 height 11
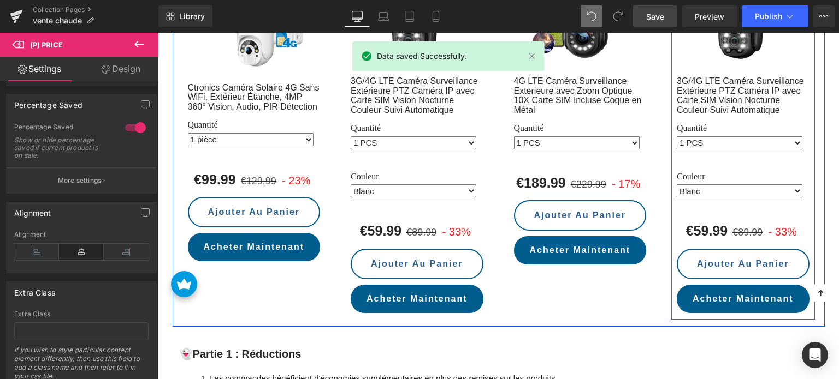
scroll to position [2218, 0]
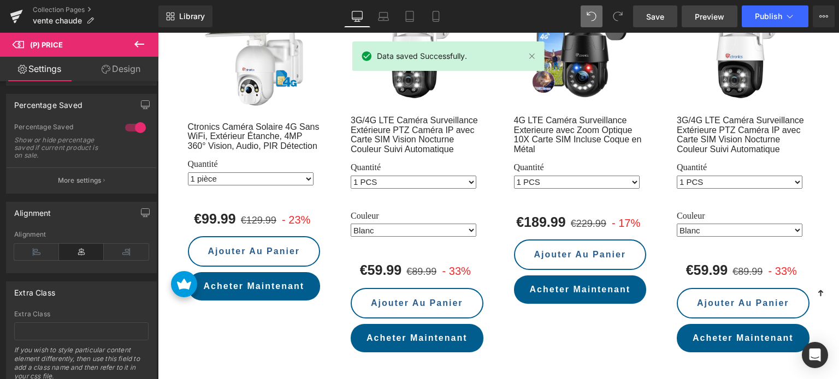
click at [717, 17] on span "Preview" at bounding box center [708, 16] width 29 height 11
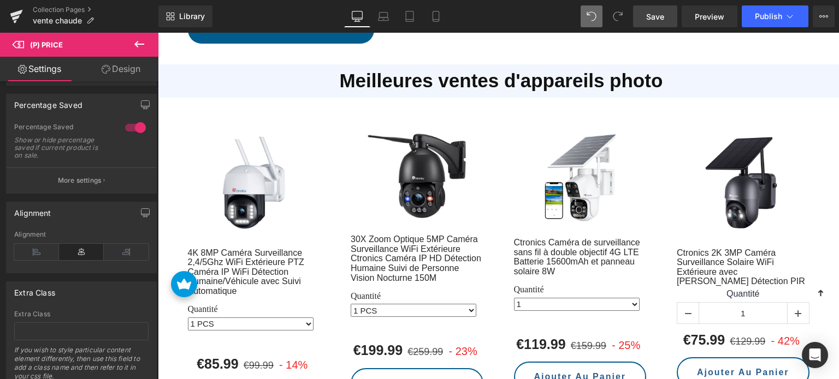
scroll to position [853, 0]
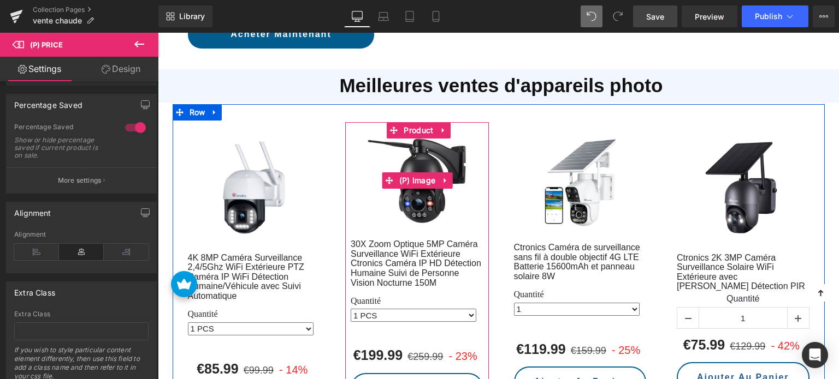
click at [409, 142] on img at bounding box center [416, 181] width 98 height 85
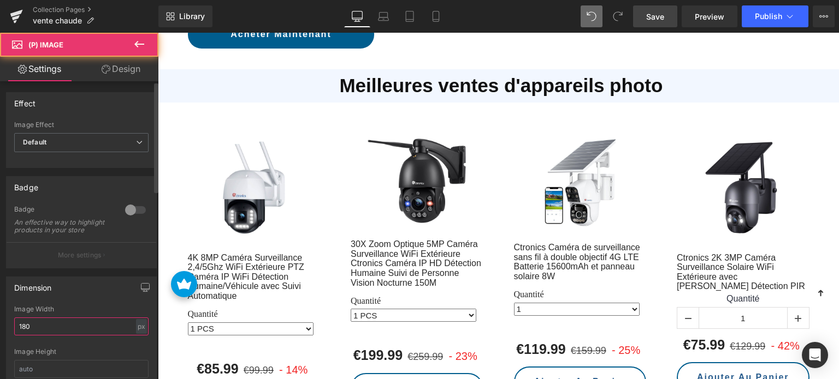
click at [39, 332] on input "180" at bounding box center [81, 327] width 134 height 18
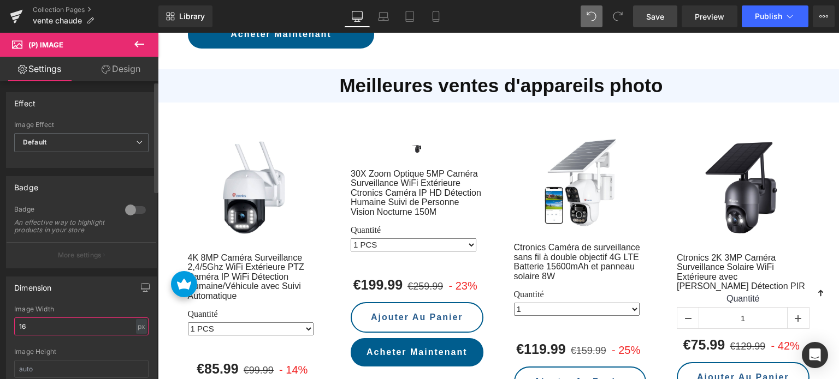
type input "160"
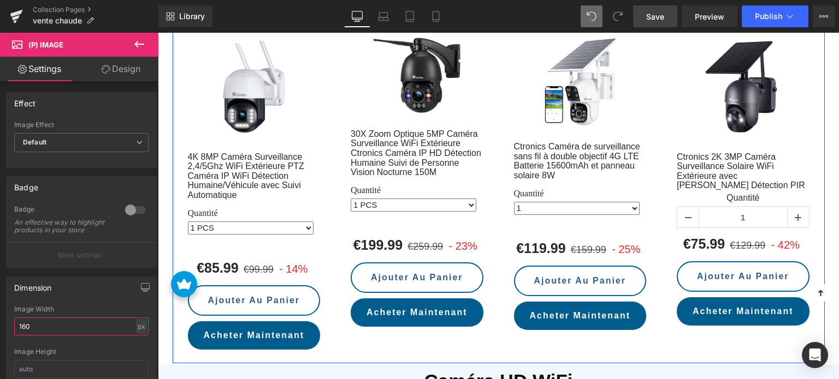
scroll to position [962, 0]
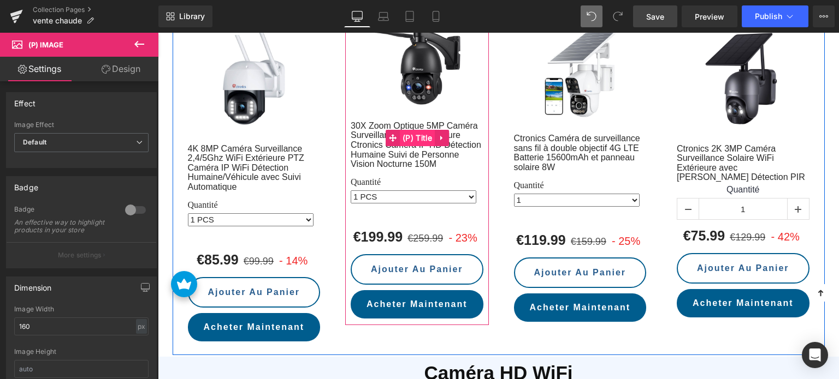
click at [409, 130] on span "(P) Title" at bounding box center [417, 138] width 35 height 16
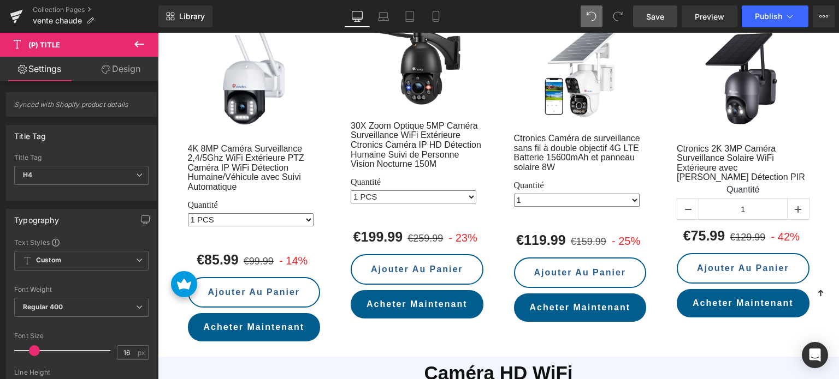
click at [127, 74] on link "Design" at bounding box center [120, 69] width 79 height 25
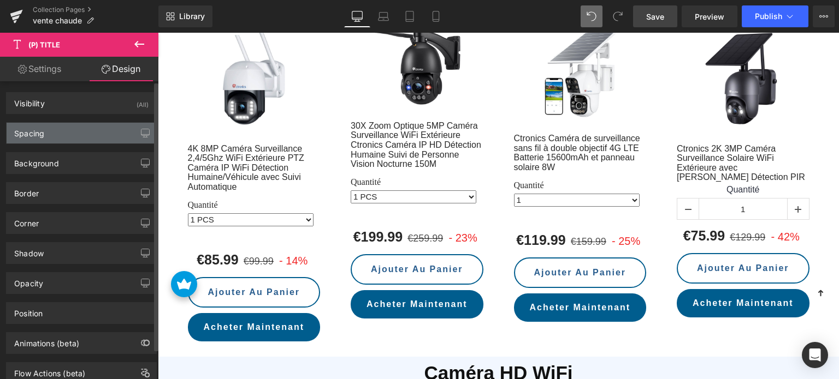
click at [56, 132] on div "Spacing" at bounding box center [82, 133] width 150 height 21
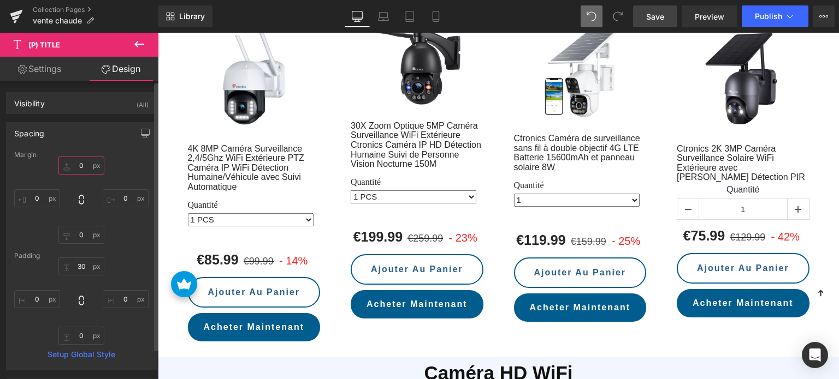
click at [84, 168] on input "0" at bounding box center [81, 166] width 46 height 18
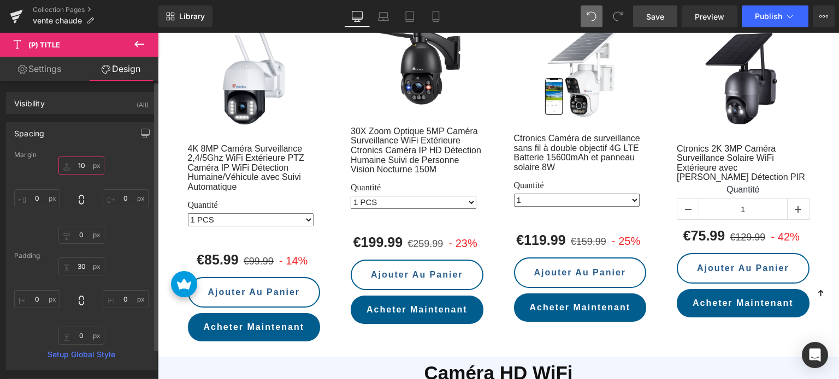
type input "1"
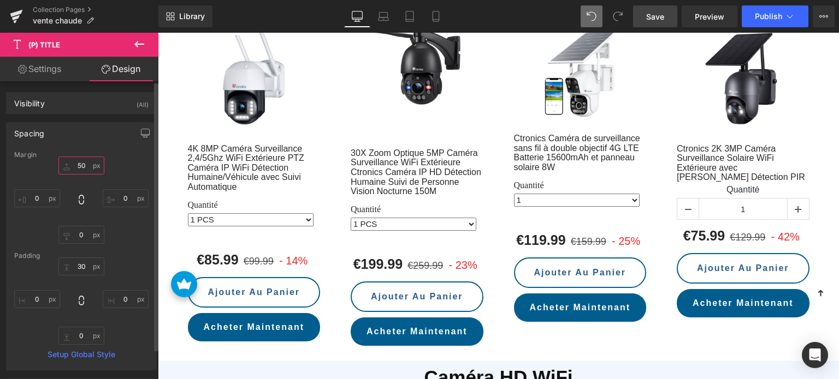
type input "5"
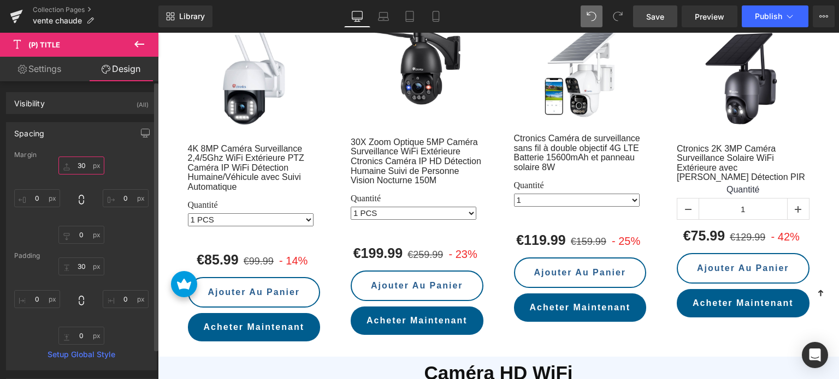
type input "3"
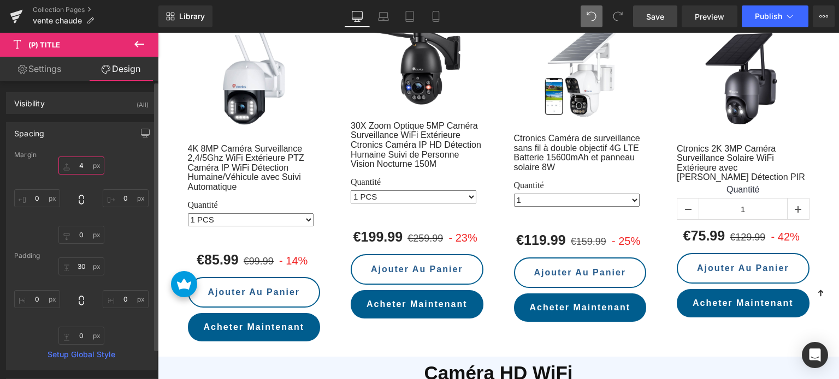
type input "40"
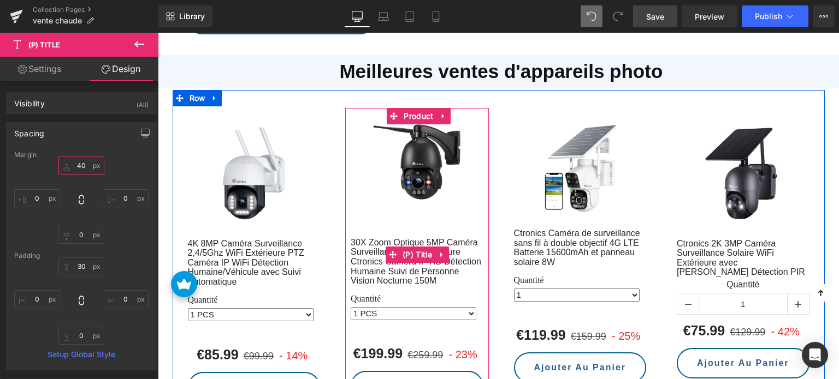
scroll to position [853, 0]
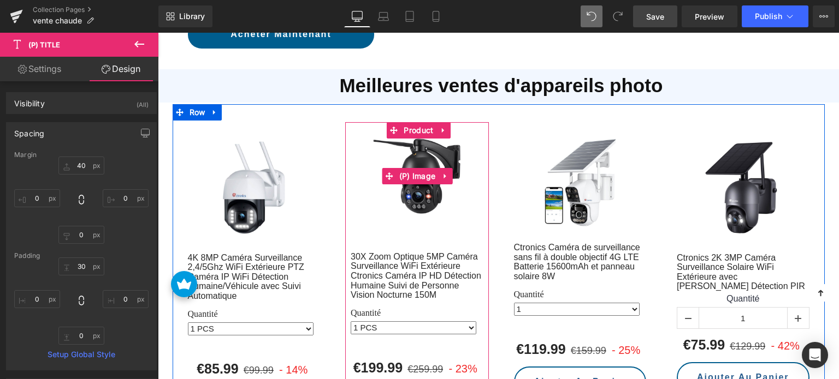
click at [414, 139] on img at bounding box center [416, 176] width 87 height 75
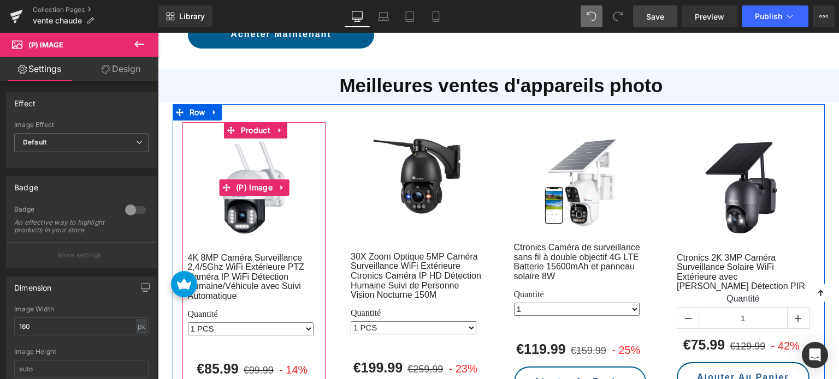
click at [239, 187] on img at bounding box center [254, 188] width 98 height 98
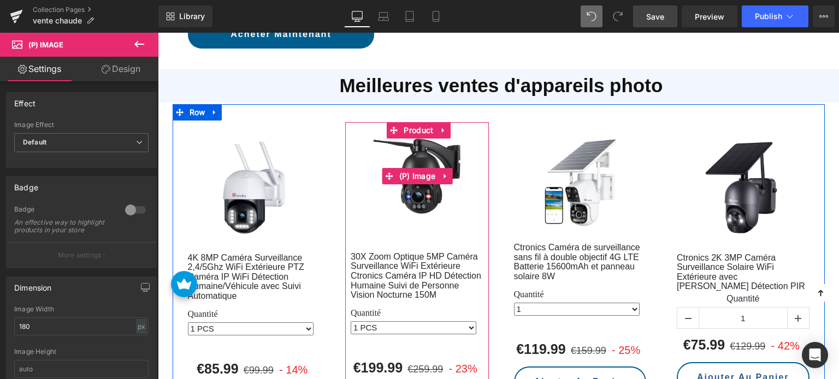
click at [426, 147] on img at bounding box center [416, 176] width 87 height 75
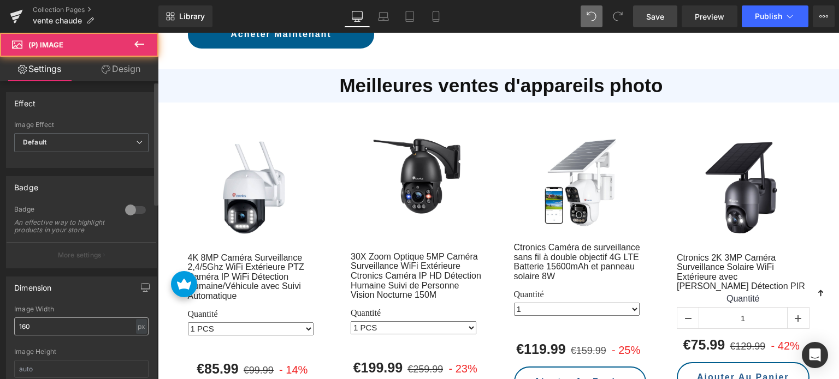
click at [46, 331] on input "160" at bounding box center [81, 327] width 134 height 18
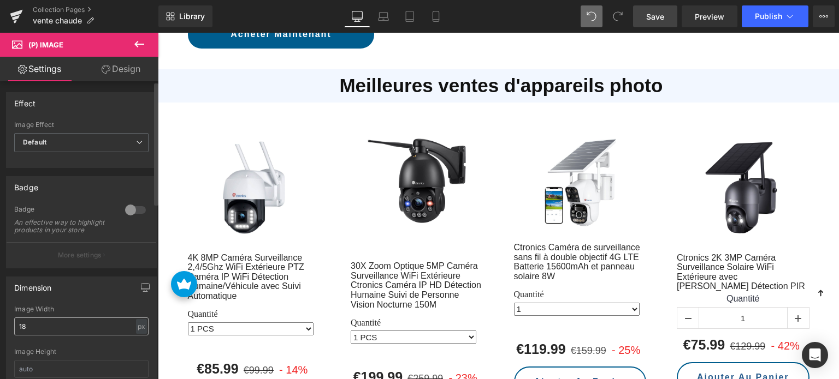
type input "1"
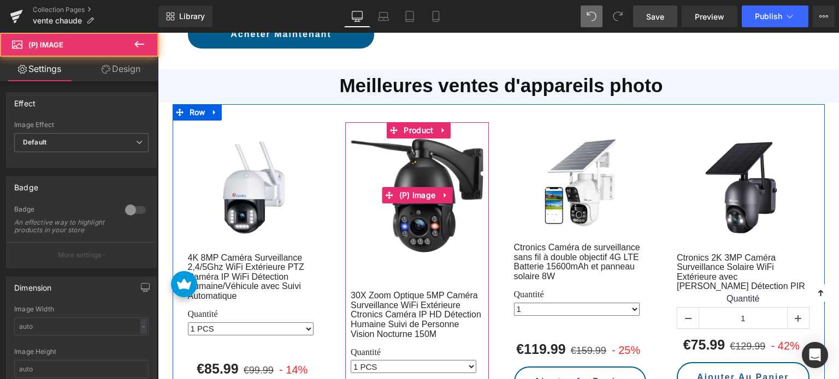
click at [417, 214] on img at bounding box center [416, 196] width 133 height 115
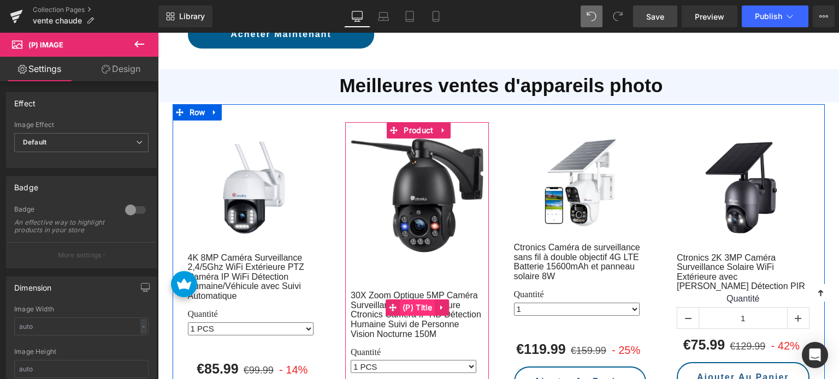
click at [419, 300] on span "(P) Title" at bounding box center [417, 308] width 35 height 16
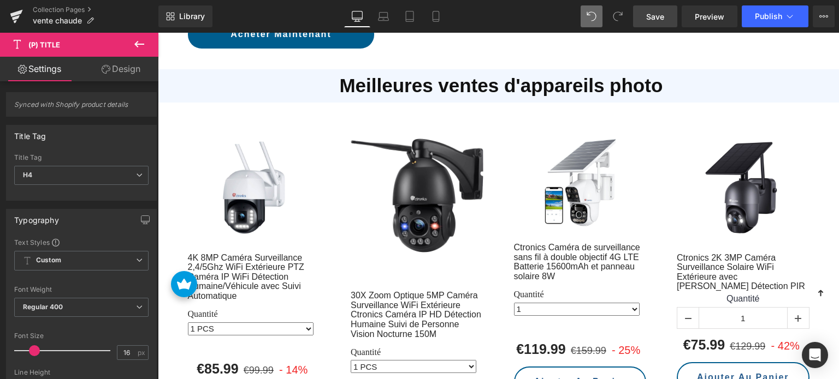
click at [124, 73] on link "Design" at bounding box center [120, 69] width 79 height 25
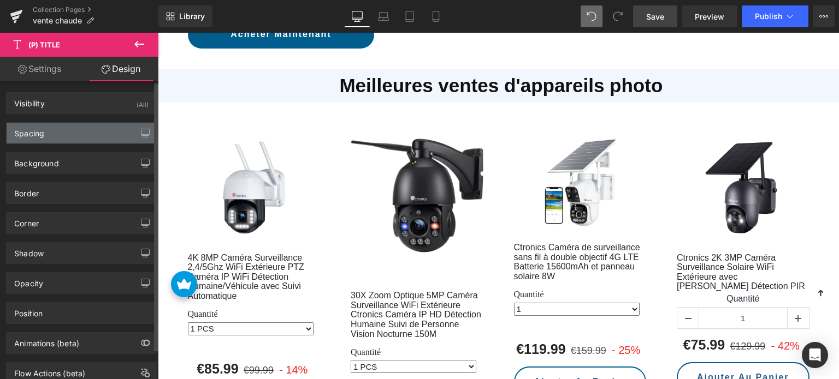
click at [53, 137] on div "Spacing" at bounding box center [82, 133] width 150 height 21
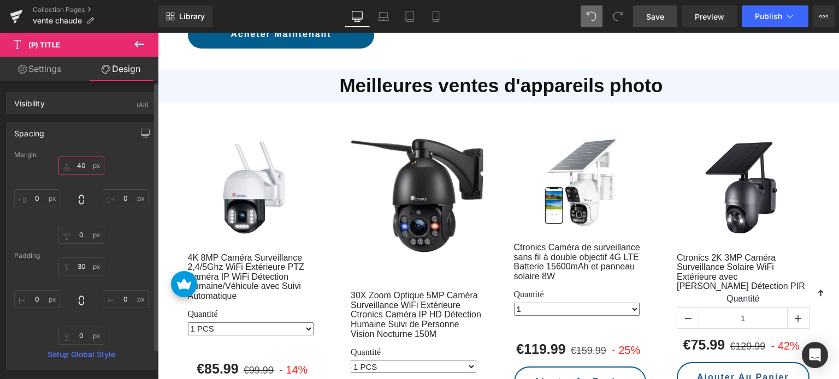
click at [83, 165] on input "40" at bounding box center [81, 166] width 46 height 18
type input "20"
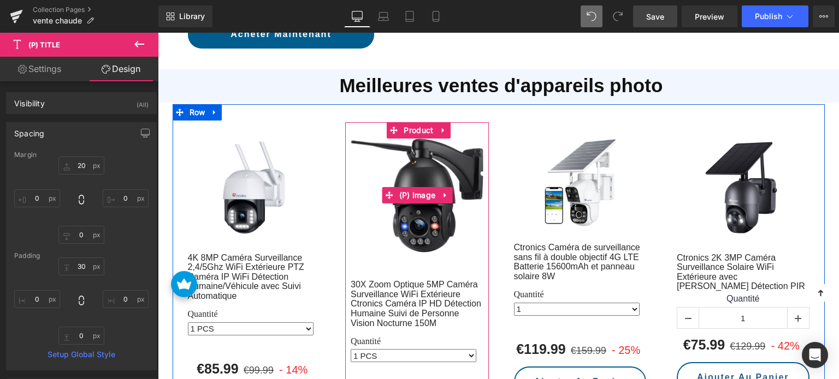
click at [414, 146] on img at bounding box center [416, 196] width 133 height 115
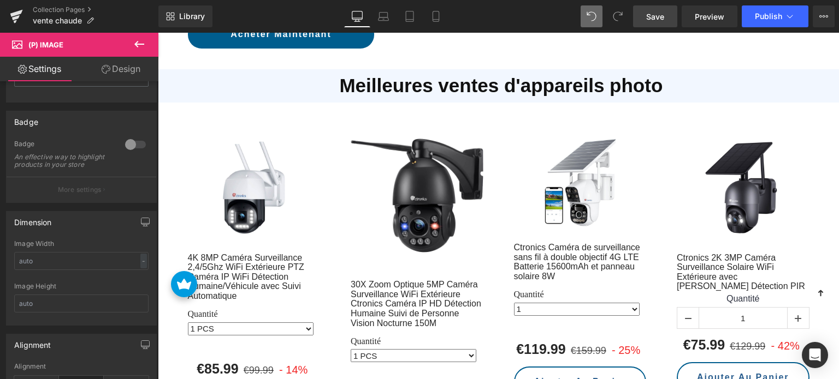
scroll to position [55, 0]
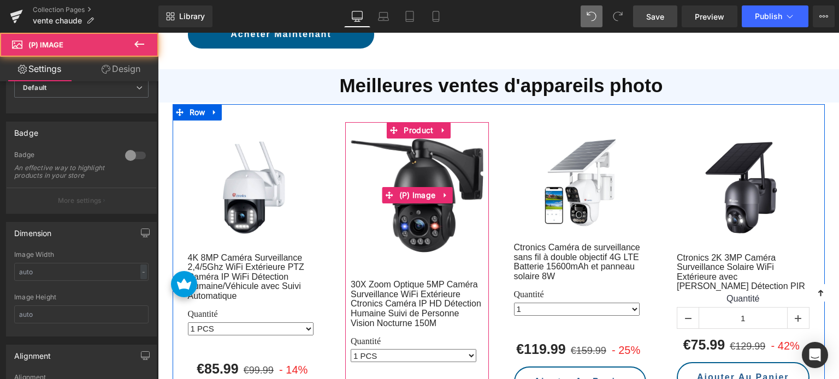
click at [418, 162] on img at bounding box center [416, 196] width 133 height 115
click at [413, 196] on img at bounding box center [416, 196] width 133 height 115
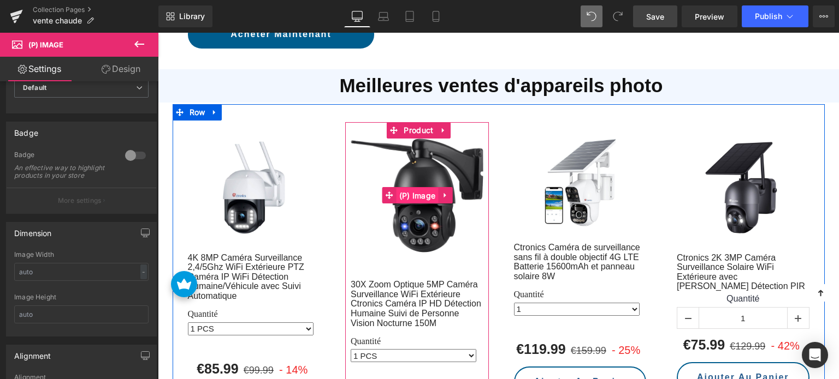
click at [415, 188] on span "(P) Image" at bounding box center [417, 196] width 42 height 16
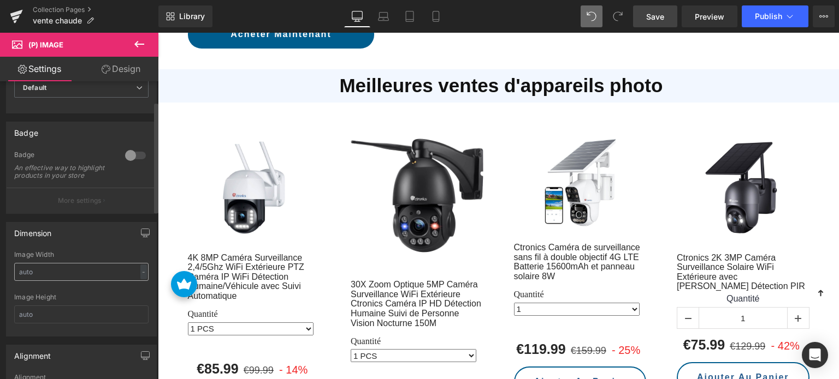
click at [63, 281] on input "text" at bounding box center [81, 272] width 134 height 18
type input "160"
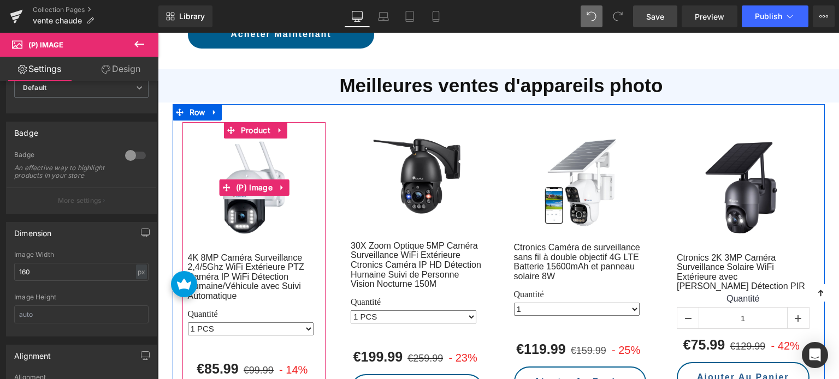
click at [249, 150] on img at bounding box center [254, 188] width 98 height 98
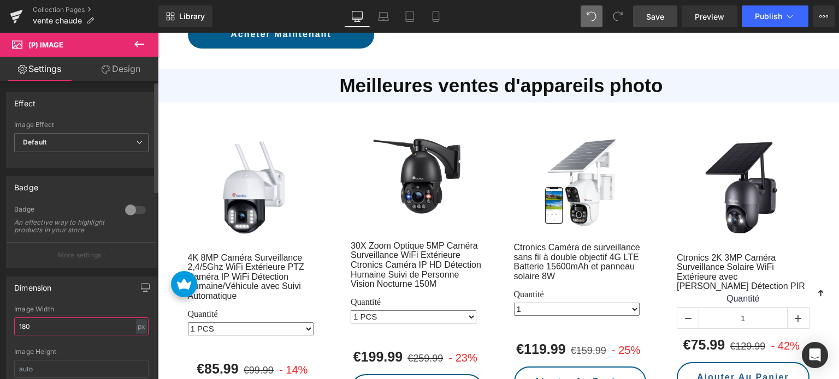
click at [47, 327] on input "180" at bounding box center [81, 327] width 134 height 18
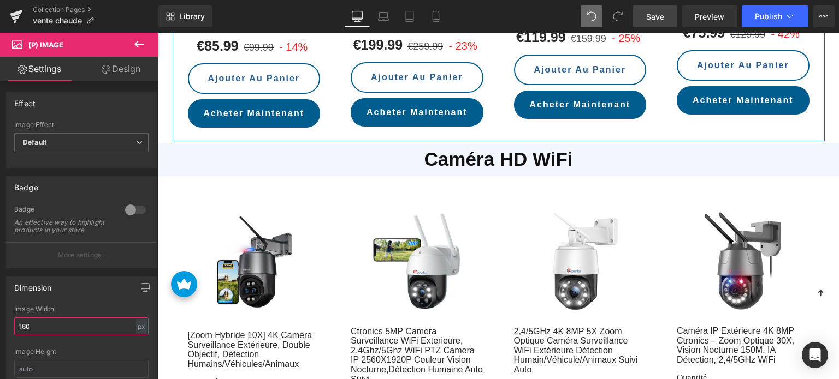
scroll to position [1181, 0]
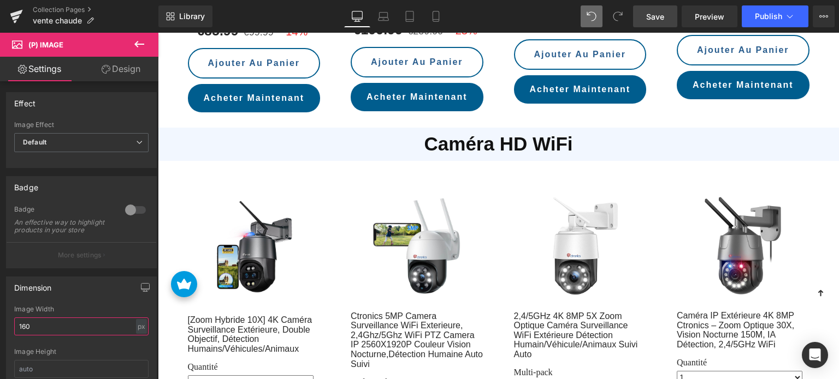
type input "160"
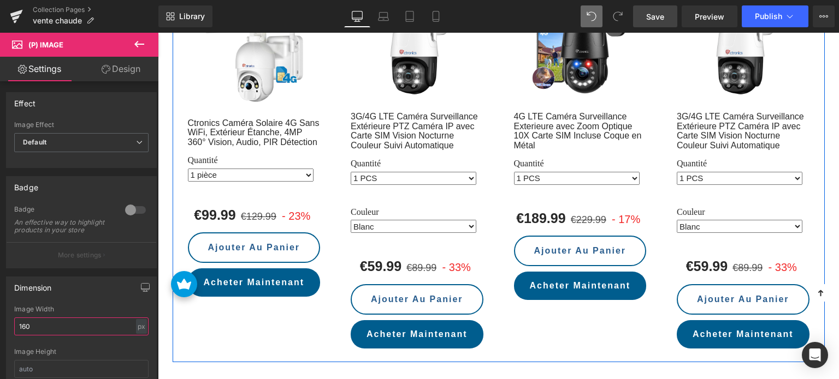
scroll to position [2218, 0]
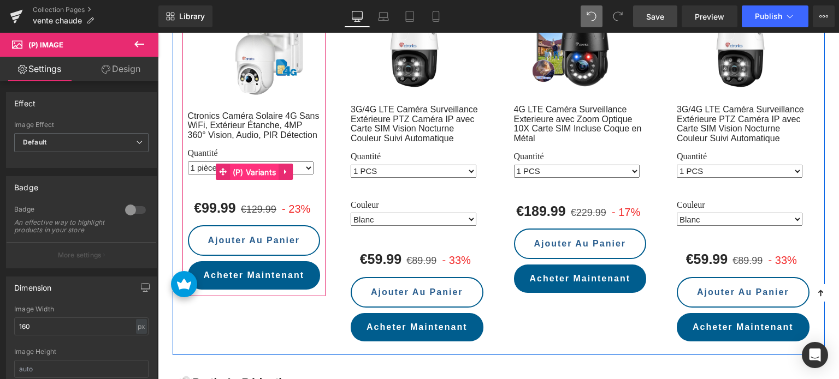
click at [243, 164] on span "(P) Variants" at bounding box center [254, 172] width 49 height 16
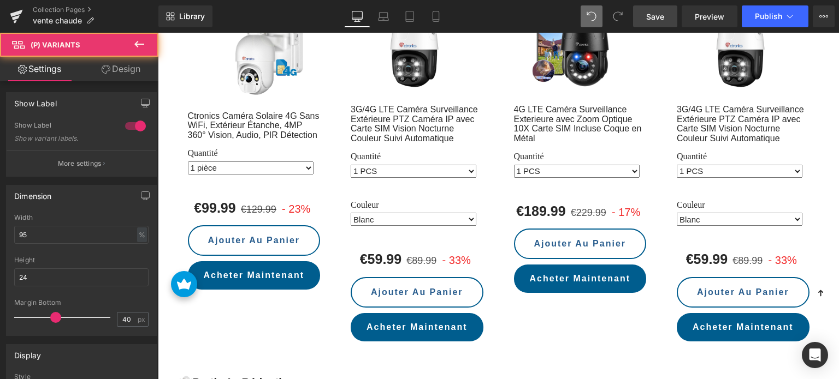
click at [106, 69] on icon at bounding box center [106, 69] width 9 height 9
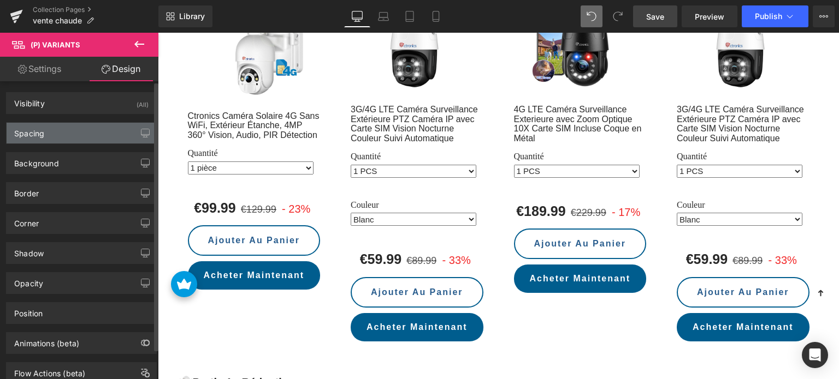
click at [43, 137] on div "Spacing" at bounding box center [29, 130] width 30 height 15
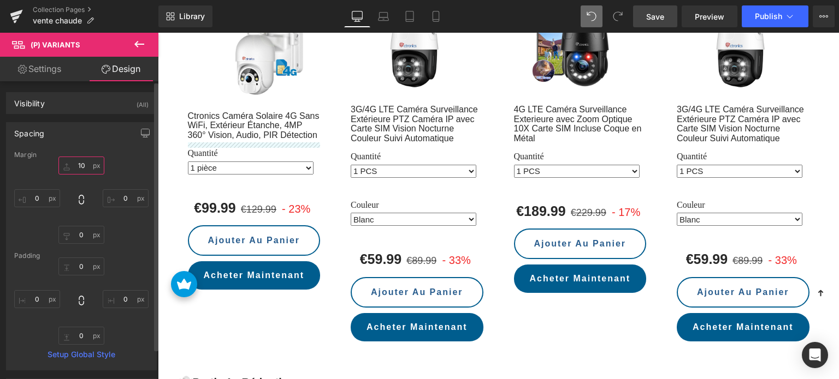
click at [76, 167] on input "10" at bounding box center [81, 166] width 46 height 18
type input "20"
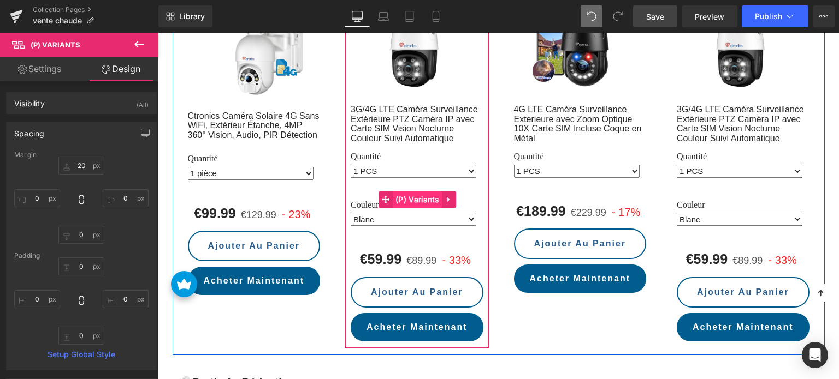
click at [408, 192] on span "(P) Variants" at bounding box center [417, 200] width 49 height 16
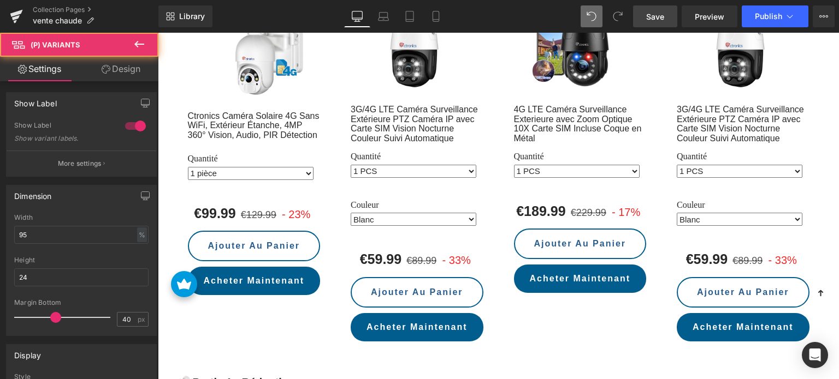
click at [128, 67] on link "Design" at bounding box center [120, 69] width 79 height 25
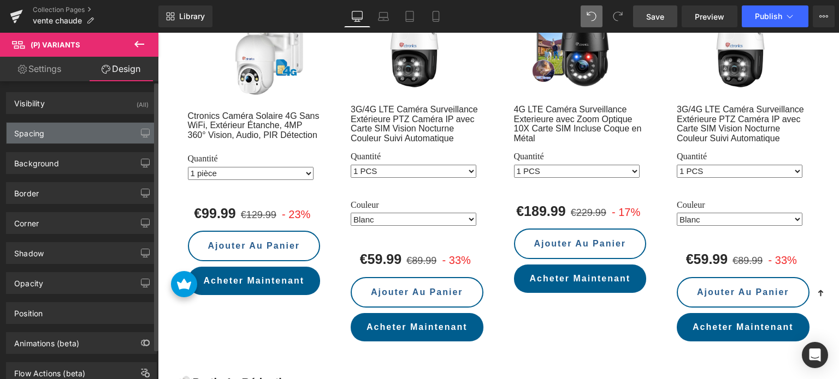
click at [67, 130] on div "Spacing" at bounding box center [82, 133] width 150 height 21
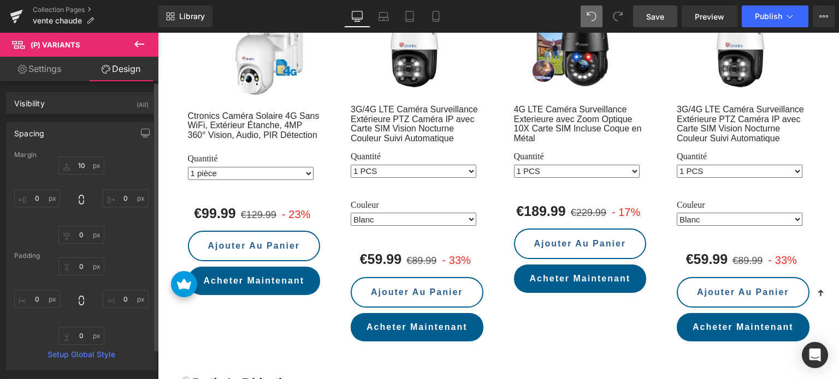
click at [82, 158] on div "Margin" at bounding box center [81, 155] width 134 height 8
click at [82, 166] on input "10" at bounding box center [81, 166] width 46 height 18
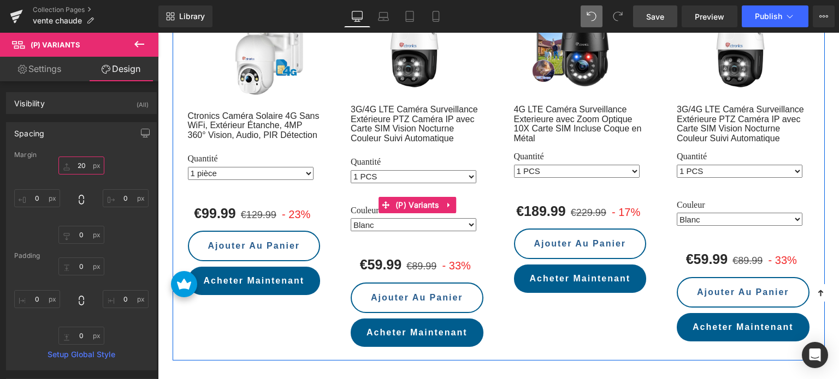
type input "20"
click at [373, 218] on select "Blanc" at bounding box center [413, 224] width 126 height 13
click at [367, 218] on select "Blanc" at bounding box center [413, 224] width 126 height 13
click at [372, 218] on select "Blanc" at bounding box center [413, 224] width 126 height 13
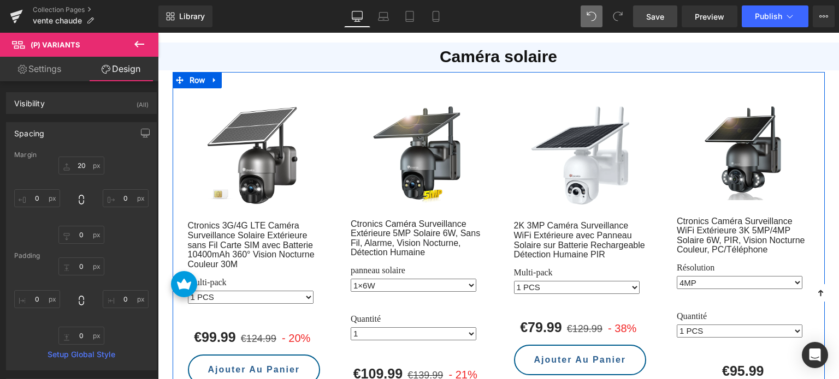
scroll to position [1672, 0]
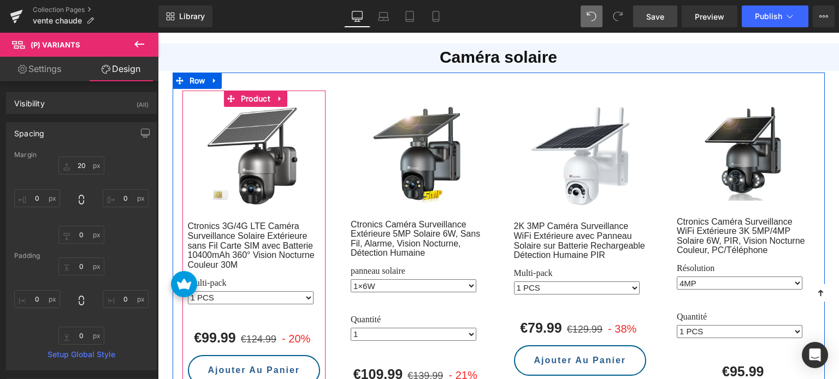
click at [276, 95] on icon at bounding box center [280, 99] width 8 height 8
click at [274, 95] on icon at bounding box center [273, 99] width 8 height 8
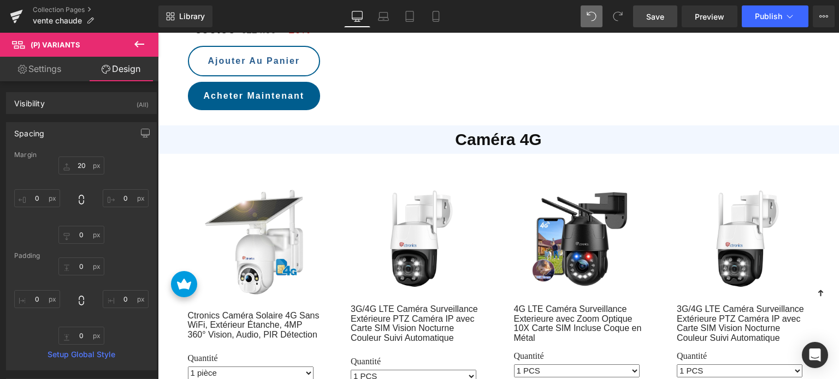
scroll to position [2445, 0]
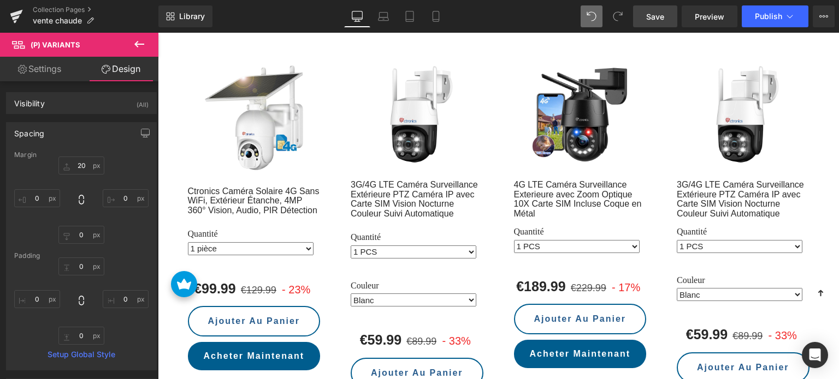
click at [736, 67] on img at bounding box center [742, 115] width 98 height 98
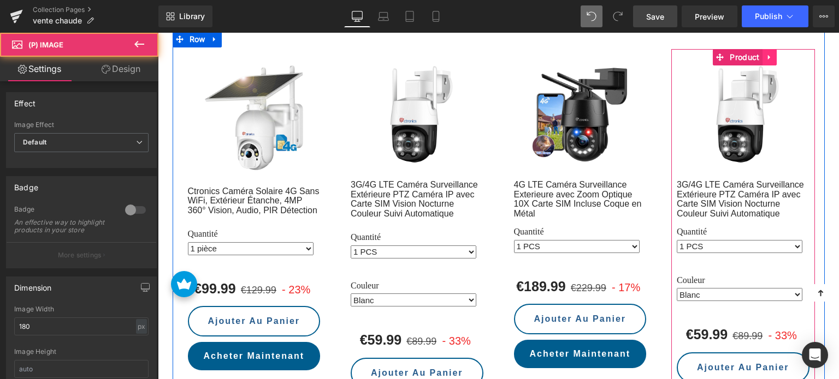
click at [762, 49] on link at bounding box center [769, 57] width 14 height 16
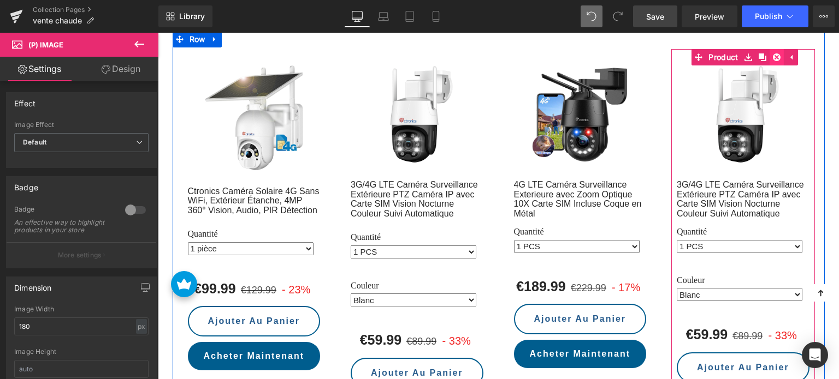
click at [769, 49] on link at bounding box center [776, 57] width 14 height 16
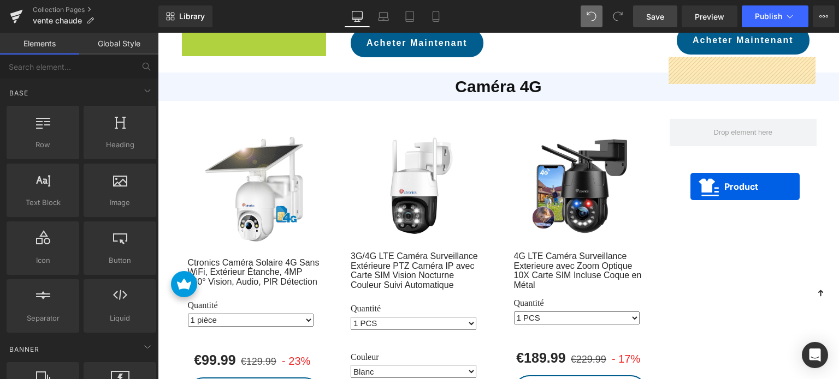
scroll to position [1953, 0]
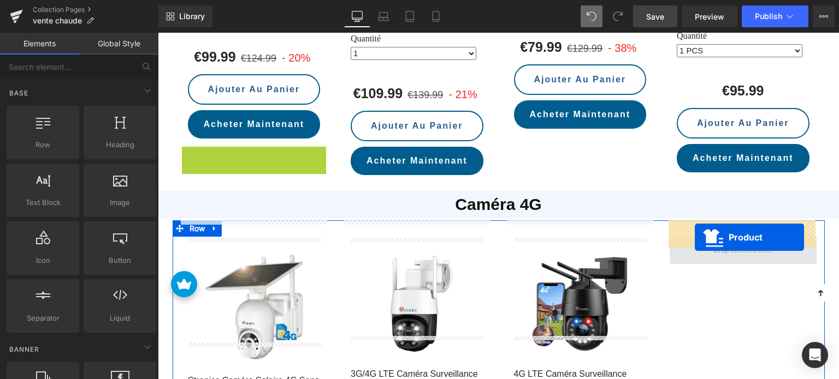
drag, startPoint x: 227, startPoint y: 193, endPoint x: 694, endPoint y: 237, distance: 469.4
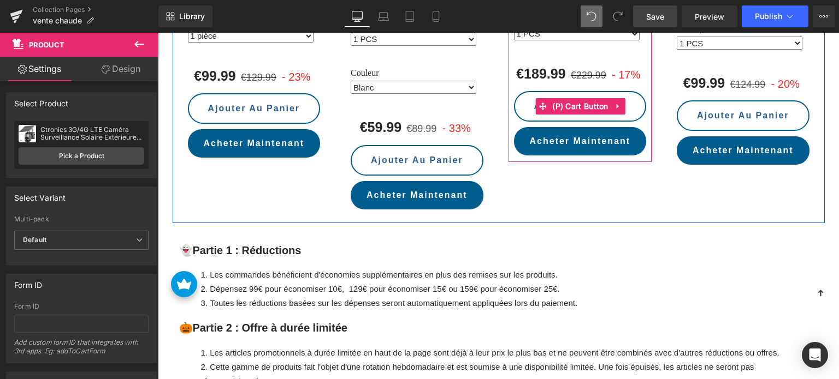
scroll to position [2390, 0]
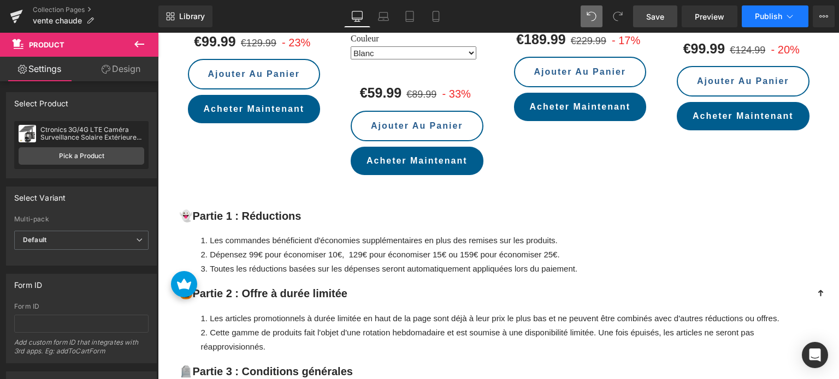
click at [770, 14] on span "Publish" at bounding box center [767, 16] width 27 height 9
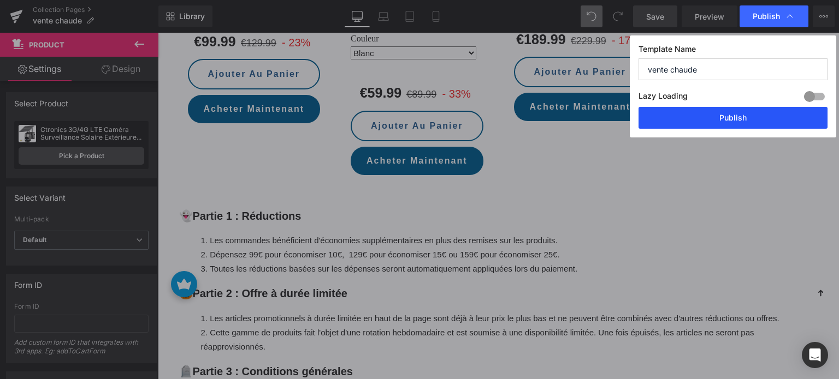
click at [712, 122] on button "Publish" at bounding box center [732, 118] width 189 height 22
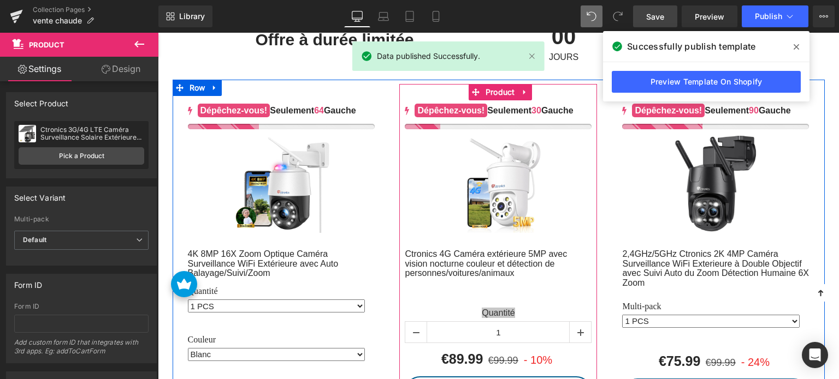
scroll to position [425, 0]
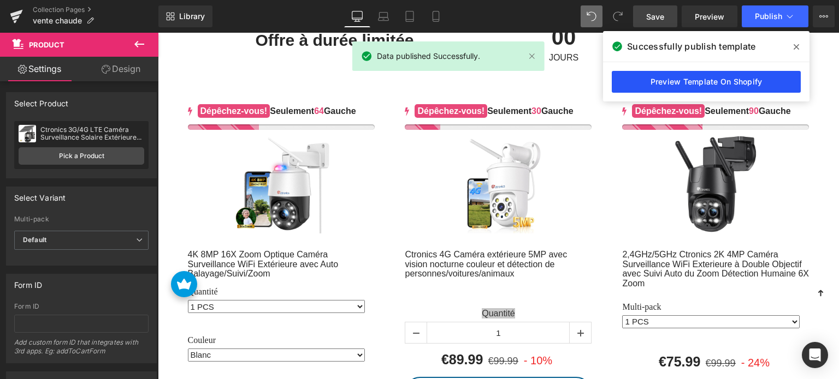
click at [671, 85] on link "Preview Template On Shopify" at bounding box center [705, 82] width 189 height 22
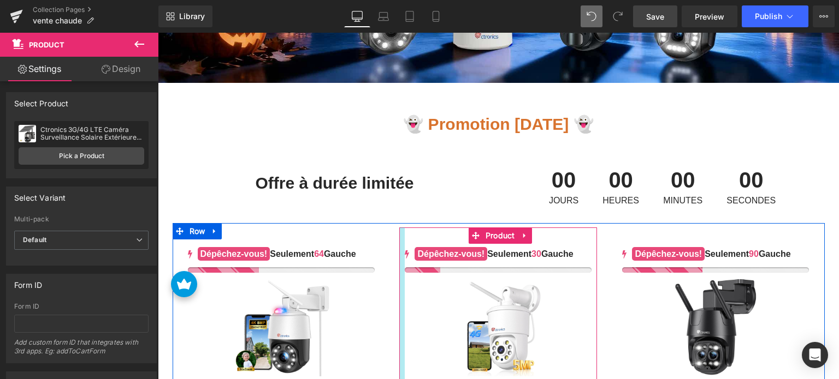
scroll to position [261, 0]
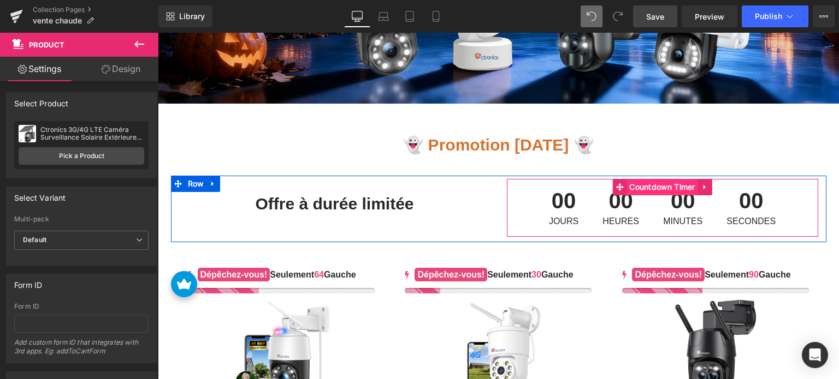
click at [647, 193] on span "Countdown Timer" at bounding box center [662, 187] width 72 height 16
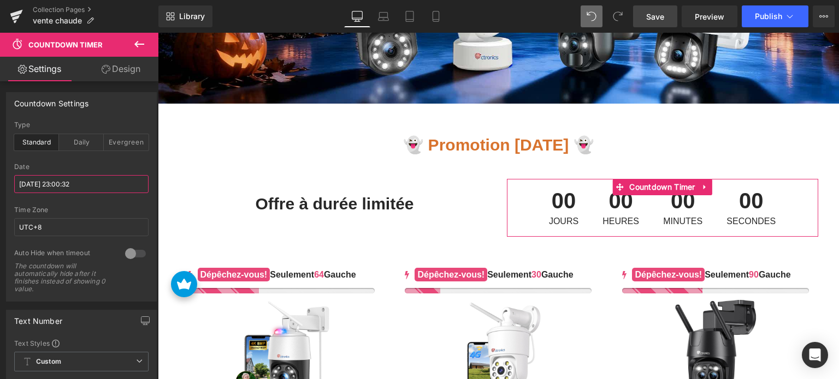
click at [99, 189] on input "2025/10/09 23:00:32" at bounding box center [81, 184] width 134 height 18
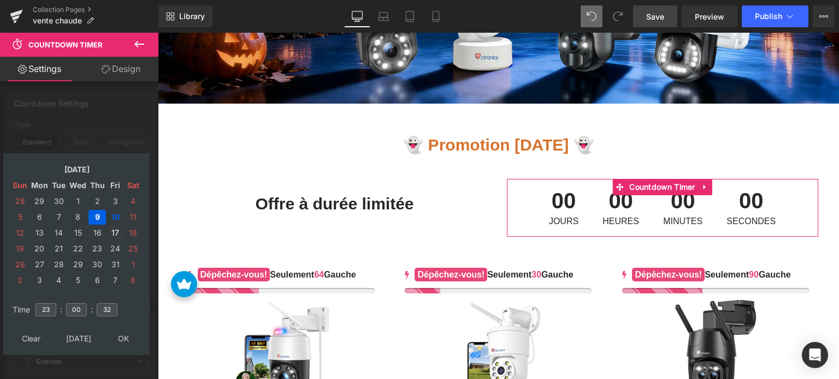
click at [111, 230] on td "17" at bounding box center [115, 233] width 16 height 15
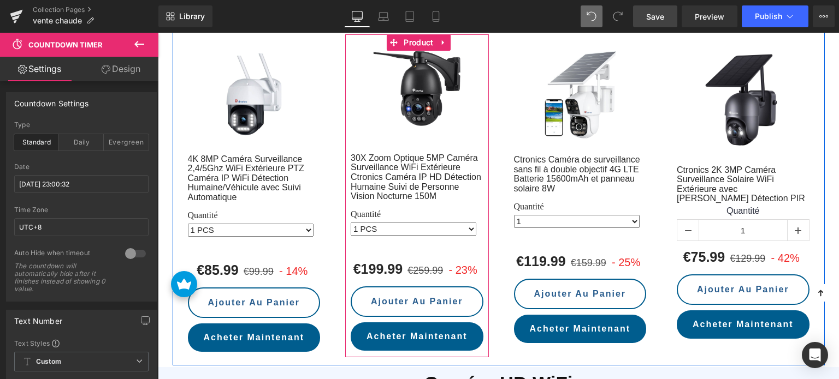
scroll to position [928, 0]
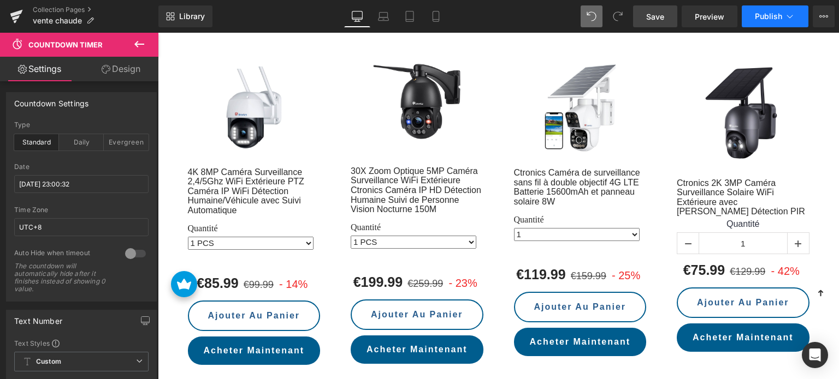
click at [776, 15] on span "Publish" at bounding box center [767, 16] width 27 height 9
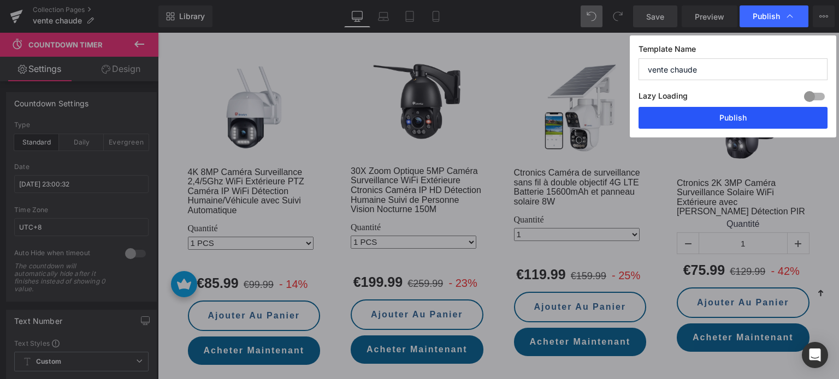
click at [735, 117] on button "Publish" at bounding box center [732, 118] width 189 height 22
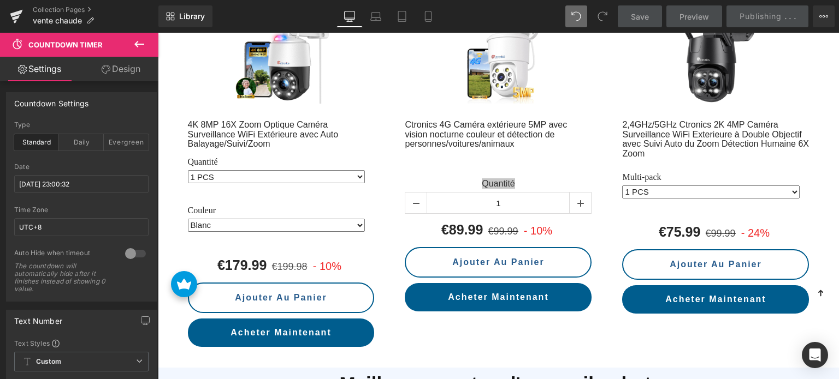
scroll to position [437, 0]
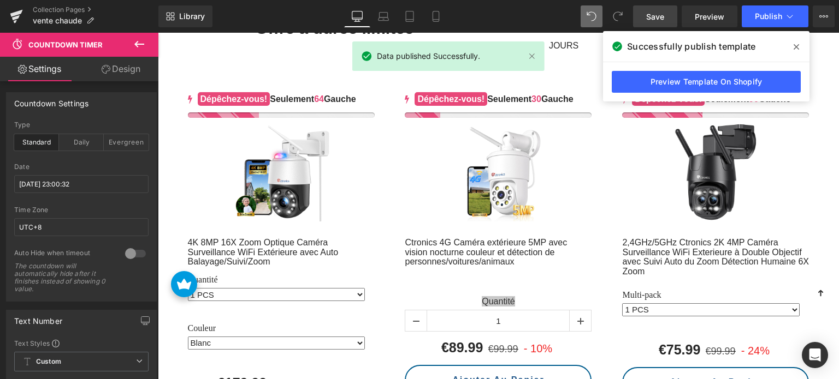
click at [710, 66] on div "Preview Template On Shopify" at bounding box center [706, 81] width 206 height 39
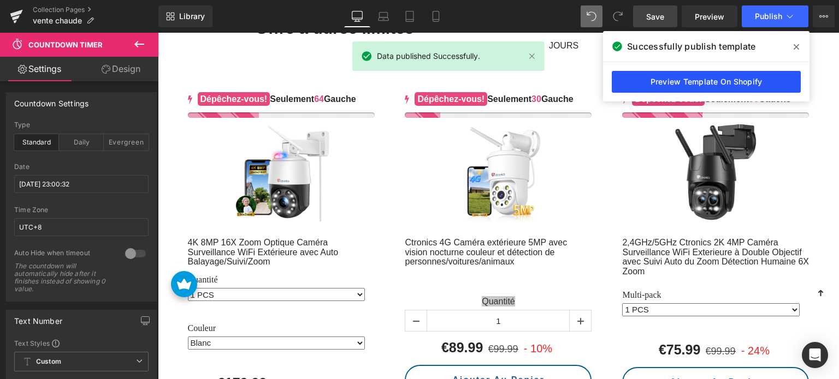
click at [695, 74] on link "Preview Template On Shopify" at bounding box center [705, 82] width 189 height 22
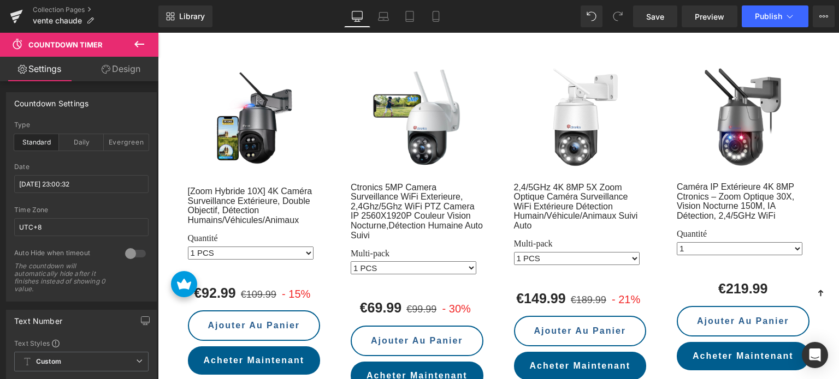
scroll to position [1310, 0]
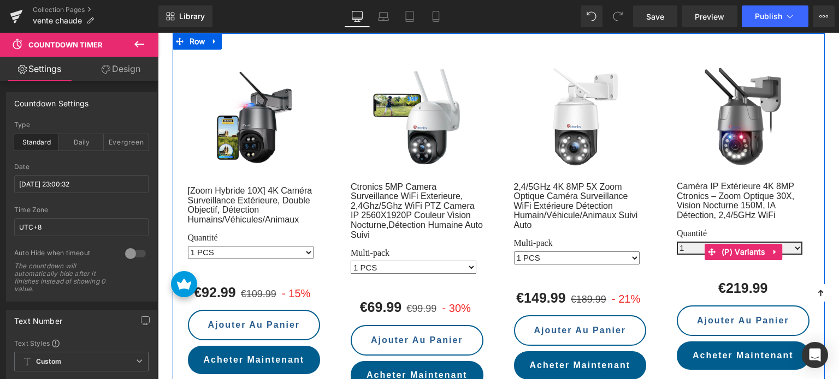
click at [696, 242] on select "1 2" at bounding box center [739, 248] width 126 height 13
click at [694, 242] on select "1 2" at bounding box center [739, 248] width 126 height 13
click at [685, 242] on select "1 2" at bounding box center [739, 248] width 126 height 13
select select "2"
click at [676, 242] on select "1 2" at bounding box center [739, 248] width 126 height 13
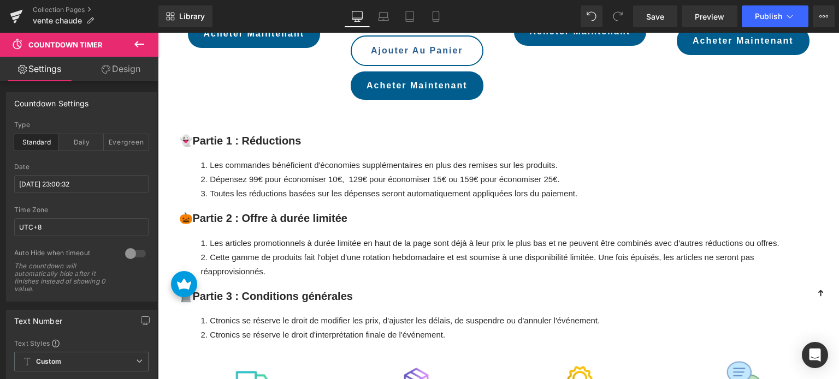
scroll to position [2457, 0]
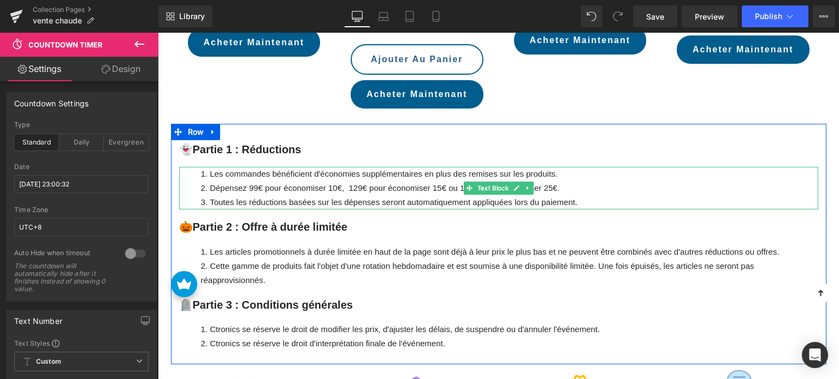
click at [365, 181] on li "Dépensez 99€ pour économiser 10€, 129€ pour économiser 15€ ou 159€ pour économi…" at bounding box center [509, 188] width 617 height 14
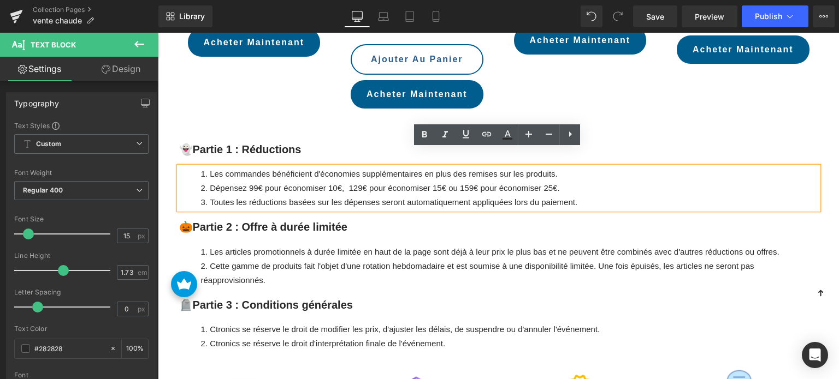
click at [462, 181] on li "Dépensez 99€ pour économiser 10€, 129€ pour économiser 15€ ou 159€ pour économi…" at bounding box center [509, 188] width 617 height 14
click at [352, 181] on li "Dépensez 99€ pour économiser 10€, 129€ pour économiser 15€ ou 159€ pour économi…" at bounding box center [509, 188] width 617 height 14
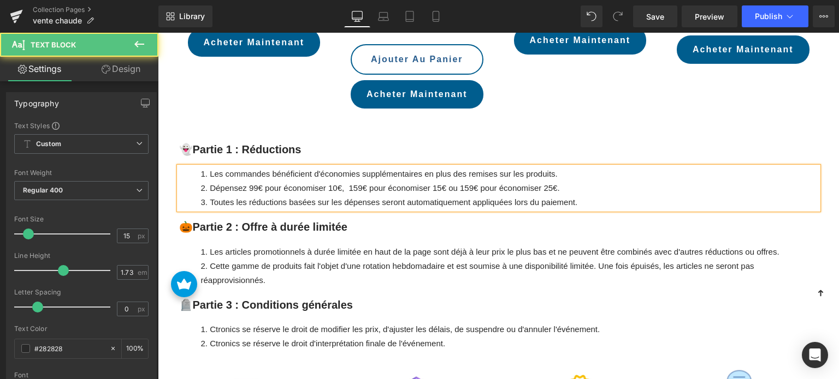
click at [466, 181] on li "Dépensez 99€ pour économiser 10€, 159€ pour économiser 15€ ou 159€ pour économi…" at bounding box center [509, 188] width 617 height 14
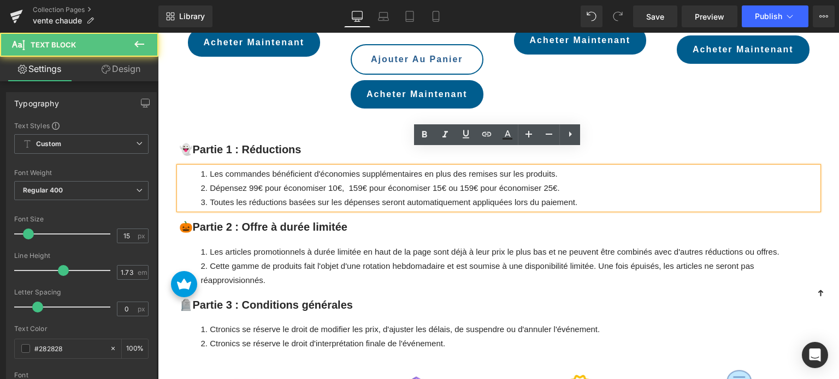
click at [465, 181] on li "Dépensez 99€ pour économiser 10€, 159€ pour économiser 15€ ou 159€ pour économi…" at bounding box center [509, 188] width 617 height 14
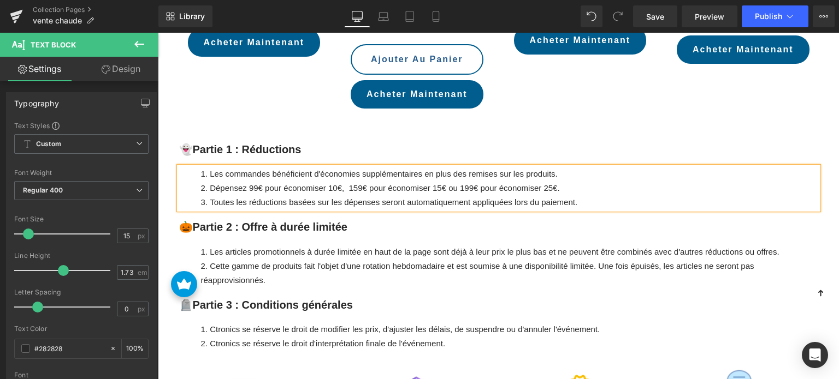
click at [300, 181] on li "Dépensez 99€ pour économiser 10€, 159€ pour économiser 15€ ou 199€ pour économi…" at bounding box center [509, 188] width 617 height 14
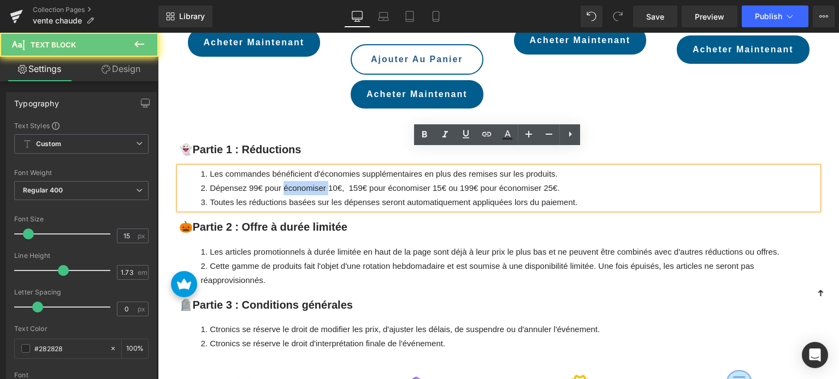
click at [300, 181] on li "Dépensez 99€ pour économiser 10€, 159€ pour économiser 15€ ou 199€ pour économi…" at bounding box center [509, 188] width 617 height 14
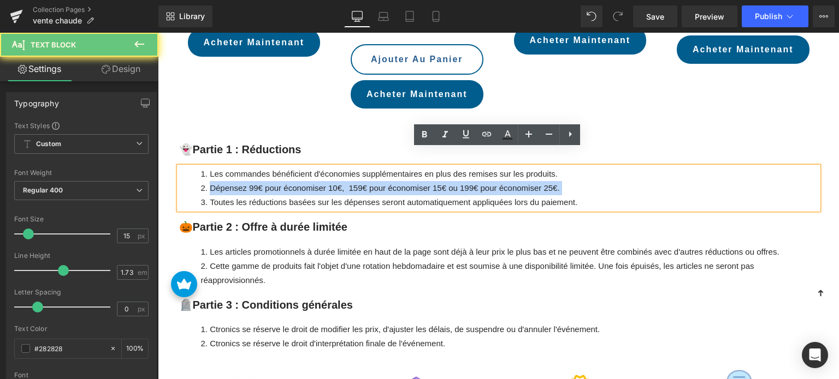
click at [300, 181] on li "Dépensez 99€ pour économiser 10€, 159€ pour économiser 15€ ou 199€ pour économi…" at bounding box center [509, 188] width 617 height 14
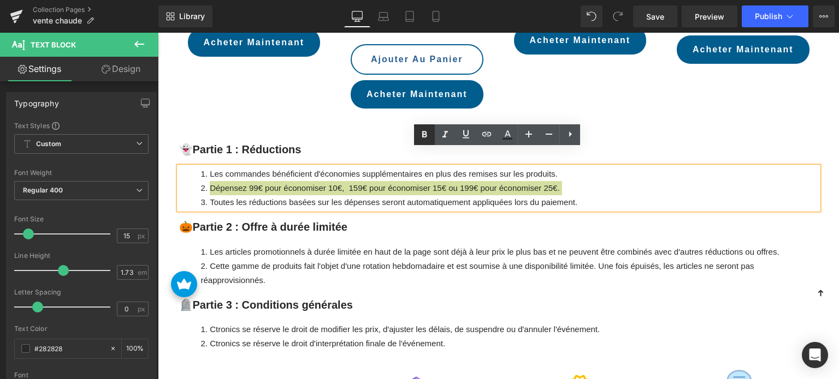
click at [425, 136] on icon at bounding box center [424, 134] width 5 height 7
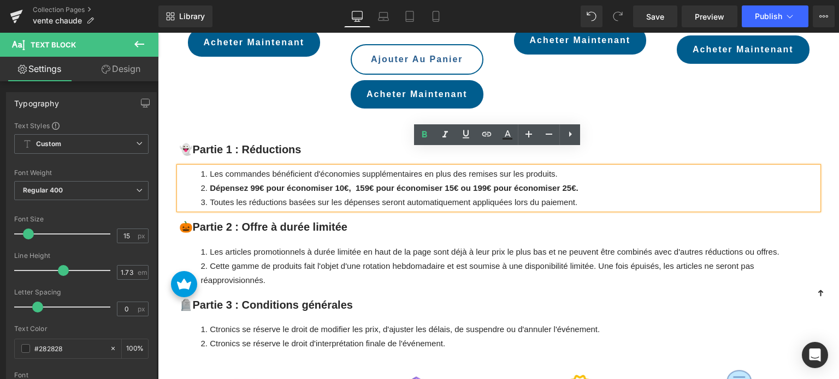
click at [589, 181] on li "Dépensez 99€ pour économiser 10€, 159€ pour économiser 15€ ou 199€ pour économi…" at bounding box center [509, 188] width 617 height 14
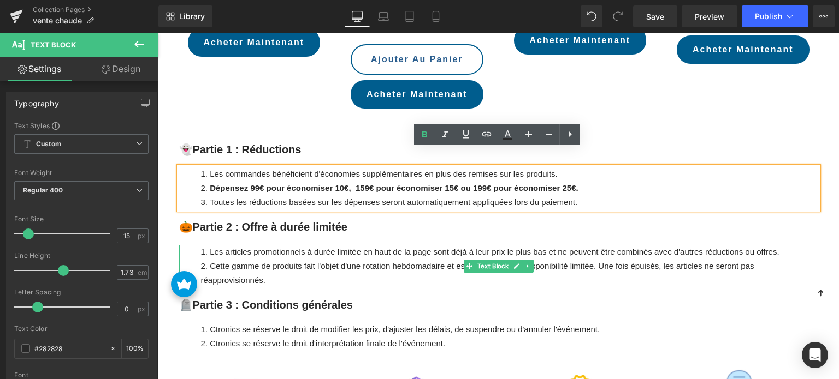
click at [330, 245] on li "Les articles promotionnels à durée limitée en haut de la page sont déjà à leur …" at bounding box center [509, 252] width 617 height 14
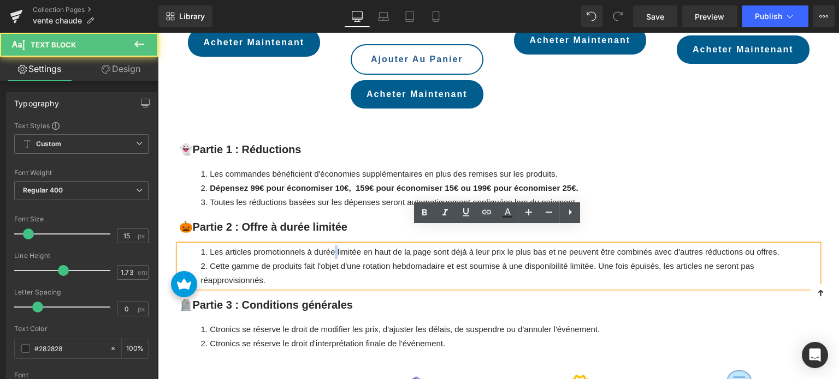
click at [330, 245] on li "Les articles promotionnels à durée limitée en haut de la page sont déjà à leur …" at bounding box center [509, 252] width 617 height 14
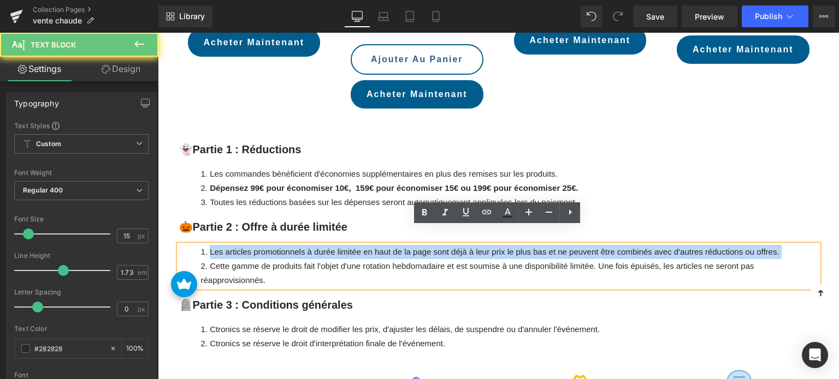
click at [330, 245] on li "Les articles promotionnels à durée limitée en haut de la page sont déjà à leur …" at bounding box center [509, 252] width 617 height 14
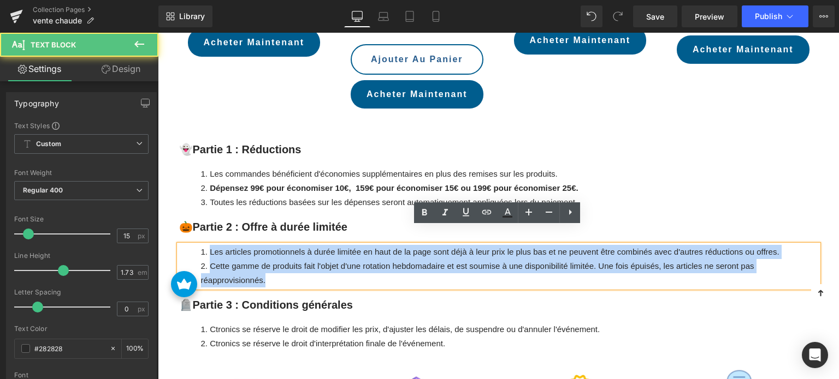
drag, startPoint x: 277, startPoint y: 261, endPoint x: 203, endPoint y: 236, distance: 77.9
click at [203, 245] on ol "Les articles promotionnels à durée limitée en haut de la page sont déjà à leur …" at bounding box center [498, 266] width 639 height 43
copy ol "Les articles promotionnels à durée limitée en haut de la page sont déjà à leur …"
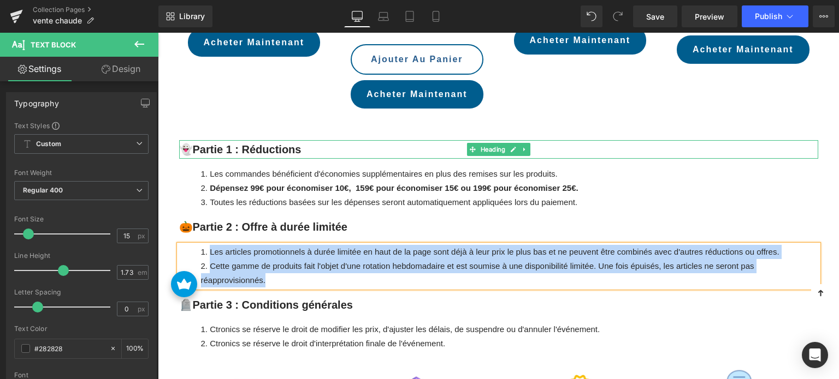
click at [258, 144] on strong "👻Partie 1 : Réductions" at bounding box center [240, 150] width 122 height 12
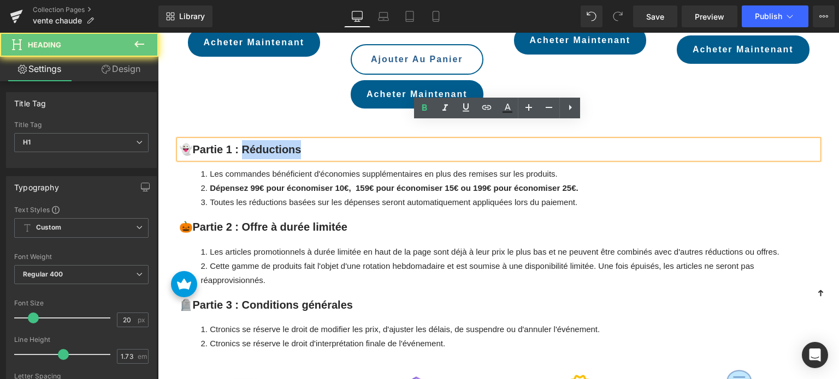
click at [258, 144] on strong "👻Partie 1 : Réductions" at bounding box center [240, 150] width 122 height 12
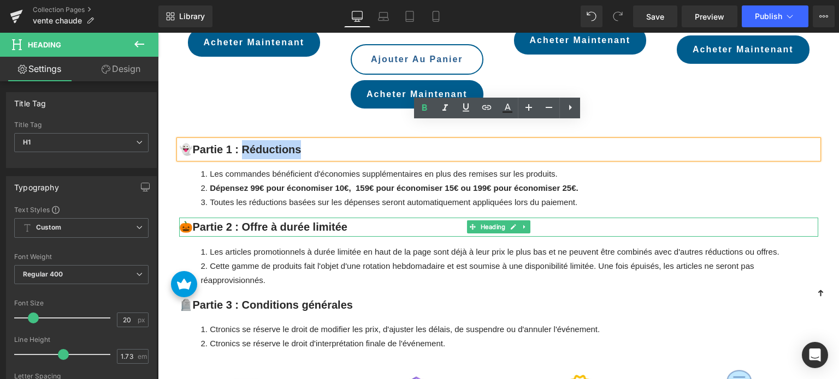
click at [255, 221] on strong "🎃Partie 2 : Offre à durée limitée" at bounding box center [263, 227] width 168 height 12
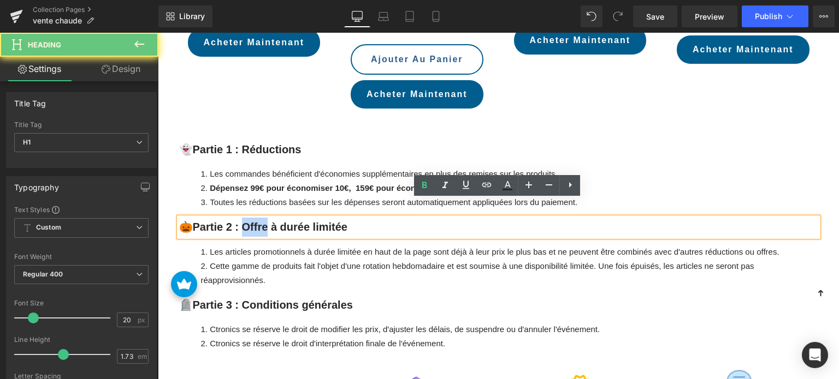
click at [255, 221] on strong "🎃Partie 2 : Offre à durée limitée" at bounding box center [263, 227] width 168 height 12
click at [266, 221] on strong "🎃Partie 2 : Offre à durée limitée" at bounding box center [263, 227] width 168 height 12
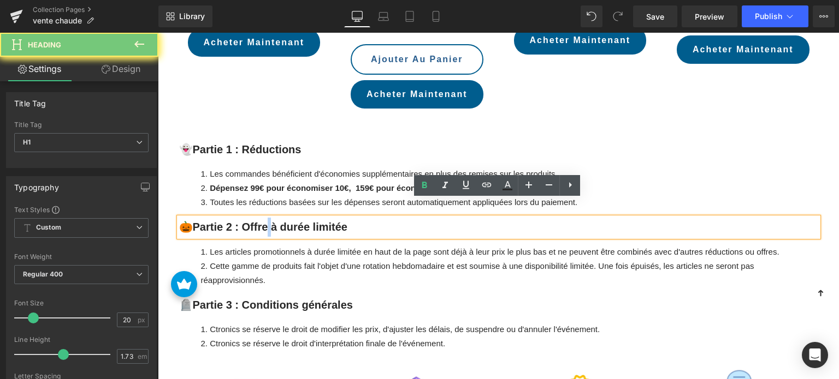
click at [266, 221] on strong "🎃Partie 2 : Offre à durée limitée" at bounding box center [263, 227] width 168 height 12
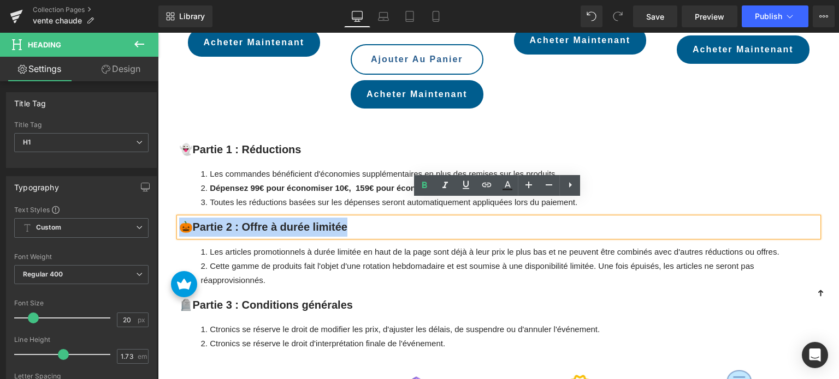
click at [251, 221] on strong "🎃Partie 2 : Offre à durée limitée" at bounding box center [263, 227] width 168 height 12
drag, startPoint x: 243, startPoint y: 208, endPoint x: 370, endPoint y: 207, distance: 126.1
click at [370, 218] on h1 "🎃Partie 2 : Offre à durée limitée" at bounding box center [498, 227] width 639 height 19
copy strong "ffre à durée limitée"
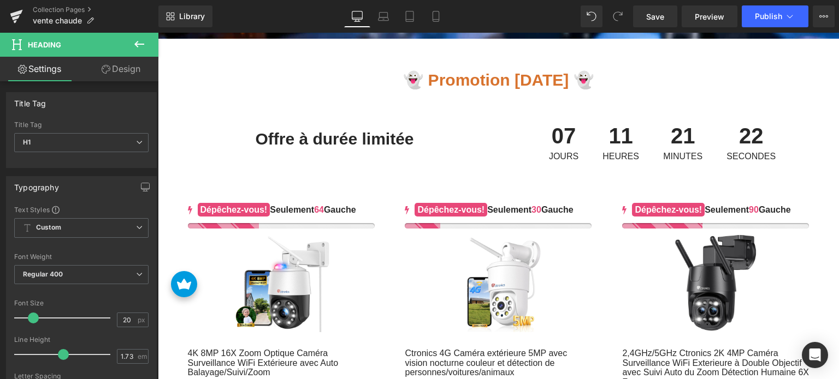
scroll to position [328, 0]
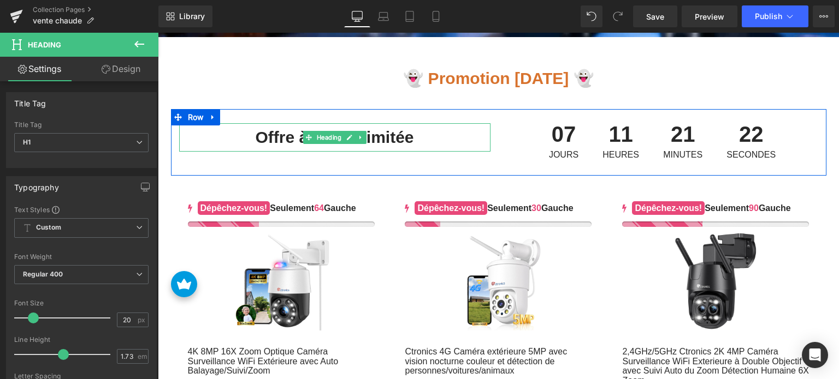
click at [295, 134] on h1 "Offre à durée limitée" at bounding box center [334, 137] width 311 height 28
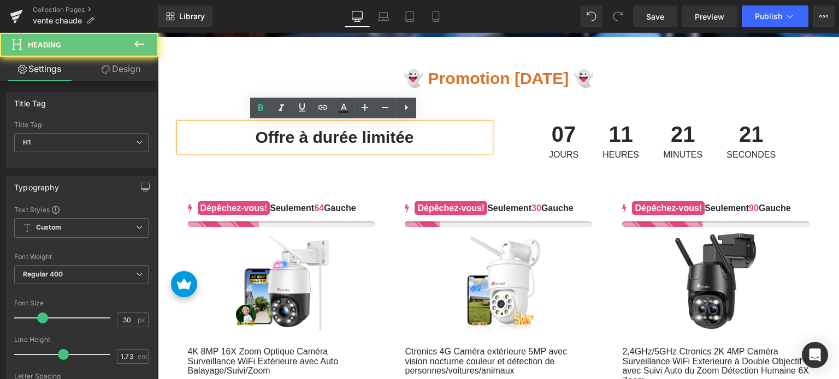
click at [295, 134] on h1 "Offre à durée limitée" at bounding box center [334, 137] width 311 height 28
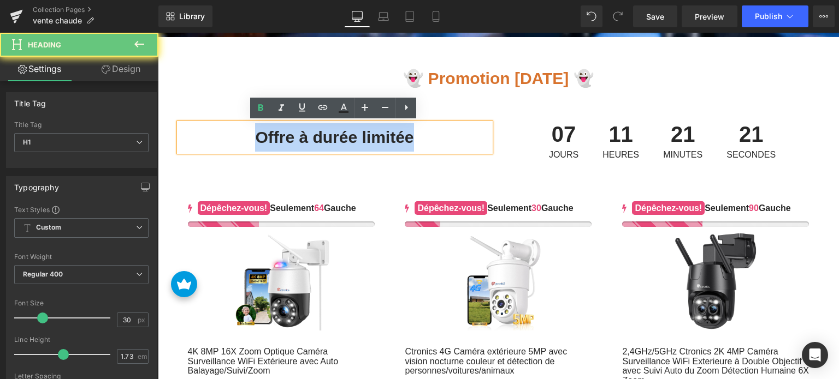
click at [295, 134] on h1 "Offre à durée limitée" at bounding box center [334, 137] width 311 height 28
copy h1 "Offre à durée limitée"
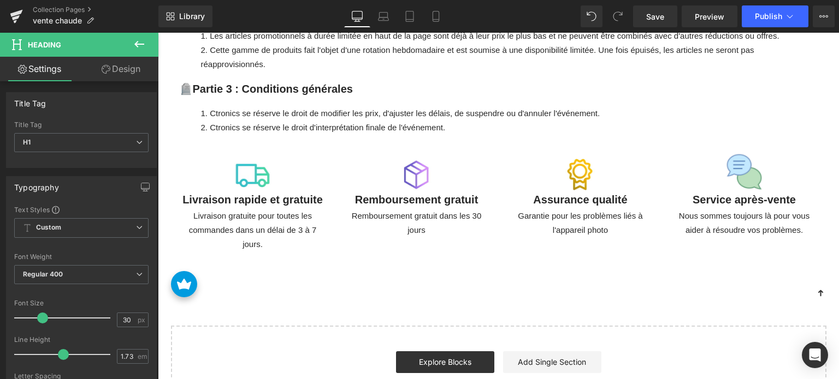
scroll to position [2511, 0]
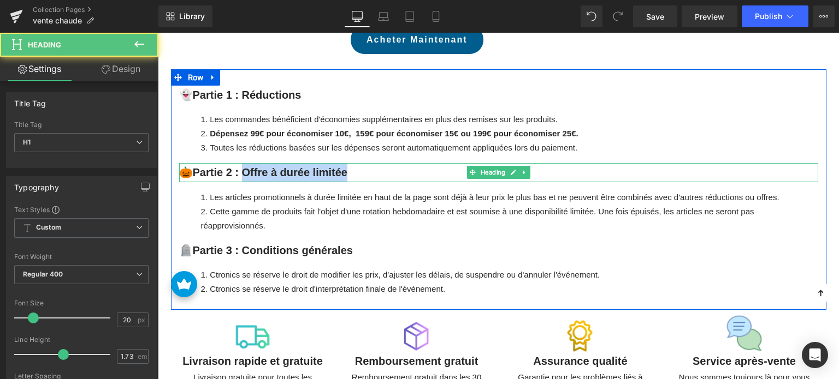
drag, startPoint x: 269, startPoint y: 153, endPoint x: 348, endPoint y: 152, distance: 79.2
click at [348, 163] on h1 "🎃Partie 2 : Offre à durée limitée" at bounding box center [498, 172] width 639 height 19
paste div
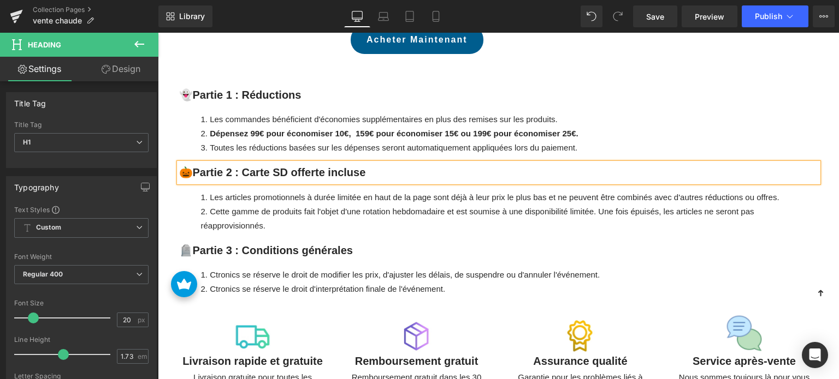
click at [297, 191] on li "Les articles promotionnels à durée limitée en haut de la page sont déjà à leur …" at bounding box center [509, 198] width 617 height 14
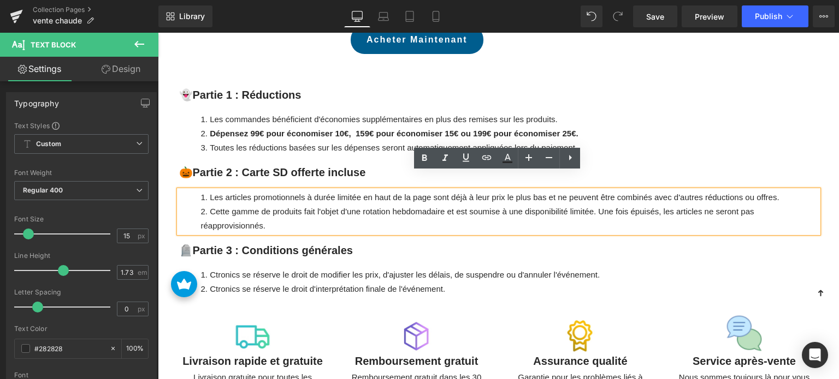
click at [238, 191] on div "Les articles promotionnels à durée limitée en haut de la page sont déjà à leur …" at bounding box center [498, 212] width 639 height 43
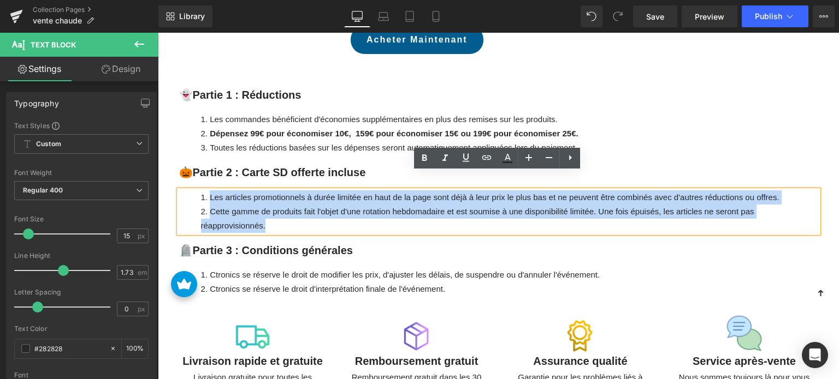
drag, startPoint x: 207, startPoint y: 179, endPoint x: 328, endPoint y: 210, distance: 125.0
click at [328, 210] on ol "Les articles promotionnels à durée limitée en haut de la page sont déjà à leur …" at bounding box center [498, 212] width 639 height 43
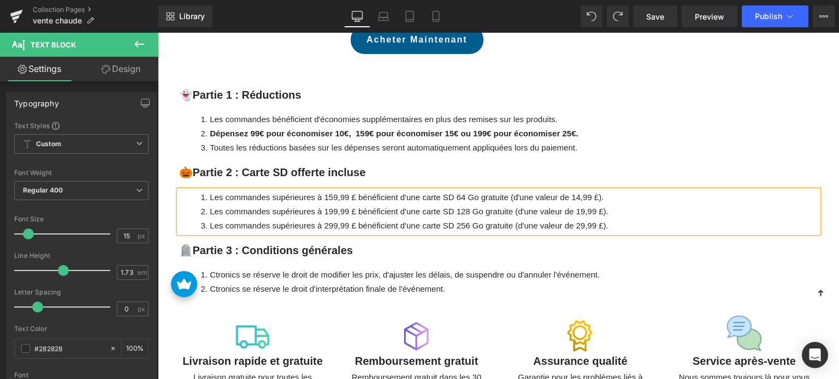
click at [206, 205] on li "Les commandes supérieures à 199,99 £ bénéficient d'une carte SD 128 Go gratuite…" at bounding box center [509, 212] width 617 height 14
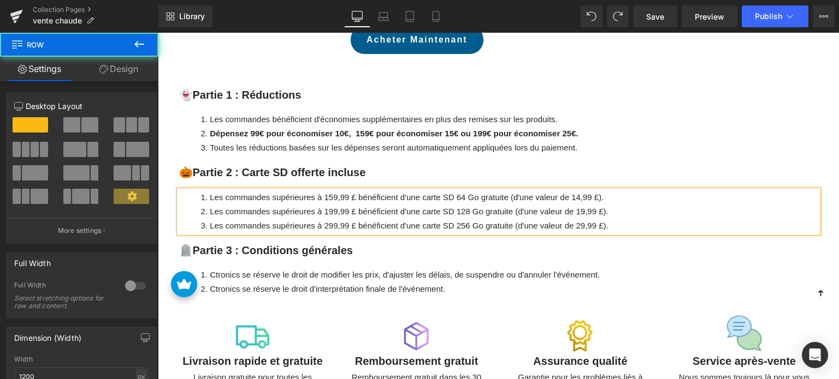
drag, startPoint x: 243, startPoint y: 141, endPoint x: 244, endPoint y: 150, distance: 8.3
click at [243, 141] on div "👻Partie 1 : Réductions Heading Les commandes bénéficient d'économies supplément…" at bounding box center [498, 195] width 655 height 219
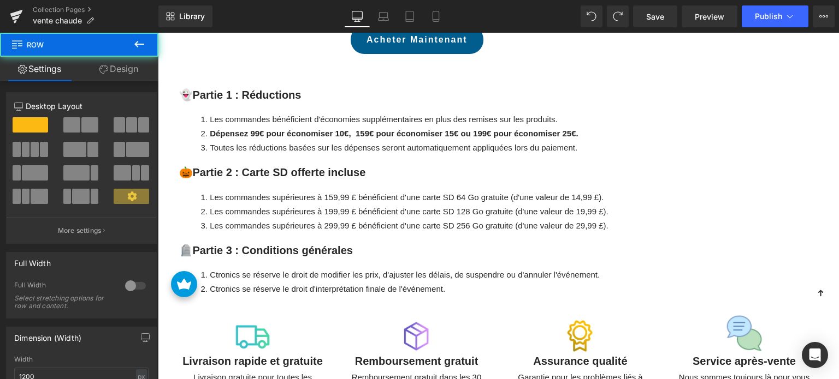
click at [245, 167] on strong "🎃Partie 2 : Carte SD offerte incluse" at bounding box center [272, 173] width 187 height 12
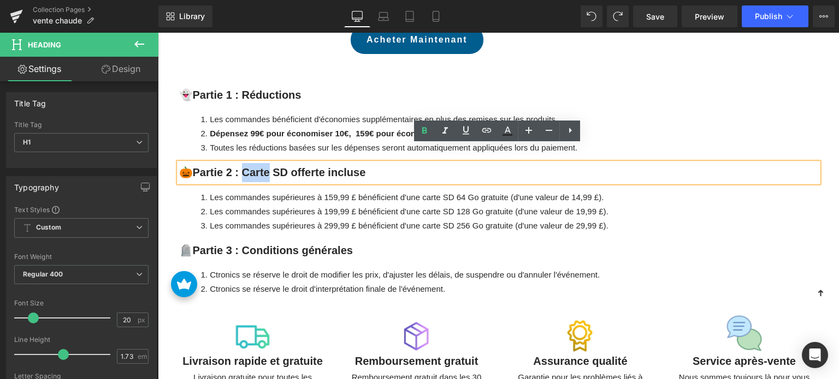
click at [262, 167] on strong "🎃Partie 2 : Carte SD offerte incluse" at bounding box center [272, 173] width 187 height 12
drag, startPoint x: 269, startPoint y: 152, endPoint x: 363, endPoint y: 153, distance: 93.9
click at [363, 163] on h1 "🎃Partie 2 : Carte SD offerte incluse" at bounding box center [498, 172] width 639 height 19
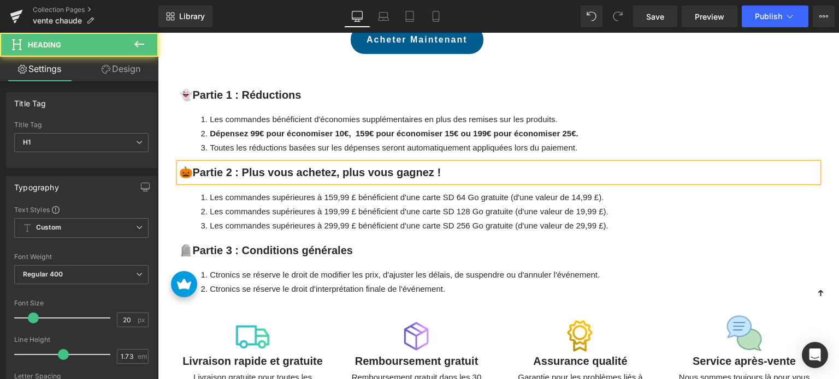
click at [242, 167] on strong "🎃Partie 2 : Plus vous achetez, plus vous gagnez !" at bounding box center [310, 173] width 262 height 12
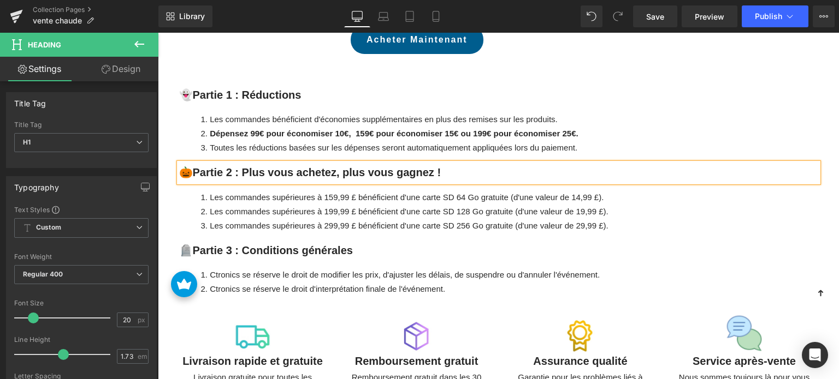
click at [437, 163] on h1 "🎃Partie 2 : Plus vous achetez, plus vous gagnez !" at bounding box center [498, 172] width 639 height 19
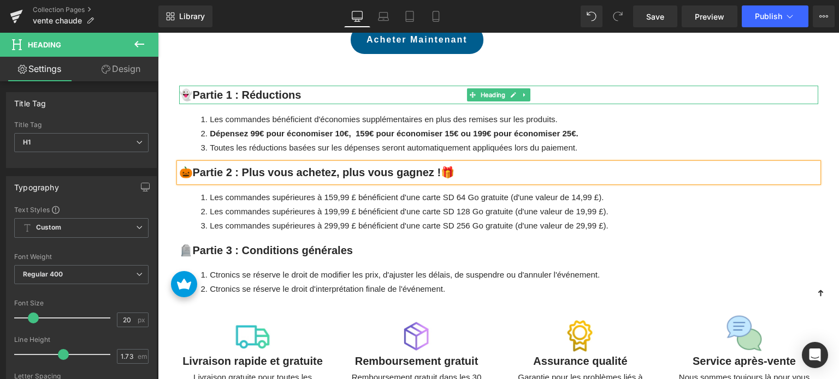
click at [303, 86] on h1 "👻Partie 1 : Réductions" at bounding box center [498, 95] width 639 height 19
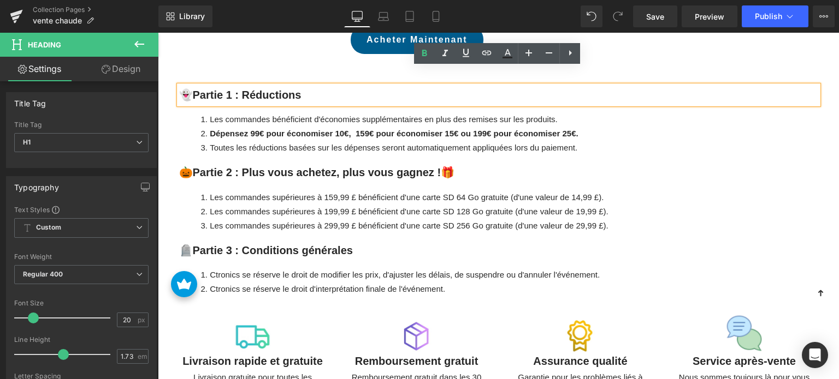
click at [245, 191] on li "Les commandes supérieures à 159,99 £ bénéficient d'une carte SD 64 Go gratuite …" at bounding box center [509, 198] width 617 height 14
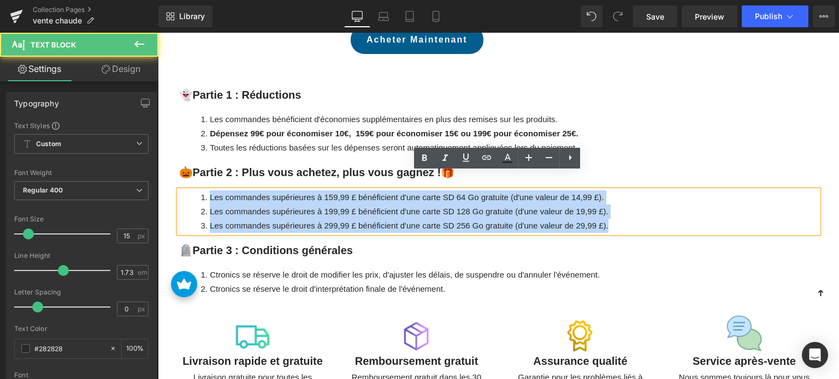
drag, startPoint x: 603, startPoint y: 207, endPoint x: 206, endPoint y: 175, distance: 397.6
click at [206, 191] on ol "Les commandes supérieures à 159,99 £ bénéficient d'une carte SD 64 Go gratuite …" at bounding box center [498, 212] width 639 height 43
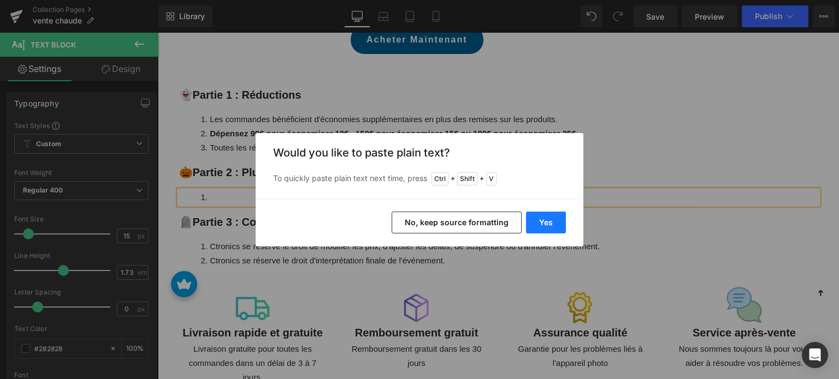
click at [559, 224] on button "Yes" at bounding box center [546, 223] width 40 height 22
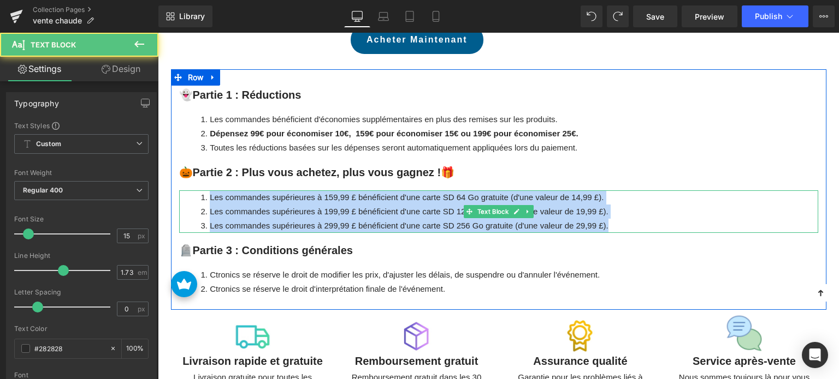
drag, startPoint x: 611, startPoint y: 205, endPoint x: 191, endPoint y: 178, distance: 421.2
click at [191, 191] on ol "Les commandes supérieures à 159,99 £ bénéficient d'une carte SD 64 Go gratuite …" at bounding box center [498, 212] width 639 height 43
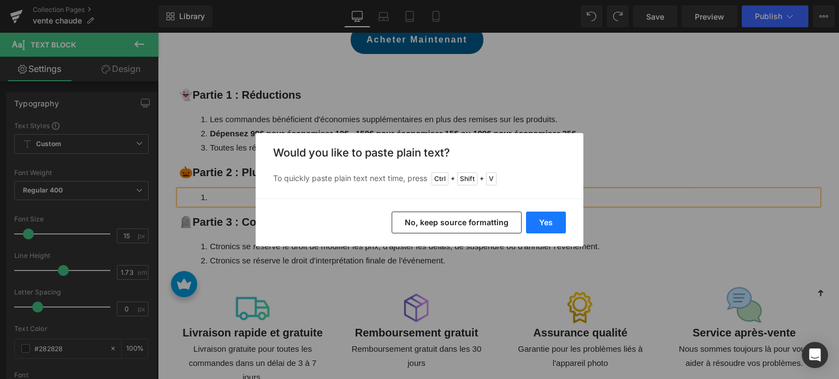
click at [544, 217] on button "Yes" at bounding box center [546, 223] width 40 height 22
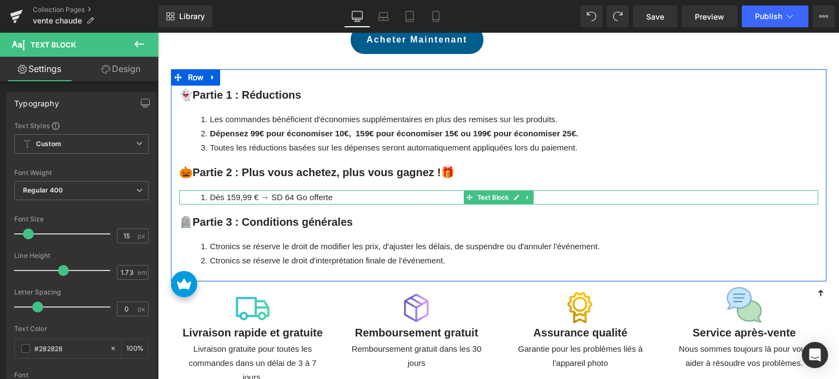
click at [342, 191] on li "Dès 159,99 € → SD 64 Go offerte" at bounding box center [509, 198] width 617 height 14
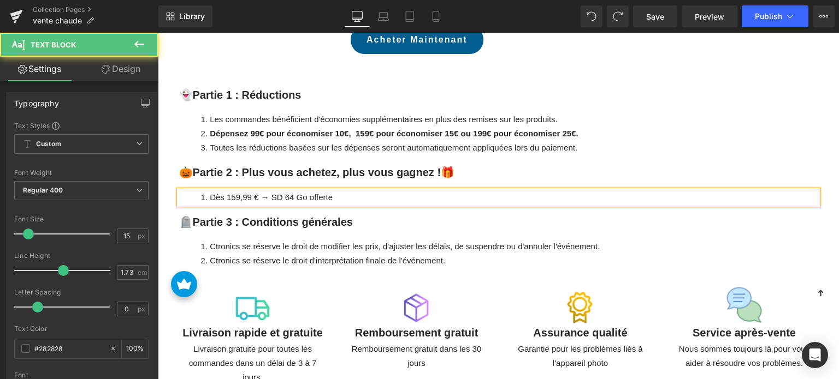
drag, startPoint x: 344, startPoint y: 182, endPoint x: 208, endPoint y: 180, distance: 136.5
click at [208, 191] on li "Dès 159,99 € → SD 64 Go offerte" at bounding box center [509, 198] width 617 height 14
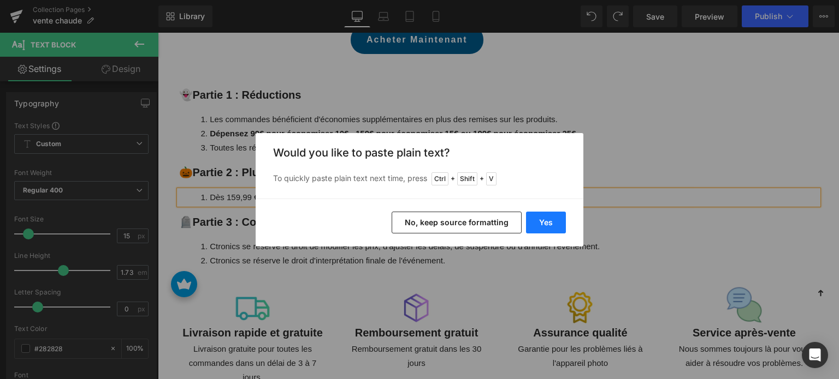
click at [542, 219] on button "Yes" at bounding box center [546, 223] width 40 height 22
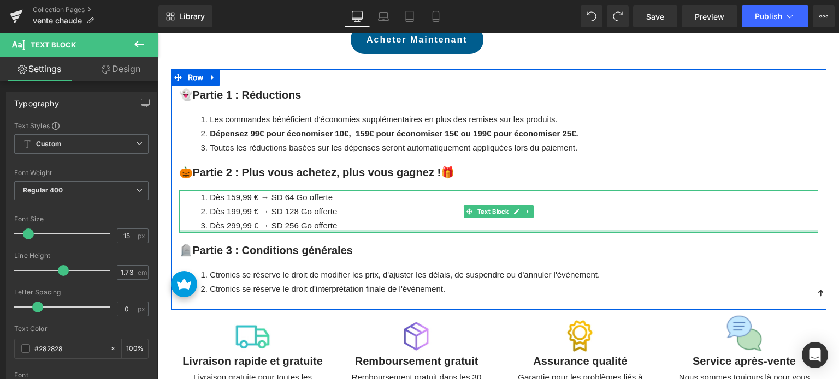
click at [342, 219] on li "Dès 299,99 € → SD 256 Go offerte" at bounding box center [509, 226] width 617 height 14
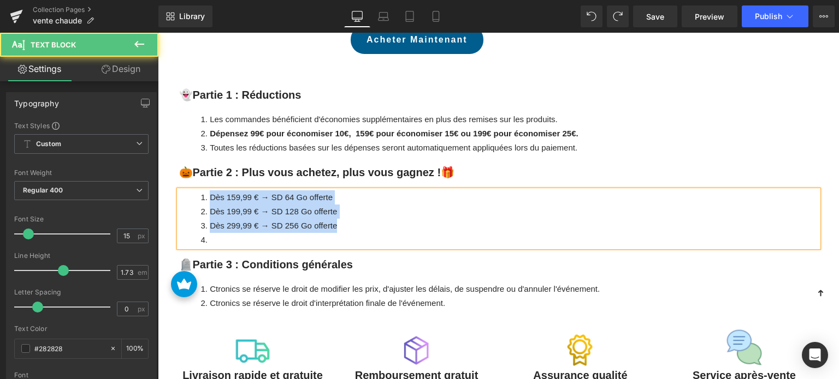
drag, startPoint x: 336, startPoint y: 205, endPoint x: 206, endPoint y: 181, distance: 132.6
click at [206, 191] on ol "Dès 159,99 € → SD 64 Go offerte Dès 199,99 € → SD 128 Go offerte Dès 299,99 € →…" at bounding box center [498, 219] width 639 height 57
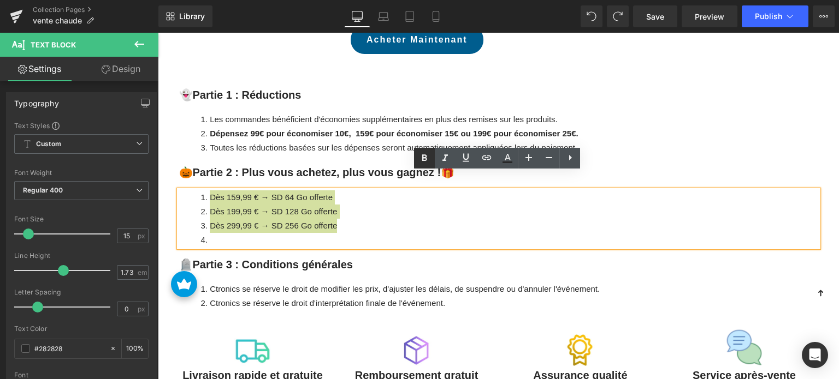
click at [424, 159] on icon at bounding box center [424, 158] width 13 height 13
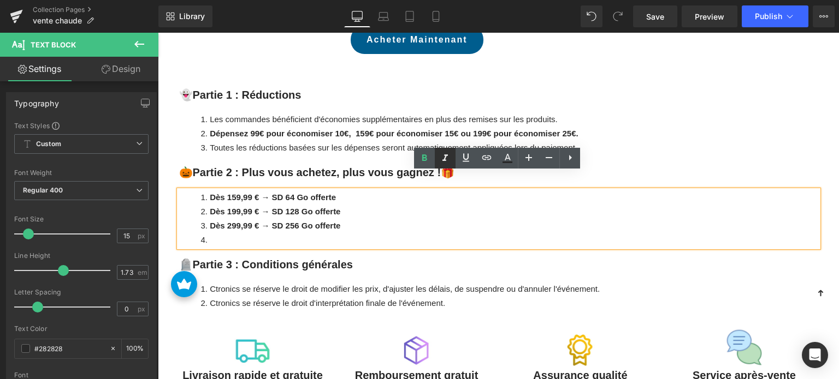
click at [442, 158] on icon at bounding box center [444, 158] width 13 height 13
click at [467, 157] on icon at bounding box center [465, 157] width 13 height 13
click at [301, 207] on strong "Dès 199,99 € → SD 128 Go offerte" at bounding box center [275, 211] width 130 height 9
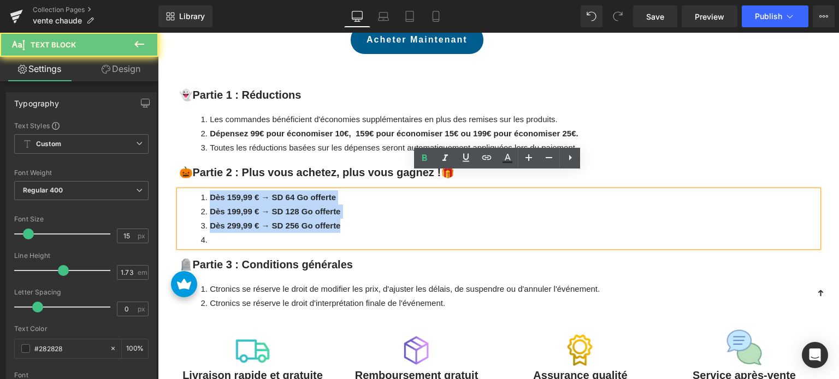
drag, startPoint x: 353, startPoint y: 213, endPoint x: 201, endPoint y: 182, distance: 155.5
click at [201, 191] on ol "Dès 159,99 € → SD 64 Go offerte Dès 199,99 € → SD 128 Go offerte Dès 299,99 € →…" at bounding box center [498, 219] width 639 height 57
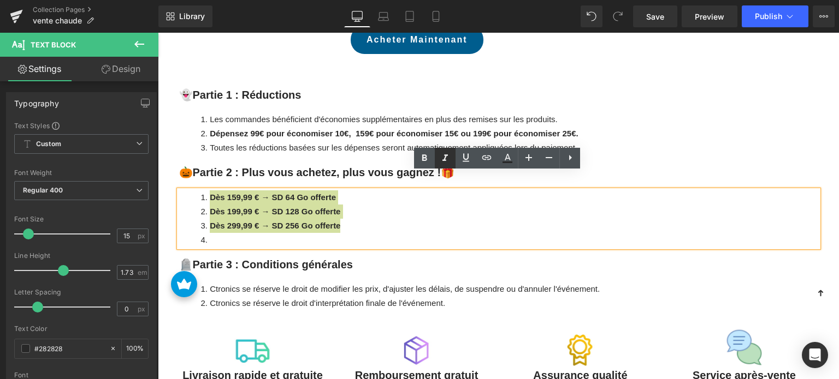
click at [441, 158] on icon at bounding box center [444, 158] width 13 height 13
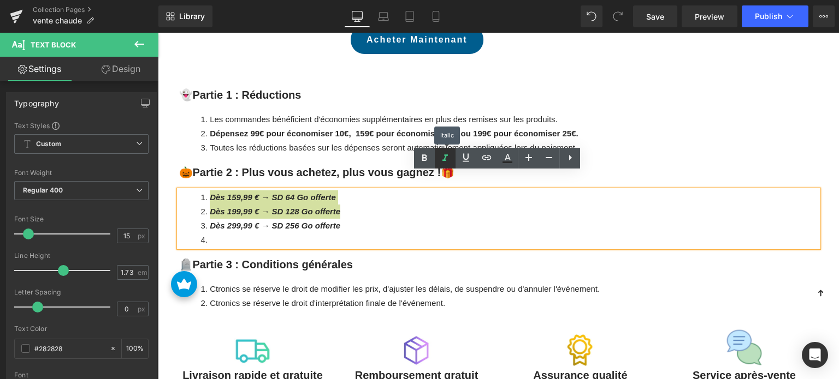
click at [443, 158] on icon at bounding box center [444, 158] width 13 height 13
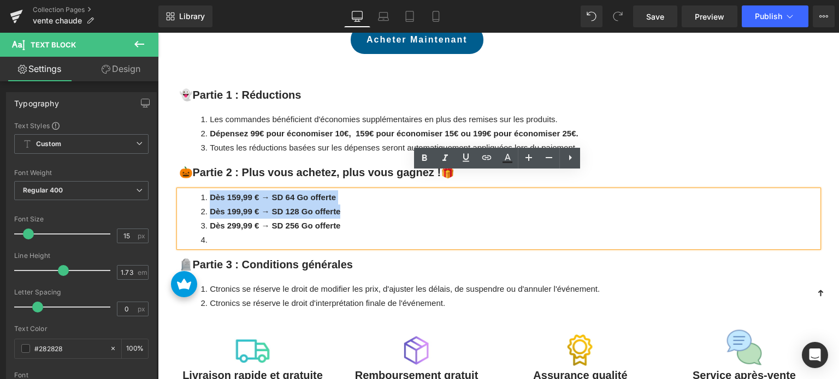
click at [396, 205] on li "Dès 199,99 € → SD 128 Go offerte" at bounding box center [509, 212] width 617 height 14
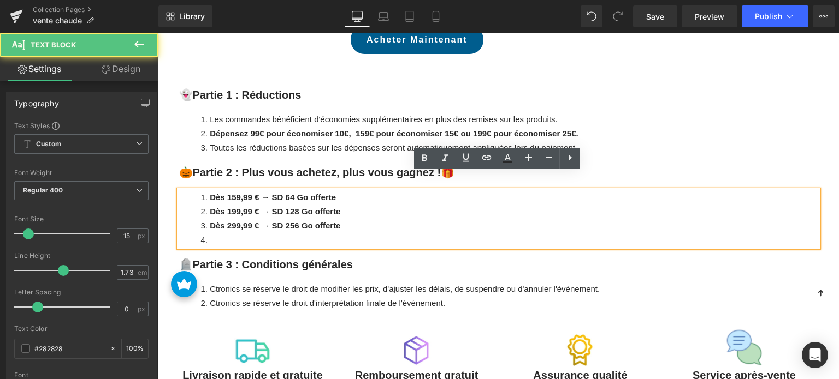
click at [273, 233] on li at bounding box center [509, 240] width 617 height 14
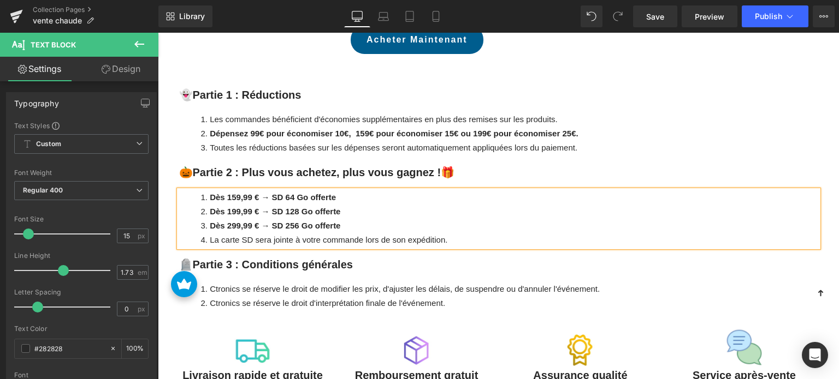
click at [352, 191] on li "Dès 159,99 € → SD 64 Go offerte" at bounding box center [509, 198] width 617 height 14
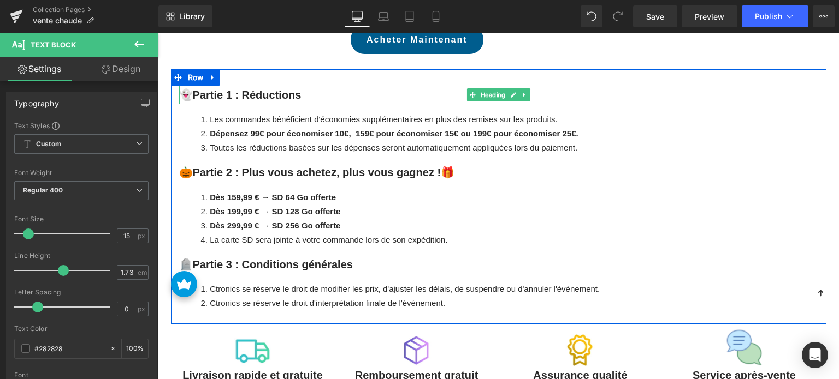
click at [265, 89] on strong "👻Partie 1 : Réductions" at bounding box center [240, 95] width 122 height 12
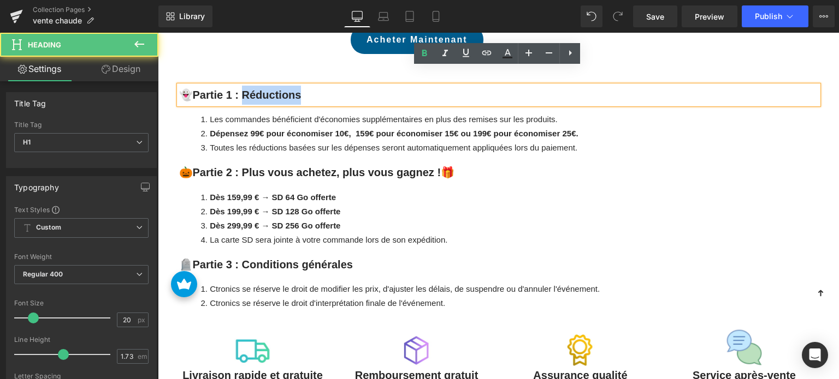
click at [265, 89] on strong "👻Partie 1 : Réductions" at bounding box center [240, 95] width 122 height 12
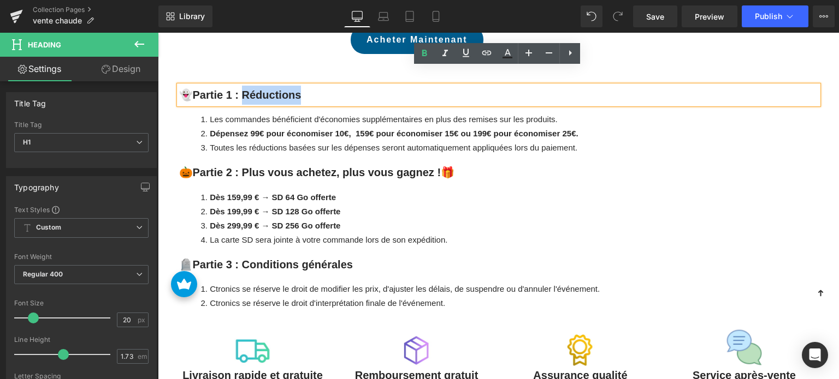
copy strong "éductions"
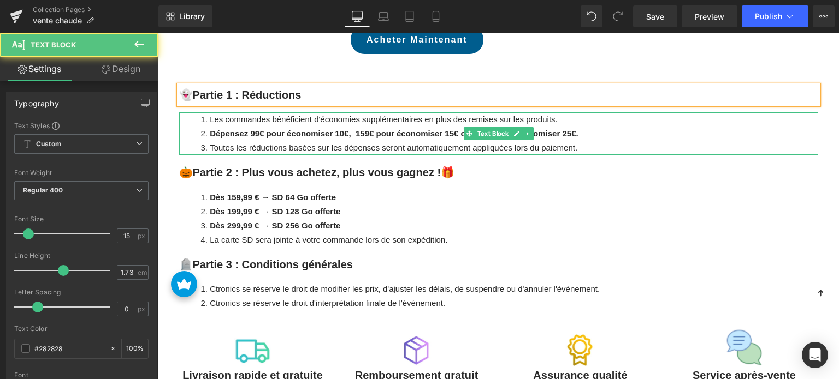
click at [253, 112] on li "Les commandes bénéficient d'économies supplémentaires en plus des remises sur l…" at bounding box center [509, 119] width 617 height 14
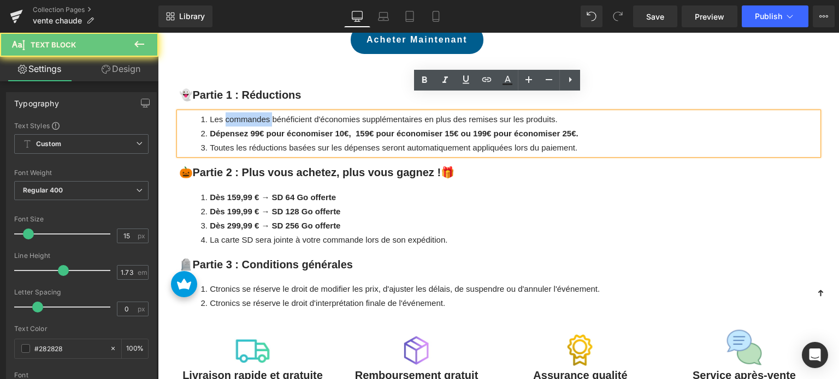
click at [253, 112] on li "Les commandes bénéficient d'économies supplémentaires en plus des remises sur l…" at bounding box center [509, 119] width 617 height 14
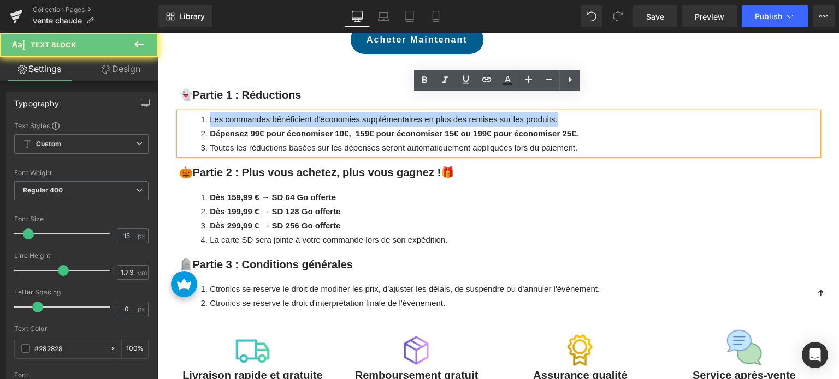
click at [253, 112] on li "Les commandes bénéficient d'économies supplémentaires en plus des remises sur l…" at bounding box center [509, 119] width 617 height 14
copy li "Les commandes bénéficient d'économies supplémentaires en plus des remises sur l…"
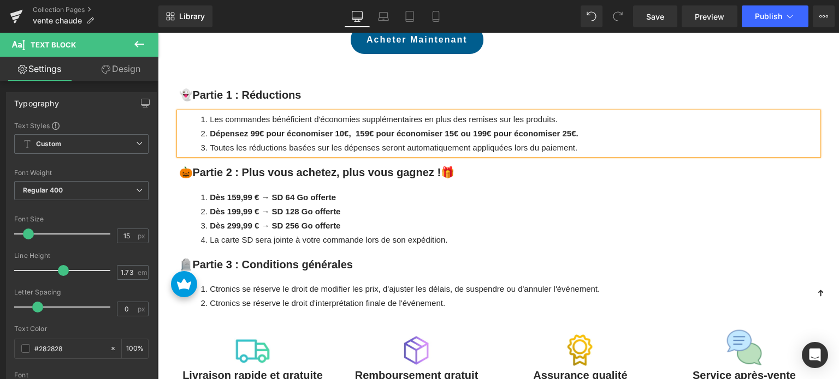
click at [354, 129] on strong "Dépensez 99€ pour économiser 10€, 159€ pour économiser 15€ ou 199€ pour économi…" at bounding box center [394, 133] width 368 height 9
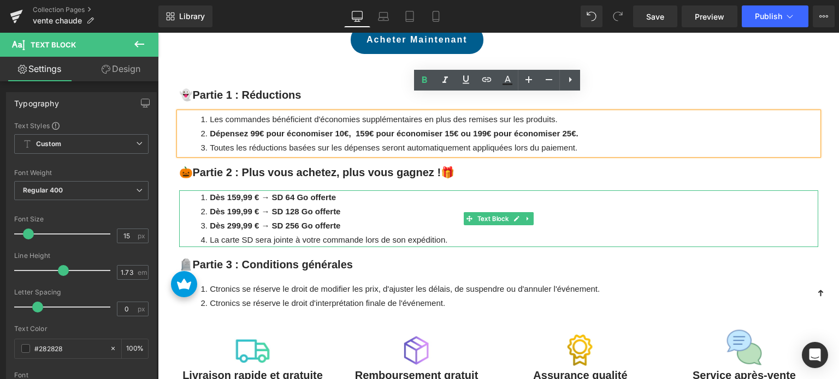
click at [298, 233] on li "La carte SD sera jointe à votre commande lors de son expédition." at bounding box center [509, 240] width 617 height 14
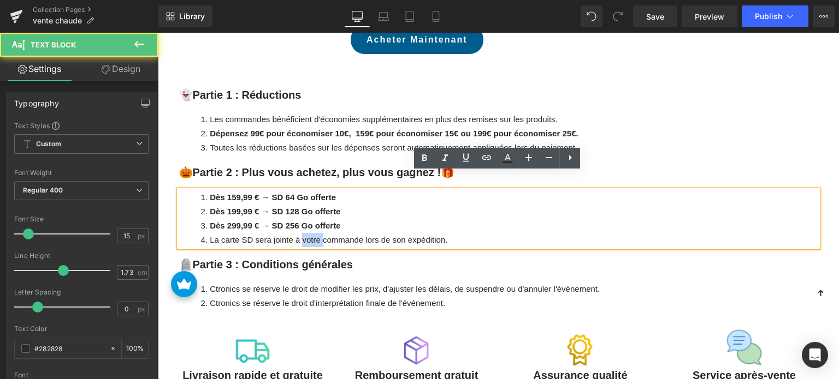
click at [298, 233] on li "La carte SD sera jointe à votre commande lors de son expédition." at bounding box center [509, 240] width 617 height 14
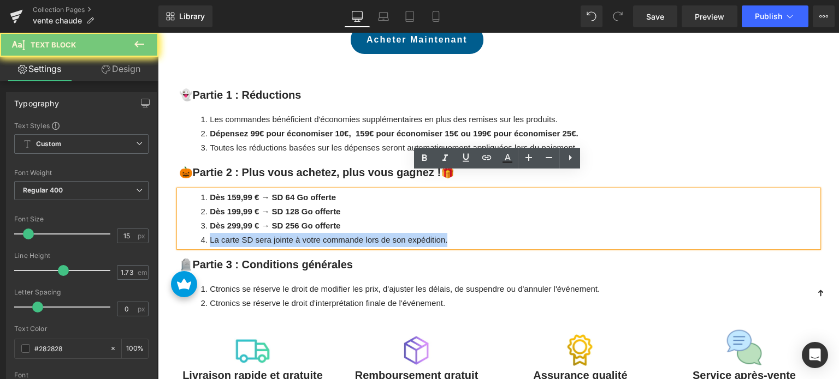
click at [298, 233] on li "La carte SD sera jointe à votre commande lors de son expédition." at bounding box center [509, 240] width 617 height 14
copy li "La carte SD sera jointe à votre commande lors de son expédition."
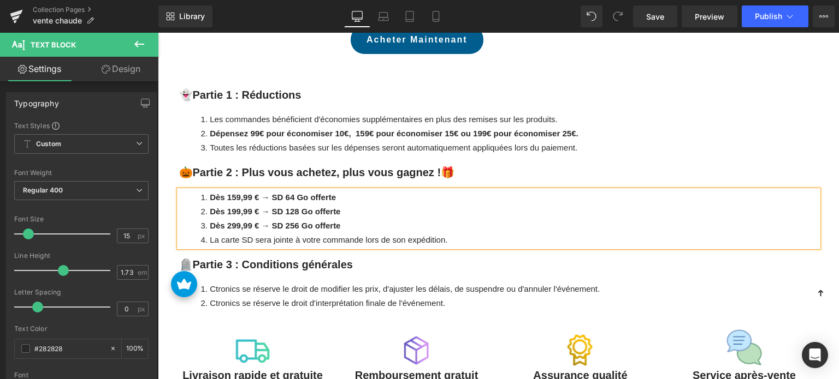
click at [352, 205] on li "Dès 199,99 € → SD 128 Go offerte" at bounding box center [509, 212] width 617 height 14
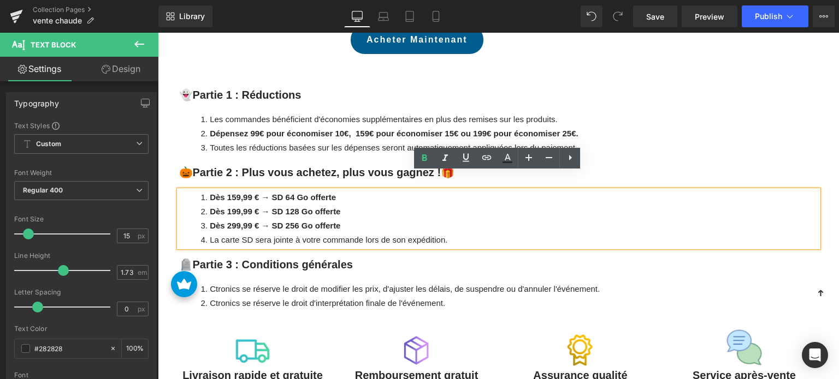
click at [632, 144] on div "👻Partie 1 : Réductions Heading Les commandes bénéficient d'économies supplément…" at bounding box center [498, 203] width 655 height 234
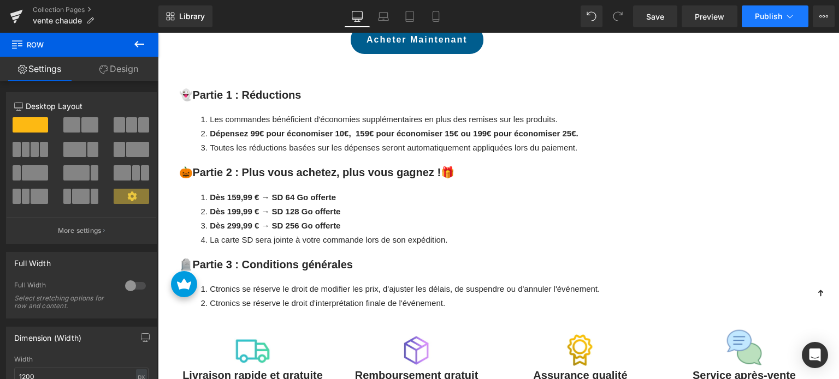
click at [760, 16] on span "Publish" at bounding box center [767, 16] width 27 height 9
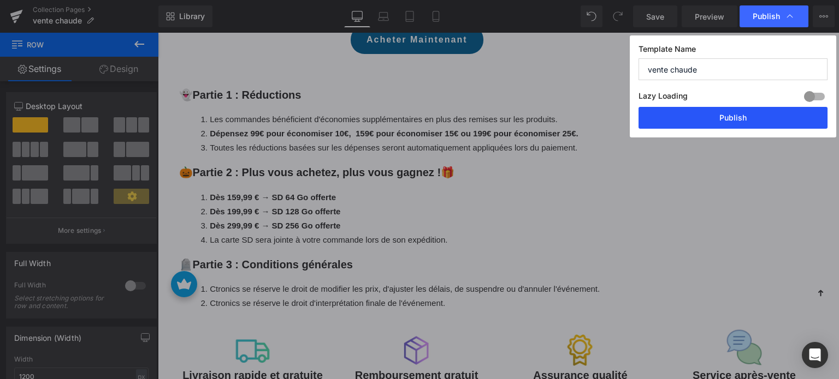
click at [738, 121] on button "Publish" at bounding box center [732, 118] width 189 height 22
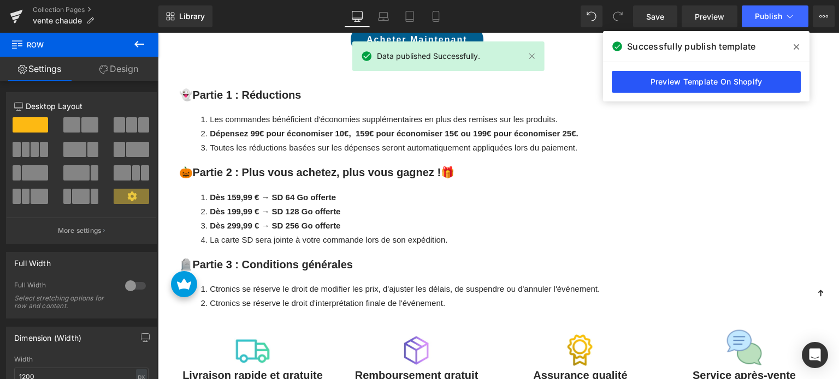
click at [653, 85] on link "Preview Template On Shopify" at bounding box center [705, 82] width 189 height 22
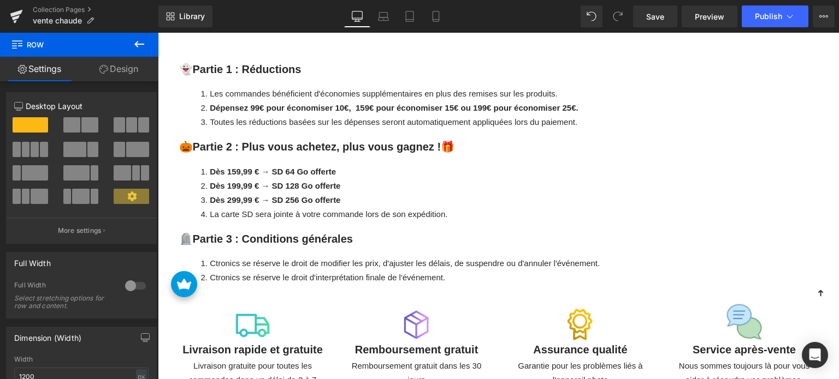
scroll to position [2457, 0]
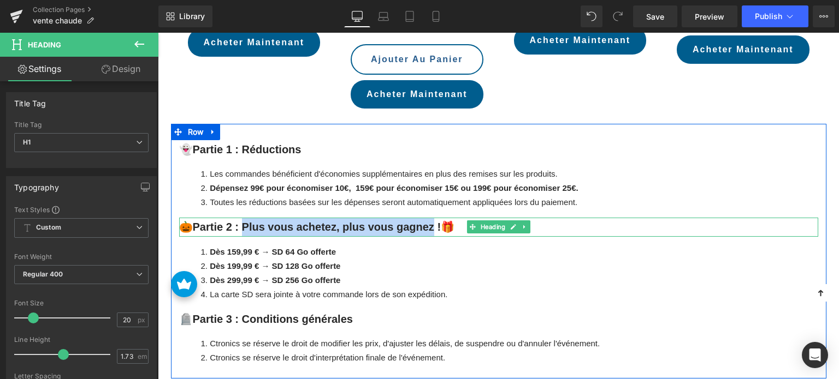
drag, startPoint x: 270, startPoint y: 206, endPoint x: 425, endPoint y: 207, distance: 155.6
click at [425, 221] on strong "🎃Partie 2 : Plus vous achetez, plus vous gagnez !🎁" at bounding box center [317, 227] width 276 height 12
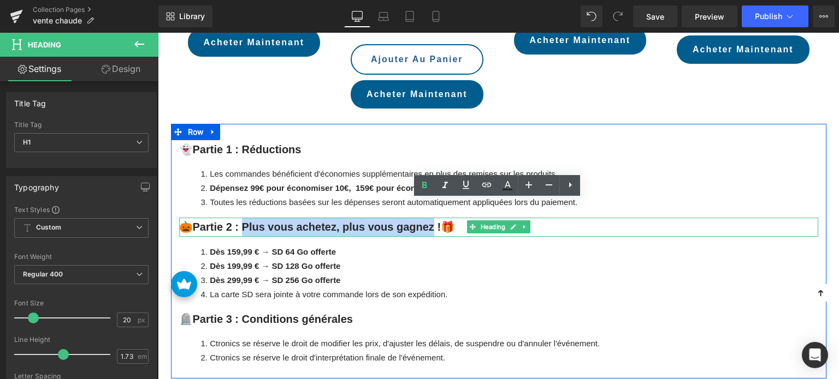
copy strong "lus vous achetez, plus vous gagnez"
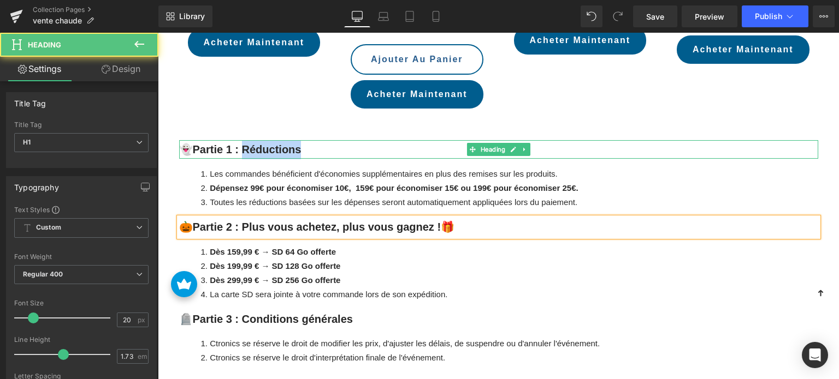
drag, startPoint x: 241, startPoint y: 129, endPoint x: 317, endPoint y: 129, distance: 75.9
click at [317, 140] on h1 "👻Partie 1 : Réductions" at bounding box center [498, 149] width 639 height 19
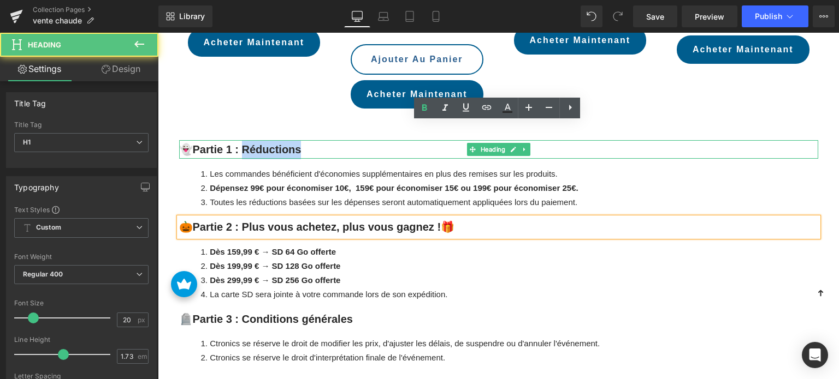
paste div
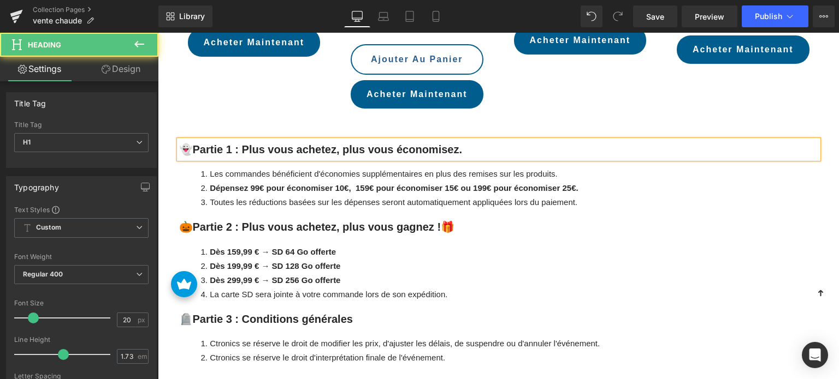
click at [240, 144] on strong "👻Partie 1 : Plus vous achetez, plus vous économisez." at bounding box center [320, 150] width 283 height 12
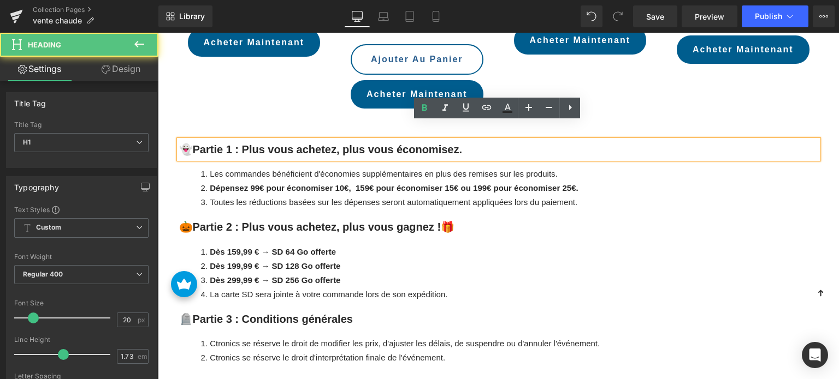
click at [463, 140] on h1 "👻Partie 1 : Plus vous achetez, plus vous économisez." at bounding box center [498, 149] width 639 height 19
click at [459, 140] on h1 "👻Partie 1 : Plus vous achetez, plus vous économisez." at bounding box center [498, 149] width 639 height 19
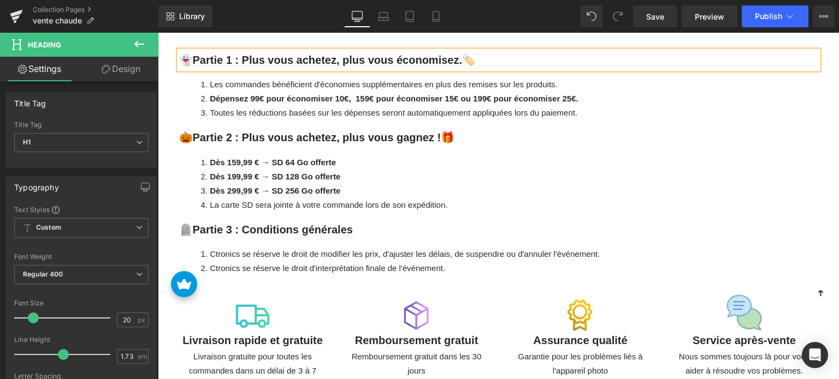
scroll to position [2566, 0]
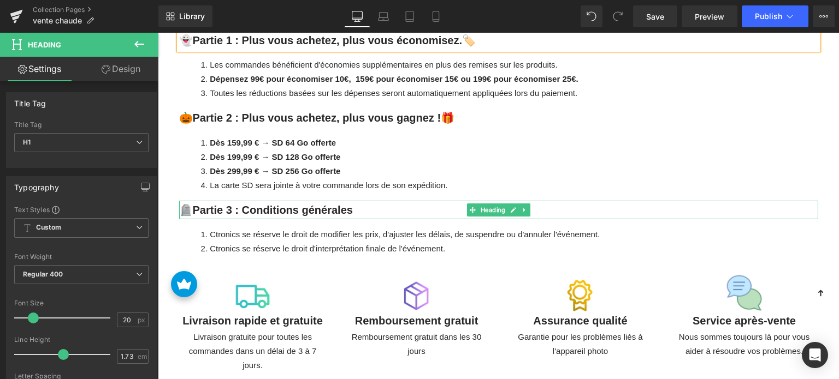
click at [276, 204] on b "🪦Partie 3 : Conditions générales" at bounding box center [266, 210] width 174 height 12
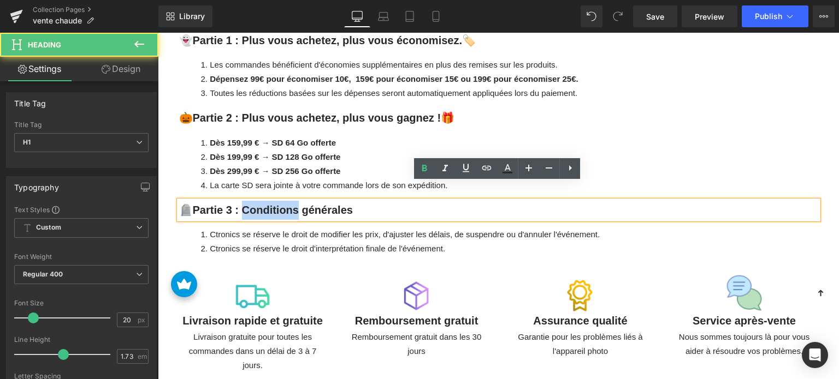
click at [276, 204] on b "🪦Partie 3 : Conditions générales" at bounding box center [266, 210] width 174 height 12
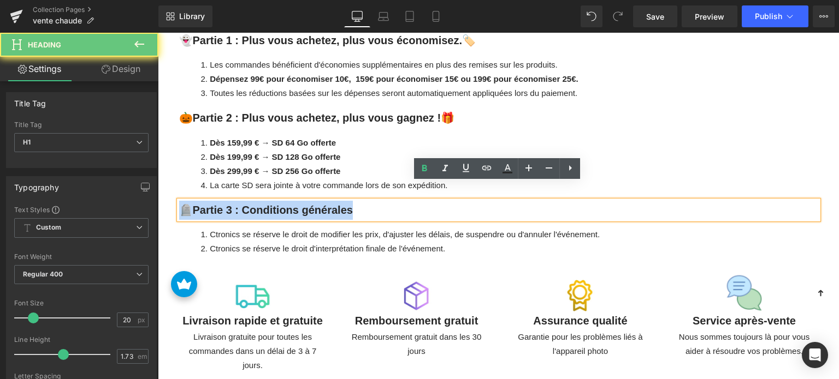
click at [276, 204] on b "🪦Partie 3 : Conditions générales" at bounding box center [266, 210] width 174 height 12
copy b "🪦Partie 3 : Conditions générales"
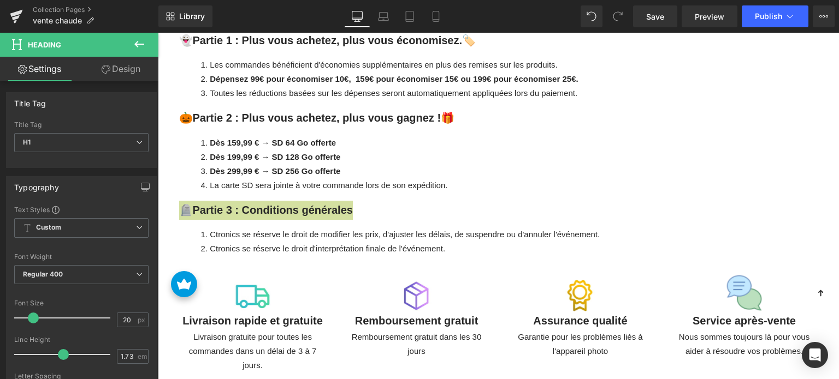
click at [769, 2] on div "Library Desktop Desktop Laptop Tablet Mobile Save Preview Publish Scheduled Vie…" at bounding box center [498, 16] width 680 height 33
click at [772, 13] on span "Publish" at bounding box center [767, 16] width 27 height 9
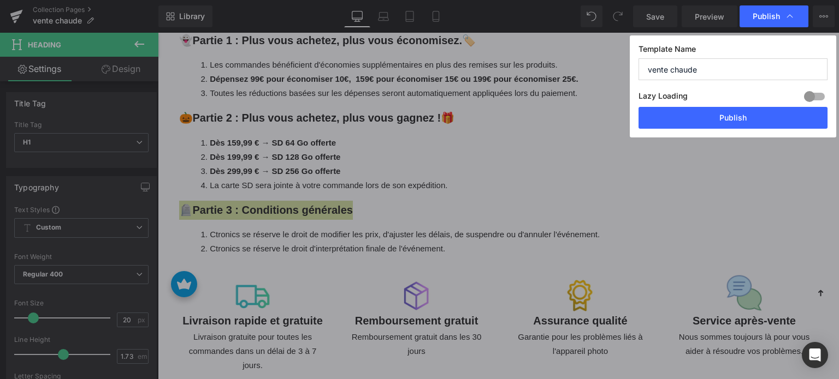
click at [769, 103] on div "Lazy Loading Build Upgrade plan to unlock" at bounding box center [732, 98] width 189 height 18
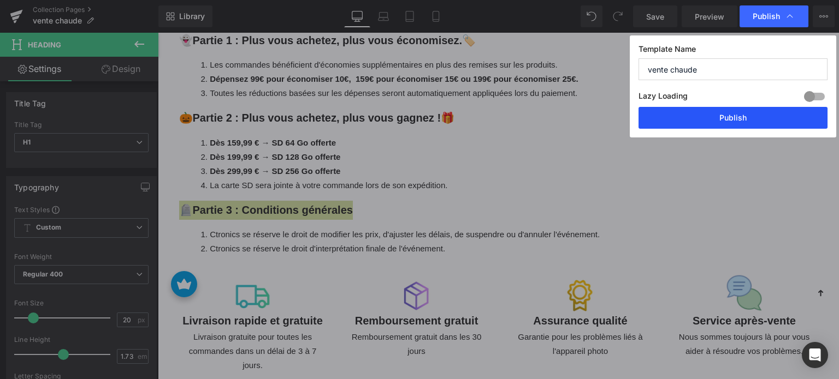
drag, startPoint x: 769, startPoint y: 110, endPoint x: 382, endPoint y: 160, distance: 390.4
click at [769, 110] on button "Publish" at bounding box center [732, 118] width 189 height 22
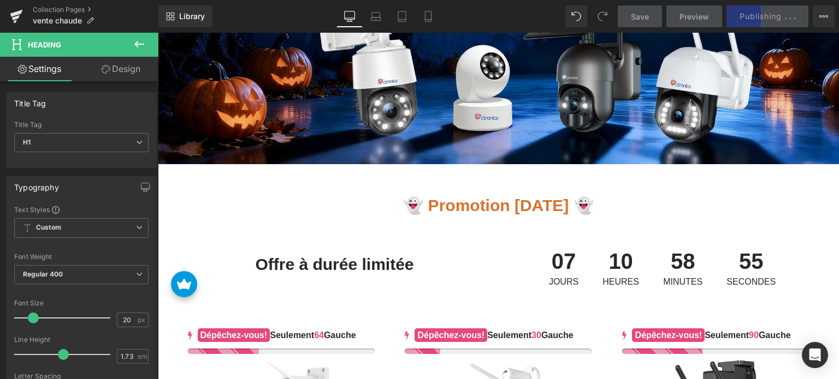
scroll to position [273, 0]
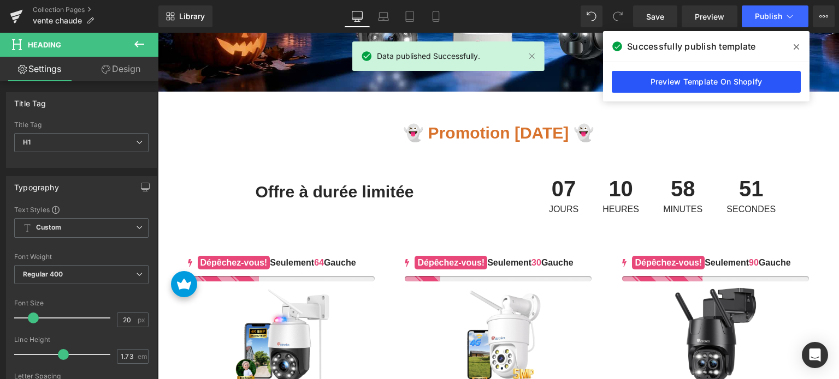
click at [655, 87] on link "Preview Template On Shopify" at bounding box center [705, 82] width 189 height 22
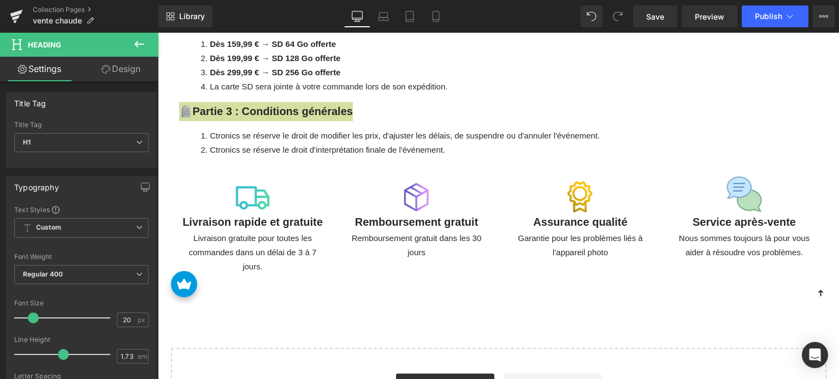
scroll to position [2501, 0]
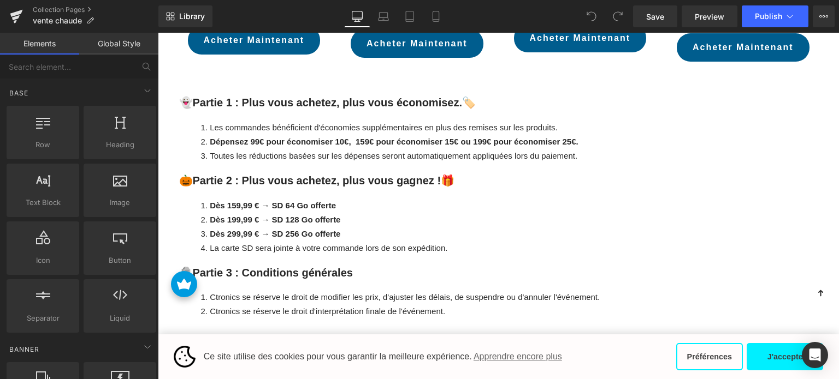
scroll to position [2457, 0]
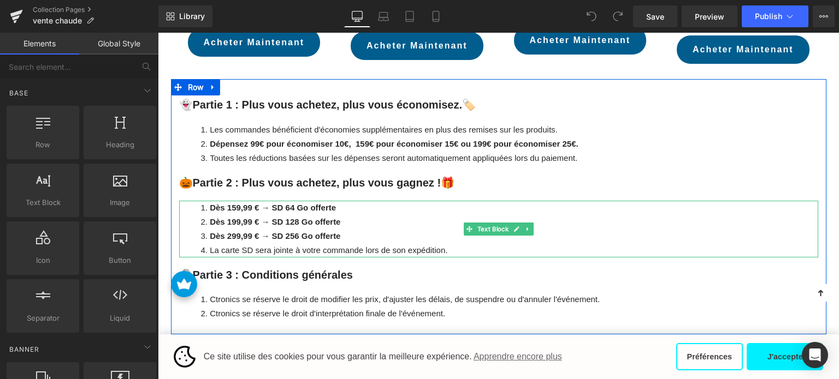
drag, startPoint x: 248, startPoint y: 192, endPoint x: 254, endPoint y: 197, distance: 7.8
click at [249, 203] on strong "Dès 159,99 € → SD 64 Go offerte" at bounding box center [273, 207] width 126 height 9
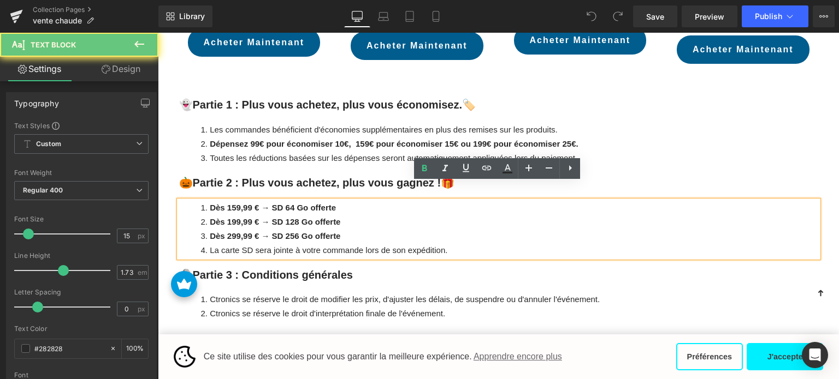
click at [251, 203] on strong "Dès 159,99 € → SD 64 Go offerte" at bounding box center [273, 207] width 126 height 9
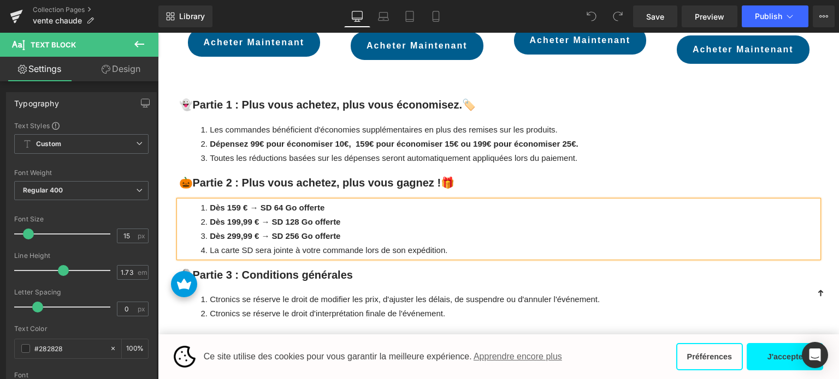
click at [247, 217] on strong "Dès 199,99 € → SD 128 Go offerte" at bounding box center [275, 221] width 130 height 9
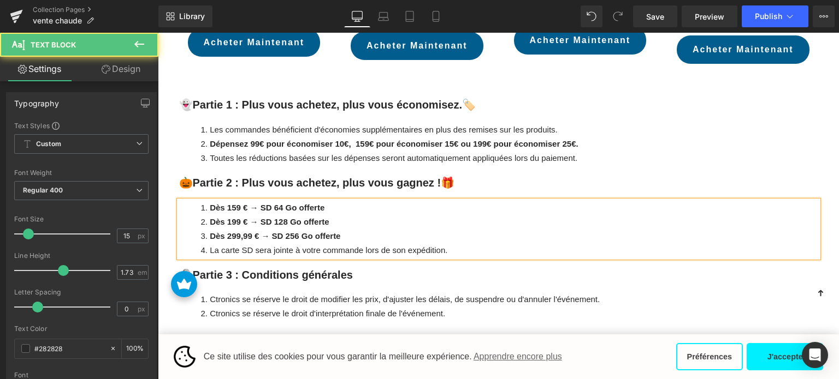
click at [249, 231] on strong "Dès 299,99 € → SD 256 Go offerte" at bounding box center [275, 235] width 130 height 9
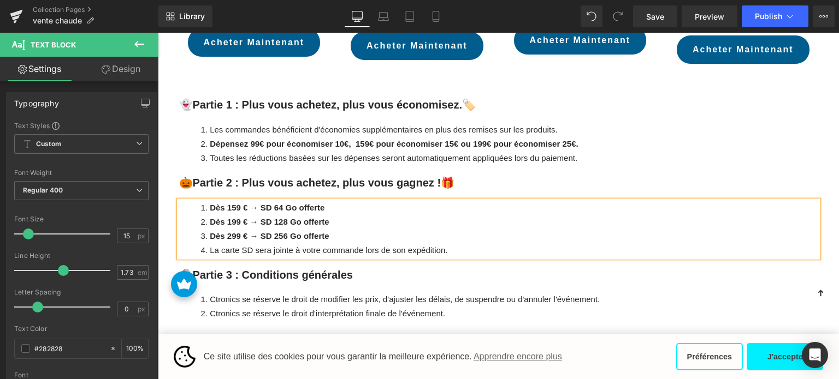
click at [335, 201] on li "Dès 159 € → SD 64 Go offerte" at bounding box center [509, 208] width 617 height 14
click at [771, 18] on span "Publish" at bounding box center [767, 16] width 27 height 9
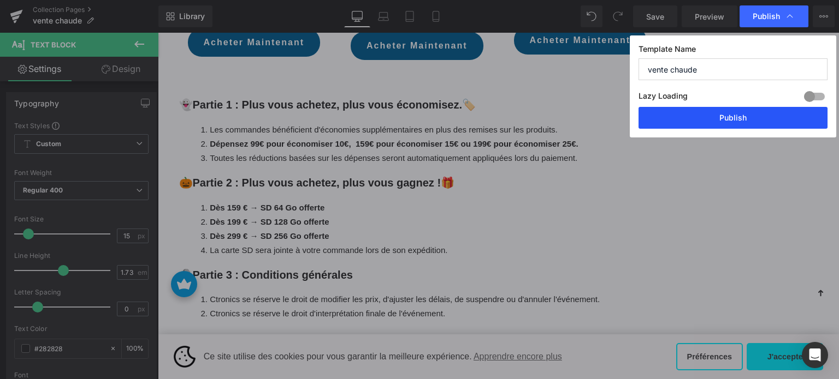
click at [722, 120] on button "Publish" at bounding box center [732, 118] width 189 height 22
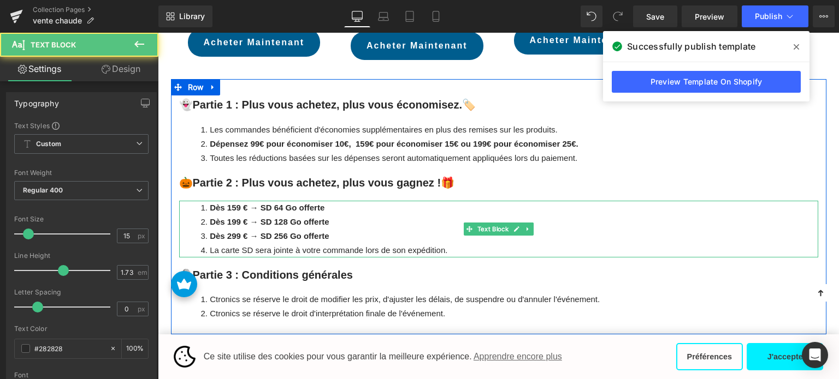
click at [334, 201] on li "Dès 159 € → SD 64 Go offerte" at bounding box center [509, 208] width 617 height 14
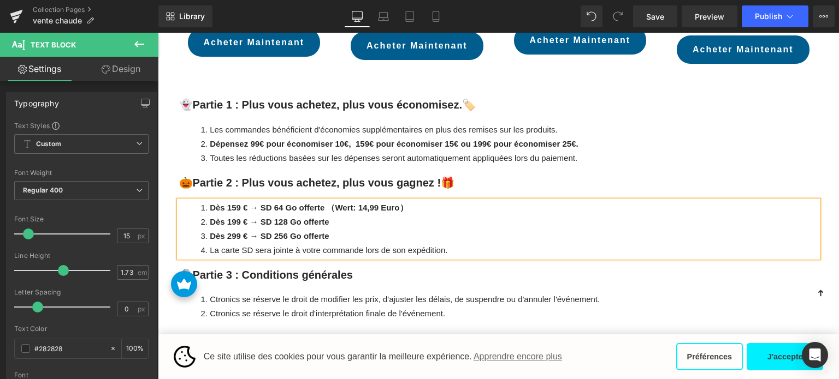
click at [338, 215] on li "Dès 199 € → SD 128 Go offerte" at bounding box center [509, 222] width 617 height 14
click at [335, 229] on li "Dès 299 € → SD 256 Go offerte" at bounding box center [509, 236] width 617 height 14
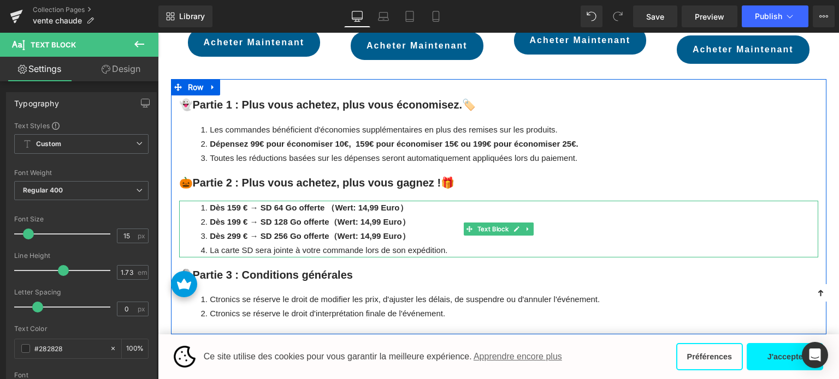
click at [364, 217] on strong "Dès 199 € → SD 128 Go offerte（Wert: 14,99 Euro）" at bounding box center [310, 221] width 200 height 9
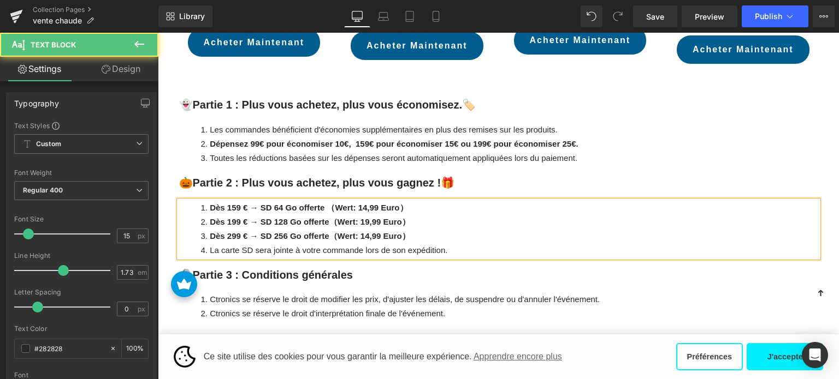
click at [366, 231] on strong "Dès 299 € → SD 256 Go offerte（Wert: 14,99 Euro）" at bounding box center [310, 235] width 200 height 9
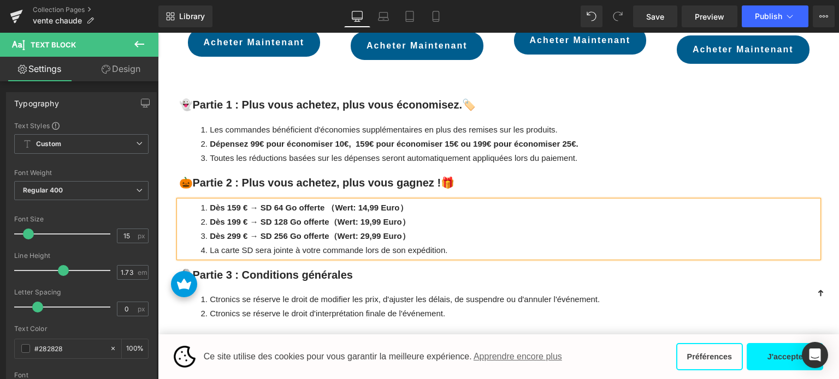
click at [370, 203] on strong "Dès 159 € → SD 64 Go offerte （Wert: 14,99 Euro）" at bounding box center [309, 207] width 198 height 9
click at [370, 217] on strong "Dès 199 € → SD 128 Go offerte（Wert: 19,99 Euro）" at bounding box center [310, 221] width 200 height 9
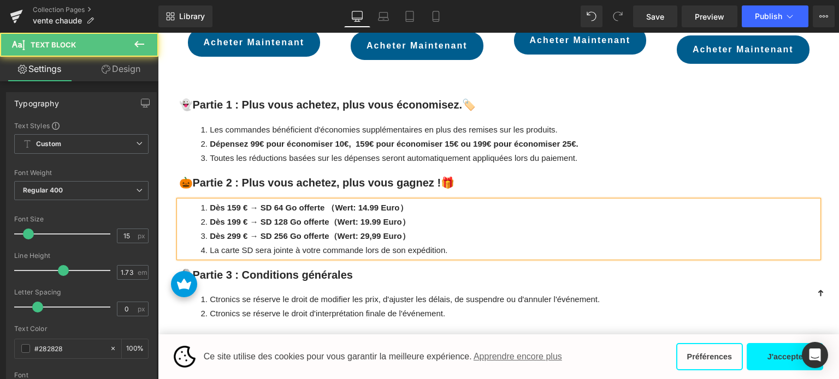
click at [371, 231] on strong "Dès 299 € → SD 256 Go offerte（Wert: 29,99 Euro）" at bounding box center [310, 235] width 200 height 9
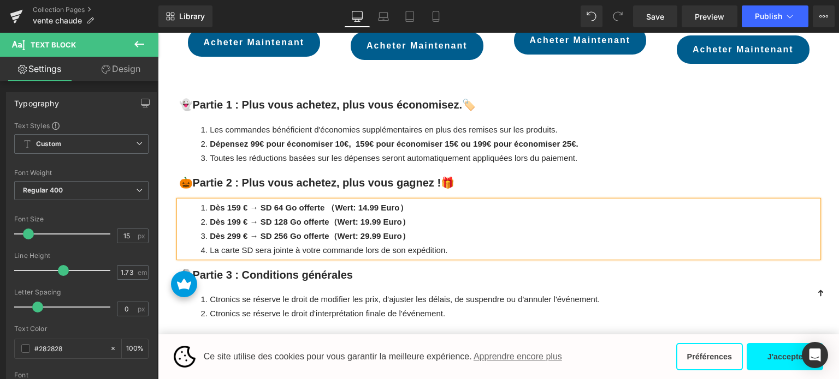
click at [272, 203] on strong "Dès 159 € → SD 64 Go offerte （Wert: 14.99 Euro）" at bounding box center [309, 207] width 198 height 9
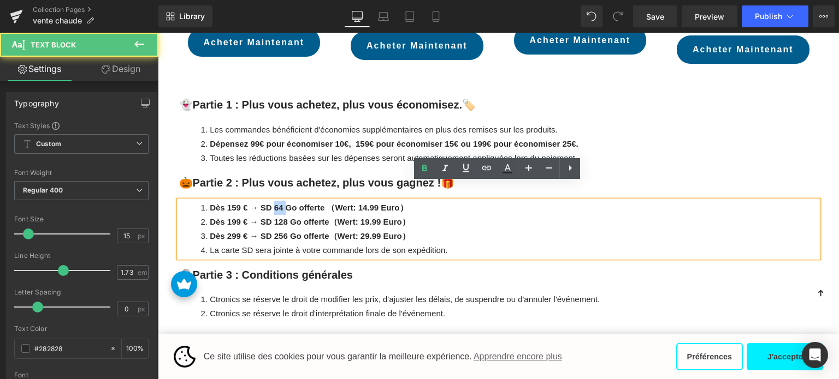
click at [272, 203] on strong "Dès 159 € → SD 64 Go offerte （Wert: 14.99 Euro）" at bounding box center [309, 207] width 198 height 9
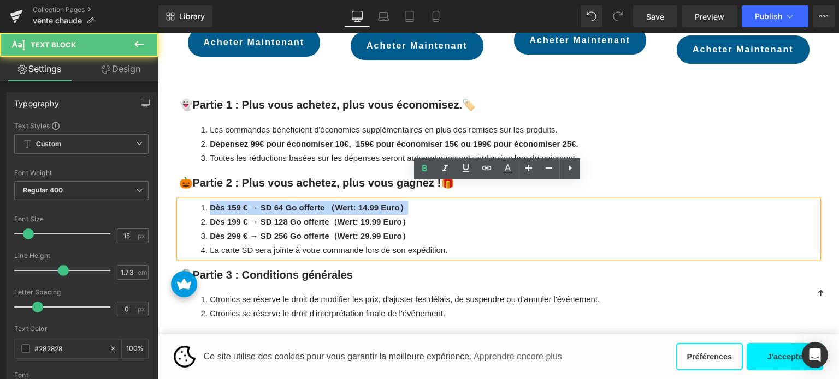
click at [272, 203] on strong "Dès 159 € → SD 64 Go offerte （Wert: 14.99 Euro）" at bounding box center [309, 207] width 198 height 9
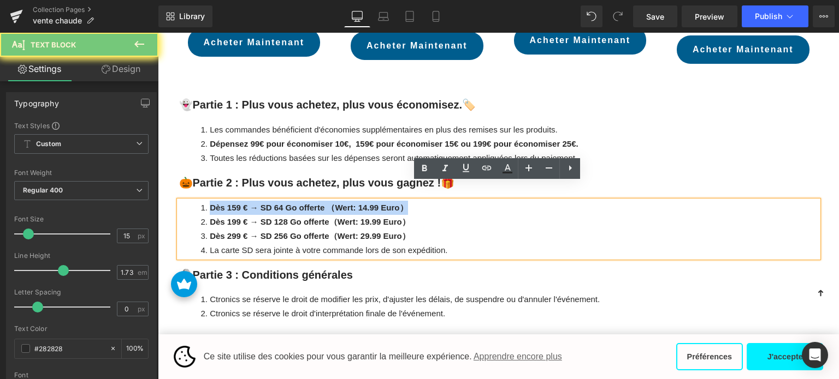
copy strong "Dès 159 € → SD 64 Go offerte （Wert: 14.99 Euro）"
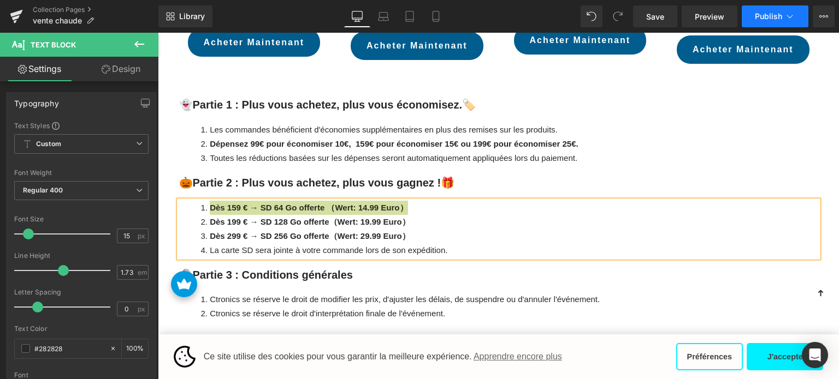
click at [782, 15] on button "Publish" at bounding box center [774, 16] width 67 height 22
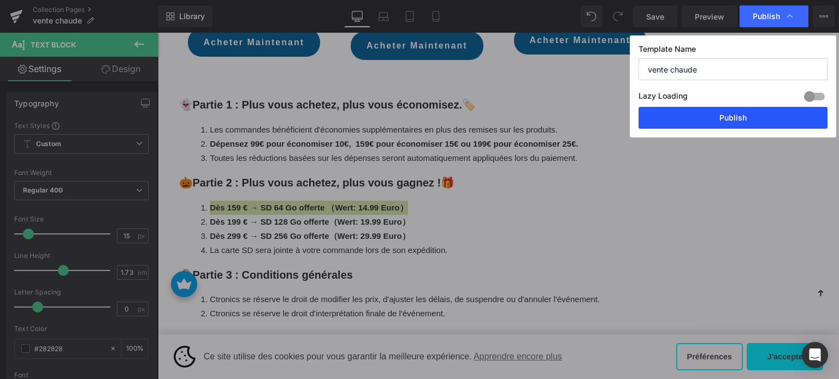
click at [742, 109] on button "Publish" at bounding box center [732, 118] width 189 height 22
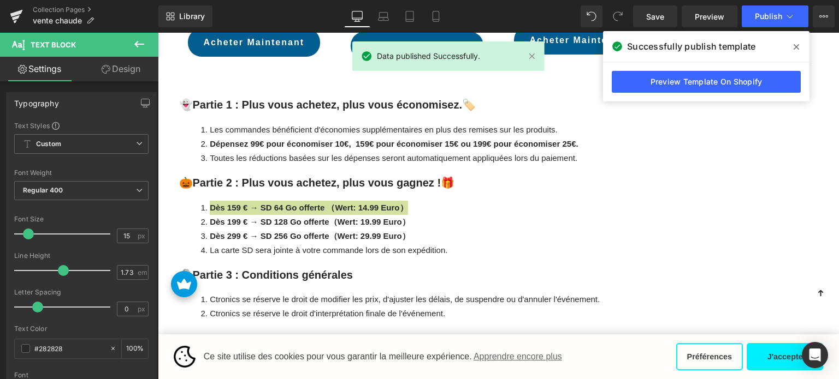
click at [791, 47] on span at bounding box center [795, 46] width 17 height 17
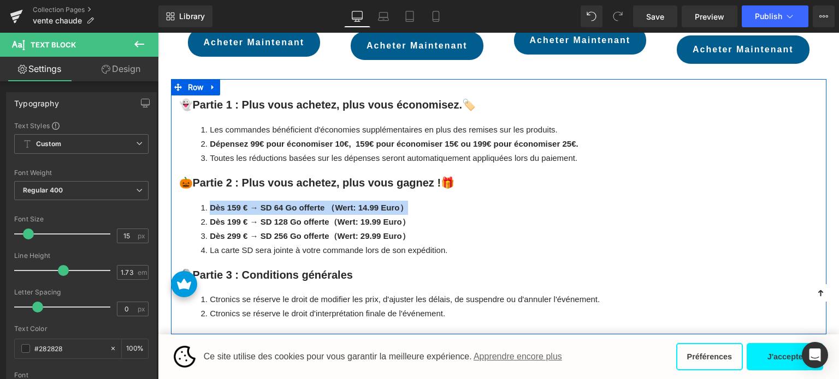
click at [325, 203] on strong "Dès 159 € → SD 64 Go offerte （Wert: 14.99 Euro）" at bounding box center [309, 207] width 198 height 9
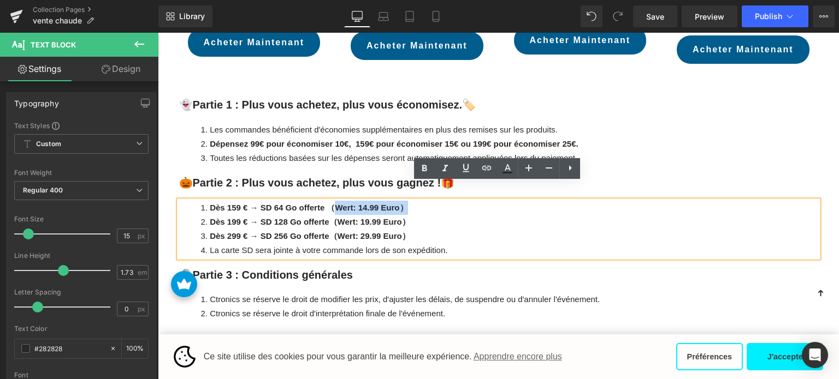
drag, startPoint x: 328, startPoint y: 188, endPoint x: 441, endPoint y: 189, distance: 113.0
click at [441, 201] on li "Dès 159 € → SD 64 Go offerte （Wert: 14.99 Euro）" at bounding box center [509, 208] width 617 height 14
click at [356, 203] on strong "Dès 159 € → SD 64 Go offerte （Wert: 14.99 Euro）" at bounding box center [309, 207] width 198 height 9
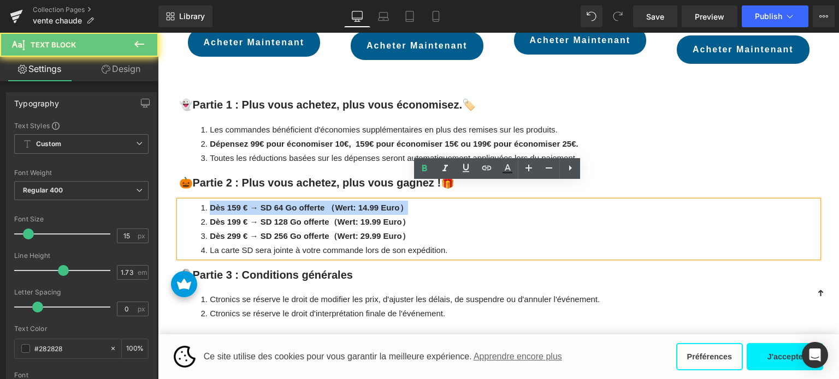
click at [356, 203] on strong "Dès 159 € → SD 64 Go offerte （Wert: 14.99 Euro）" at bounding box center [309, 207] width 198 height 9
click at [355, 203] on strong "Dès 159 € → SD 64 Go offerte （Wert: 14.99 Euro）" at bounding box center [309, 207] width 198 height 9
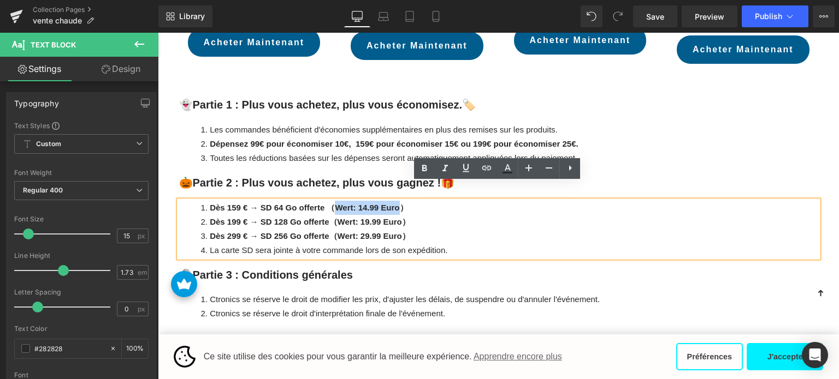
drag, startPoint x: 333, startPoint y: 190, endPoint x: 395, endPoint y: 192, distance: 62.3
click at [395, 203] on strong "Dès 159 € → SD 64 Go offerte （Wert: 14.99 Euro）" at bounding box center [309, 207] width 198 height 9
copy strong "Wert: 14.99 Euro"
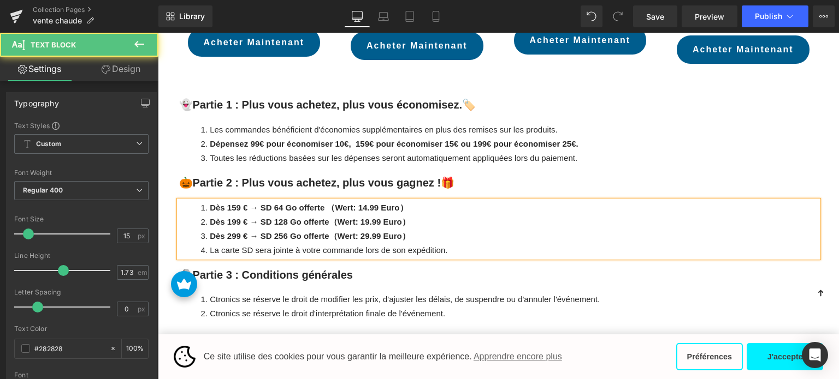
click at [465, 201] on li "Dès 159 € → SD 64 Go offerte （Wert: 14.99 Euro）" at bounding box center [509, 208] width 617 height 14
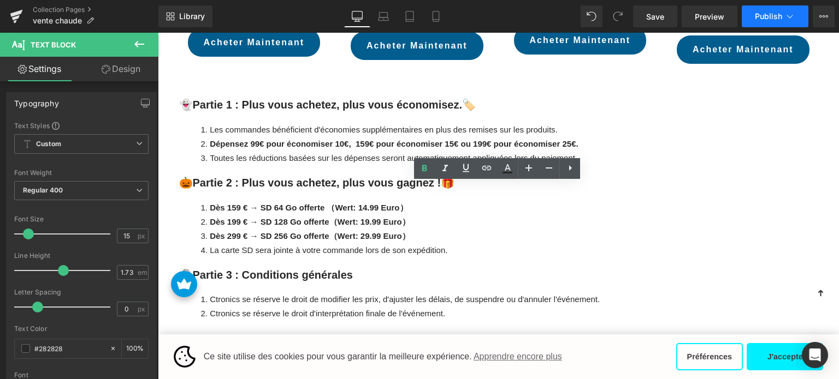
click at [782, 27] on div "Library Desktop Desktop Laptop Tablet Mobile Save Preview Publish Scheduled Vie…" at bounding box center [498, 16] width 680 height 33
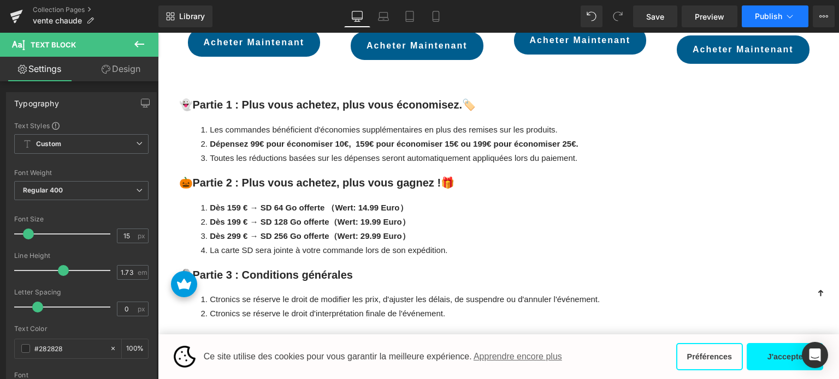
click at [777, 11] on button "Publish" at bounding box center [774, 16] width 67 height 22
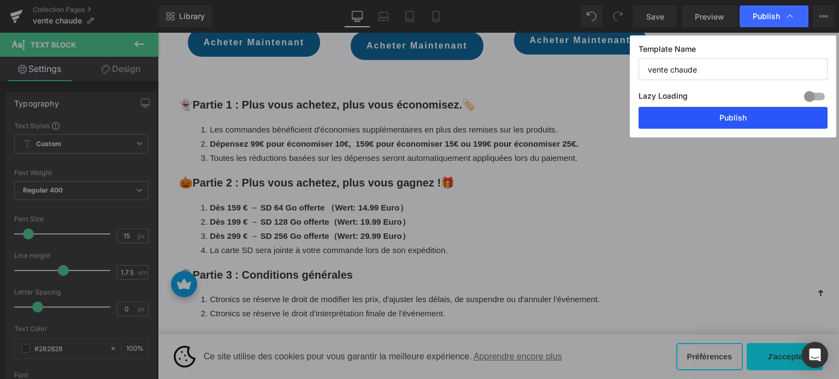
drag, startPoint x: 715, startPoint y: 122, endPoint x: 479, endPoint y: 98, distance: 237.1
click at [715, 122] on button "Publish" at bounding box center [732, 118] width 189 height 22
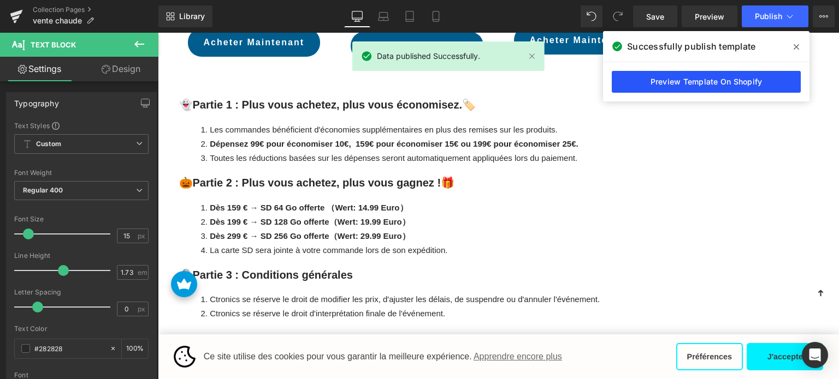
click at [689, 83] on link "Preview Template On Shopify" at bounding box center [705, 82] width 189 height 22
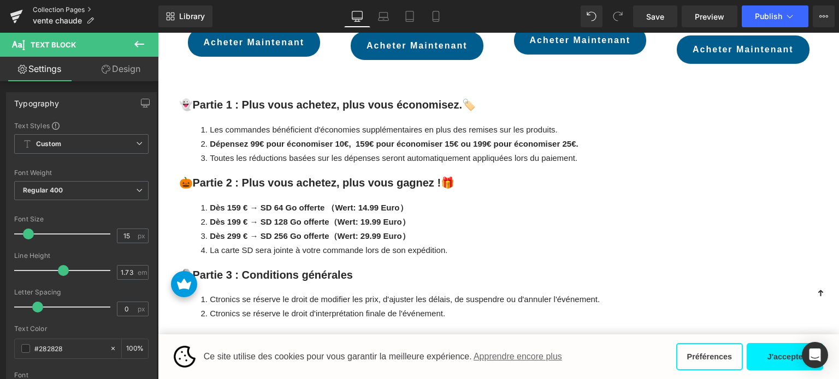
click at [57, 8] on link "Collection Pages" at bounding box center [96, 9] width 126 height 9
